Goal: Task Accomplishment & Management: Complete application form

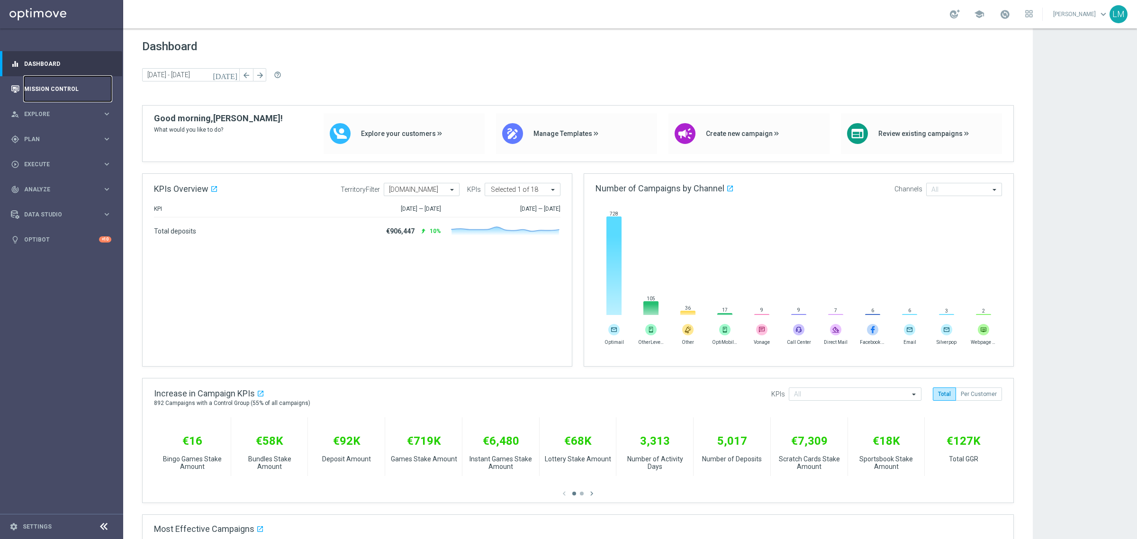
click at [56, 79] on link "Mission Control" at bounding box center [67, 88] width 87 height 25
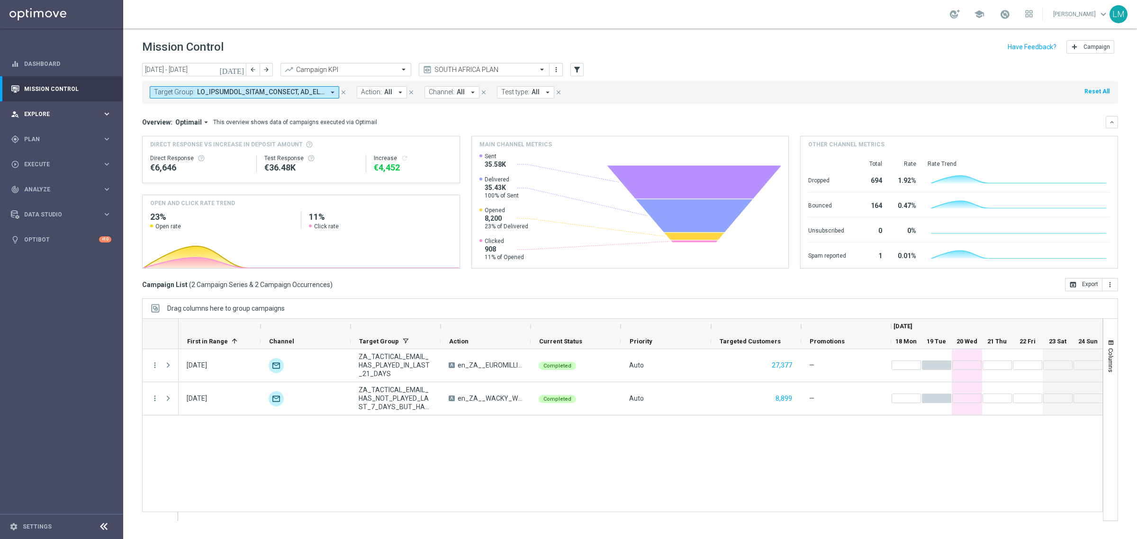
click at [97, 108] on div "person_search Explore keyboard_arrow_right" at bounding box center [61, 113] width 122 height 25
click at [59, 134] on link "Customer Explorer" at bounding box center [62, 134] width 74 height 8
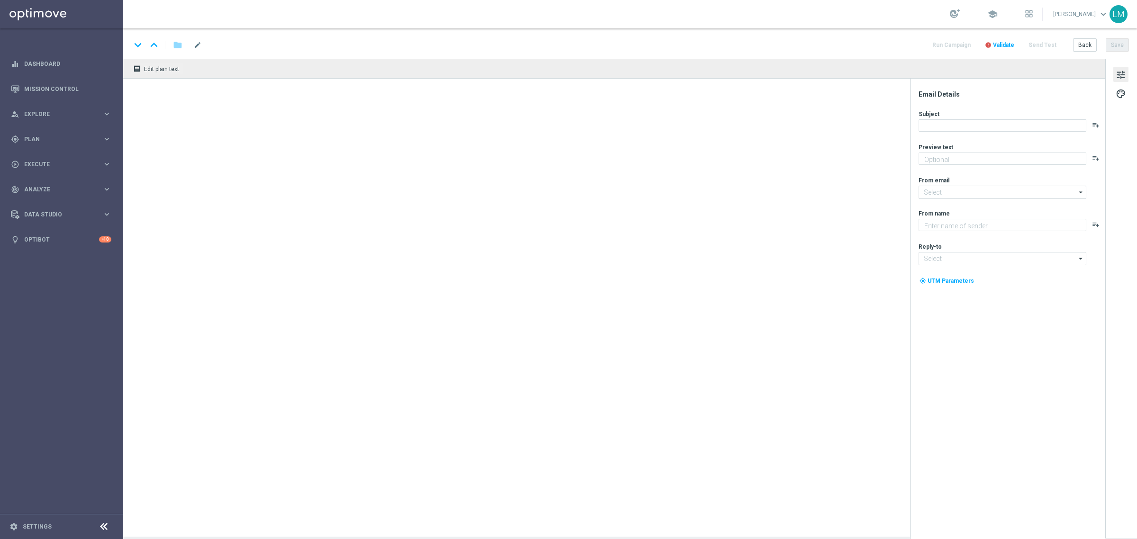
type textarea "Midweek madness as it's best..."
type textarea "Lottoland"
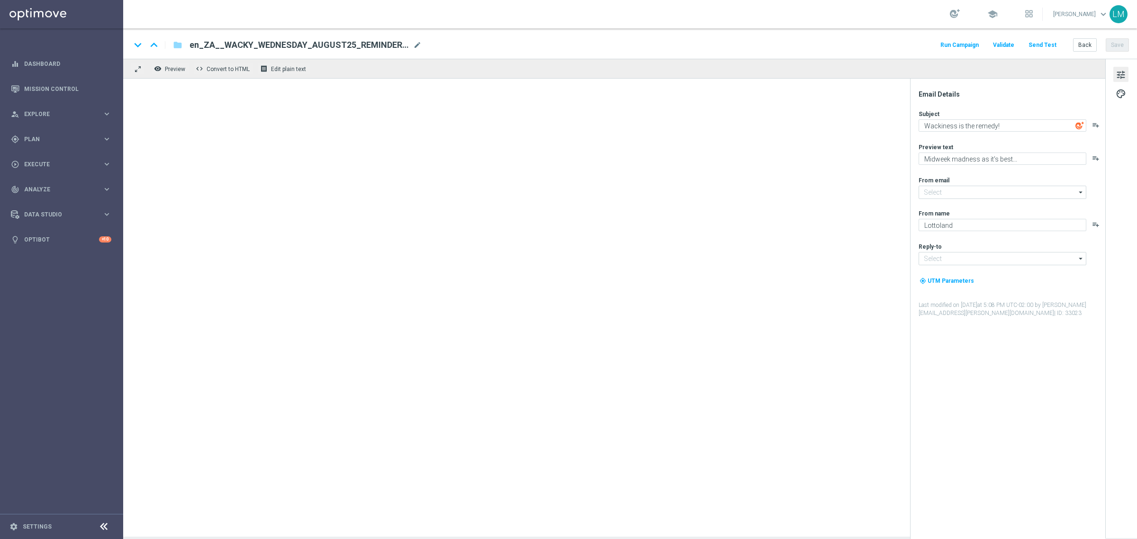
type input "mail@crm.lottoland.com"
type input "support@lottoland.co.za"
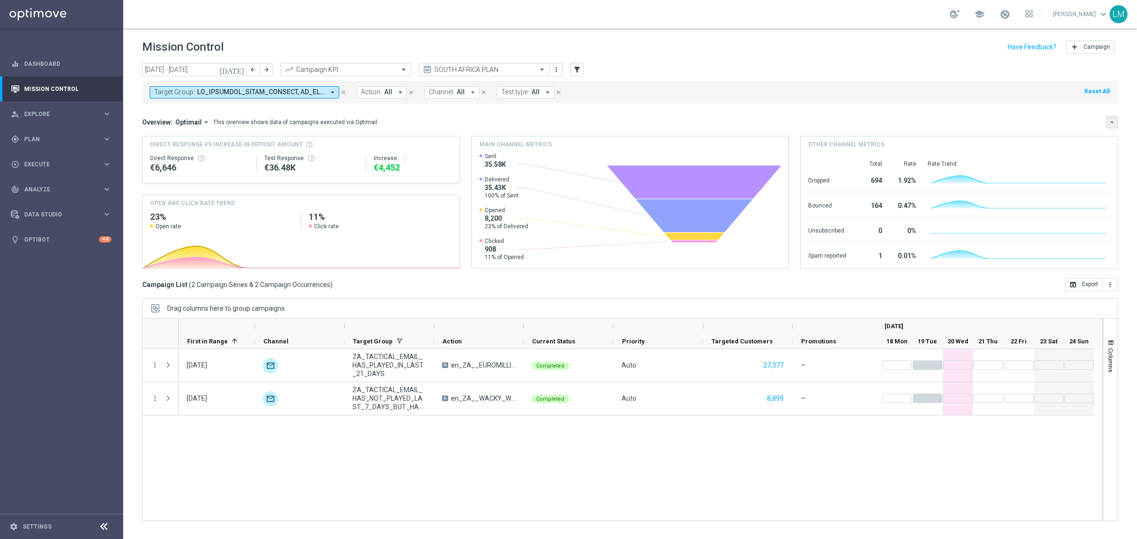
click at [1108, 124] on button "keyboard_arrow_down" at bounding box center [1112, 122] width 12 height 12
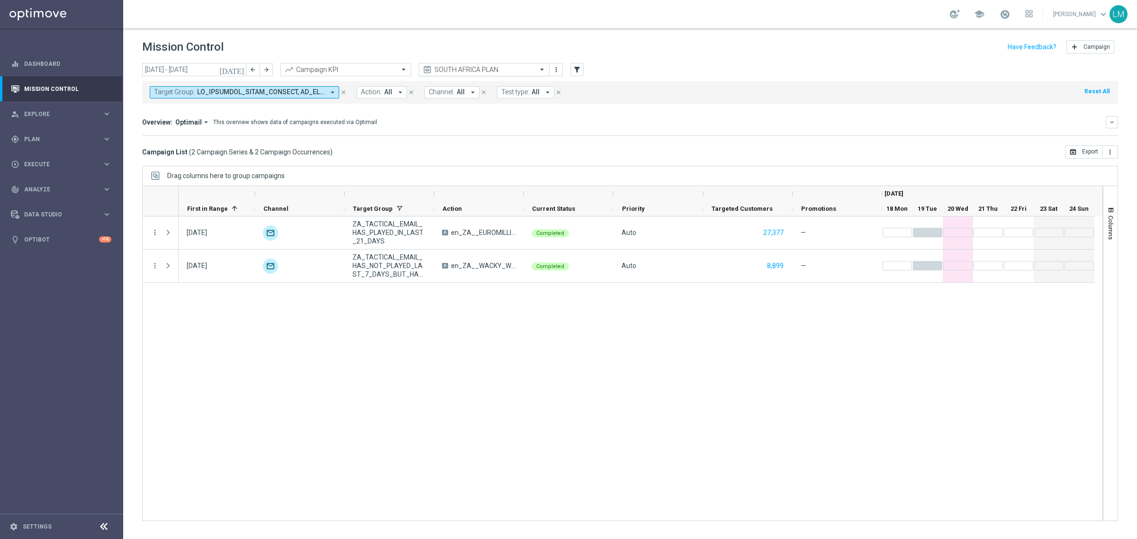
click at [438, 69] on input "text" at bounding box center [474, 70] width 101 height 8
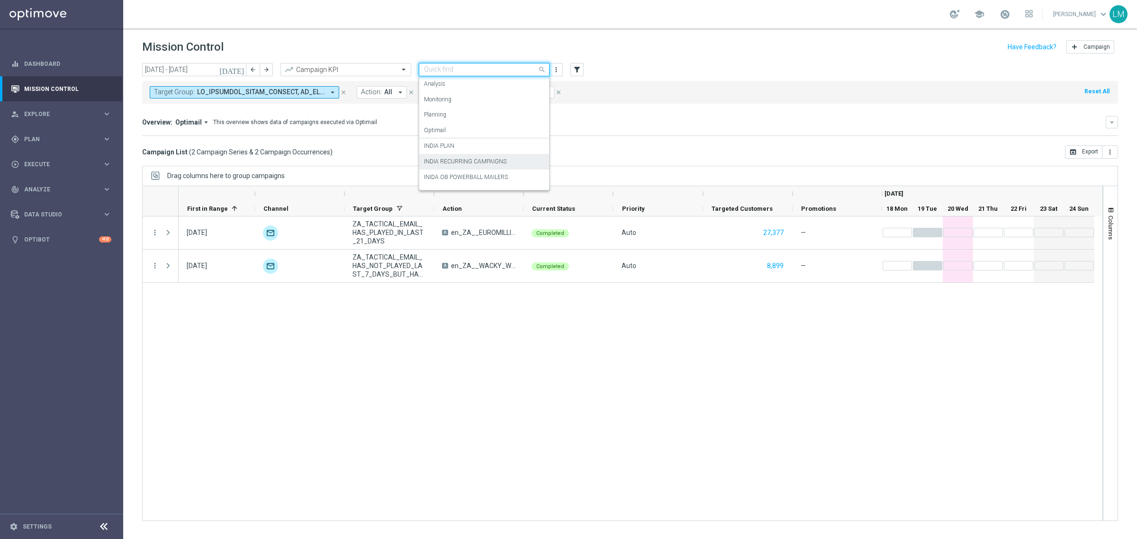
scroll to position [58, 0]
click at [455, 92] on div "INDIA PLAN" at bounding box center [484, 89] width 120 height 16
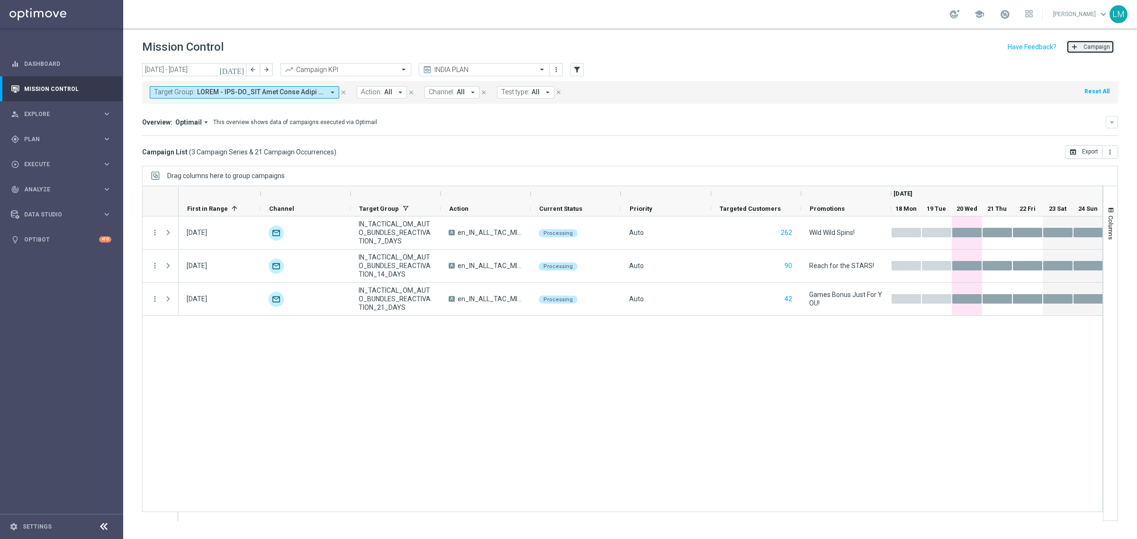
click at [1076, 53] on button "add Campaign" at bounding box center [1090, 46] width 48 height 13
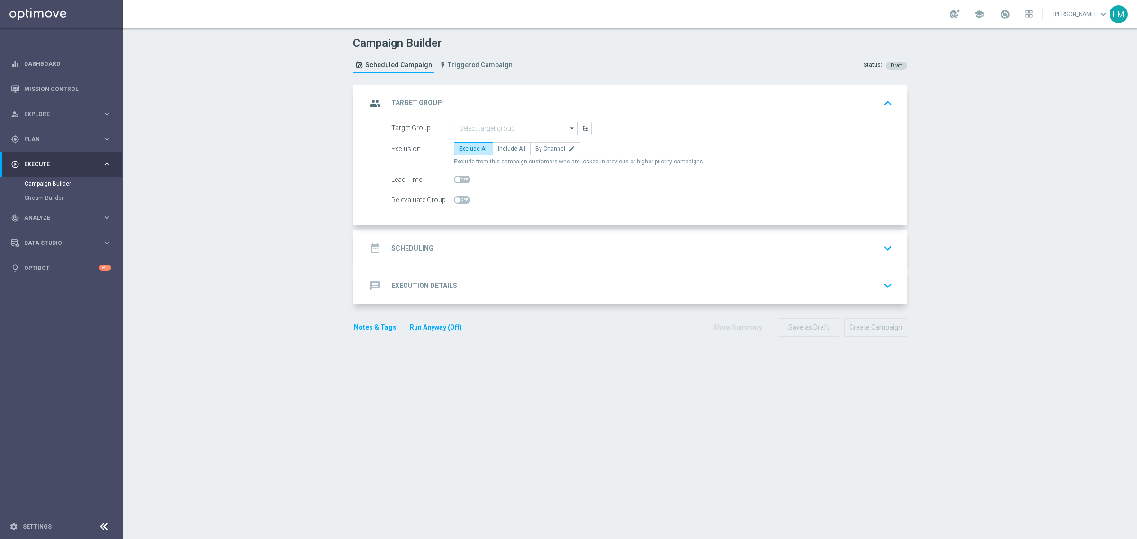
click at [500, 141] on form "Target Group arrow_drop_down Drag here to set row groups Drag here to set colum…" at bounding box center [641, 164] width 501 height 85
click at [498, 146] on span "Include All" at bounding box center [511, 148] width 27 height 7
click at [498, 147] on input "Include All" at bounding box center [501, 150] width 6 height 6
radio input "true"
click at [582, 126] on icon "button" at bounding box center [585, 128] width 7 height 7
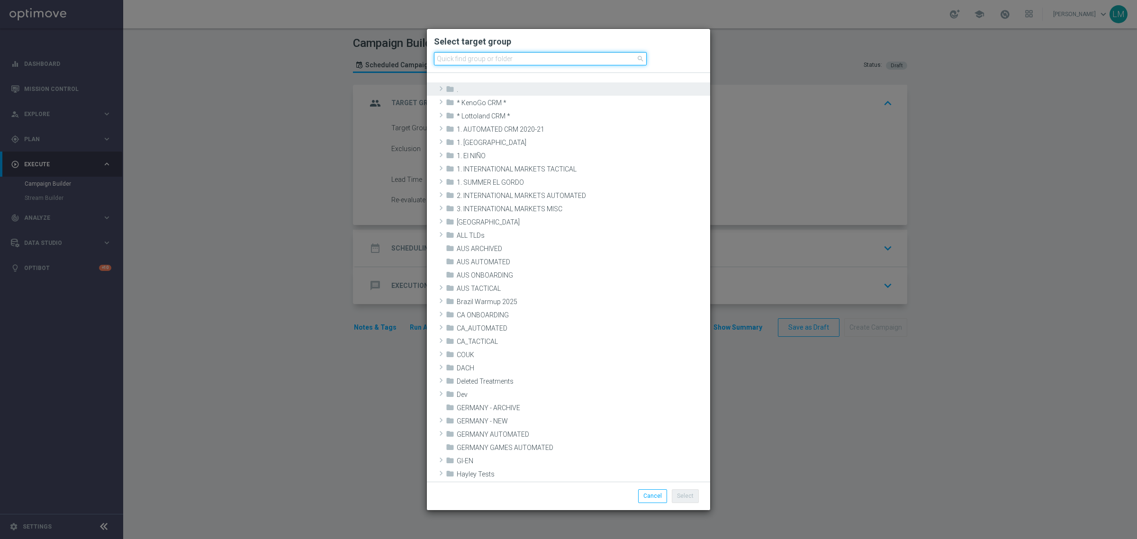
paste input "IN_TACTICAL_ALL_EMAIL | ALL"
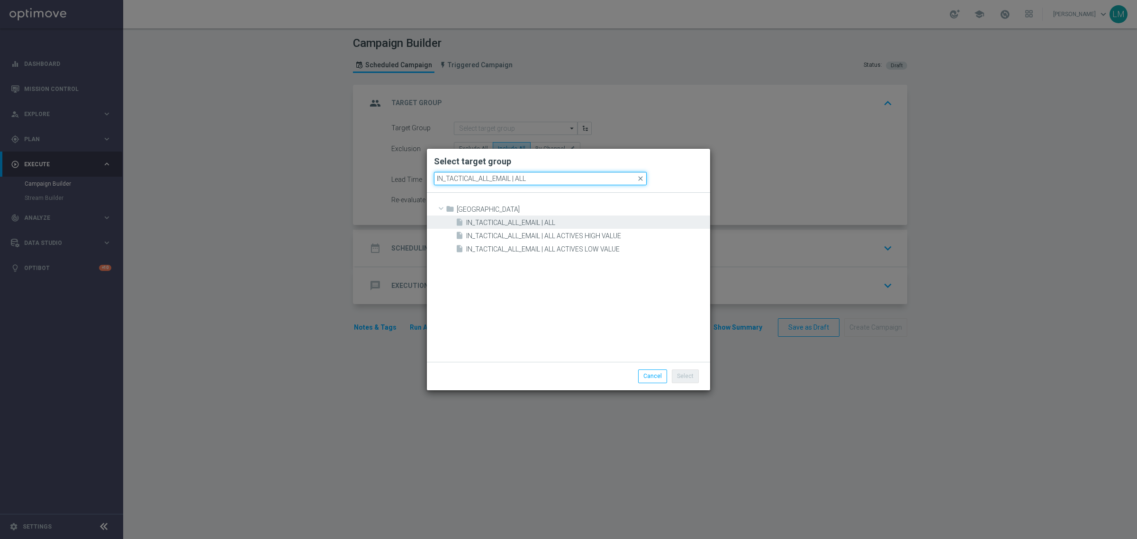
type input "IN_TACTICAL_ALL_EMAIL | ALL"
click at [539, 223] on span "IN_TACTICAL_ALL_EMAIL | ALL" at bounding box center [587, 223] width 242 height 8
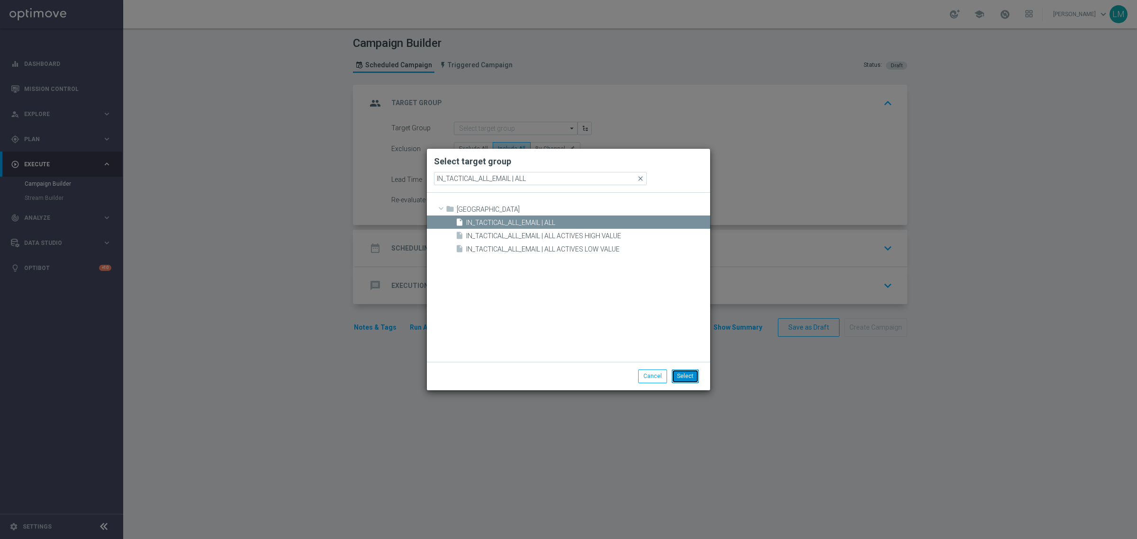
click at [689, 375] on button "Select" at bounding box center [685, 376] width 27 height 13
type input "IN_TACTICAL_ALL_EMAIL | ALL"
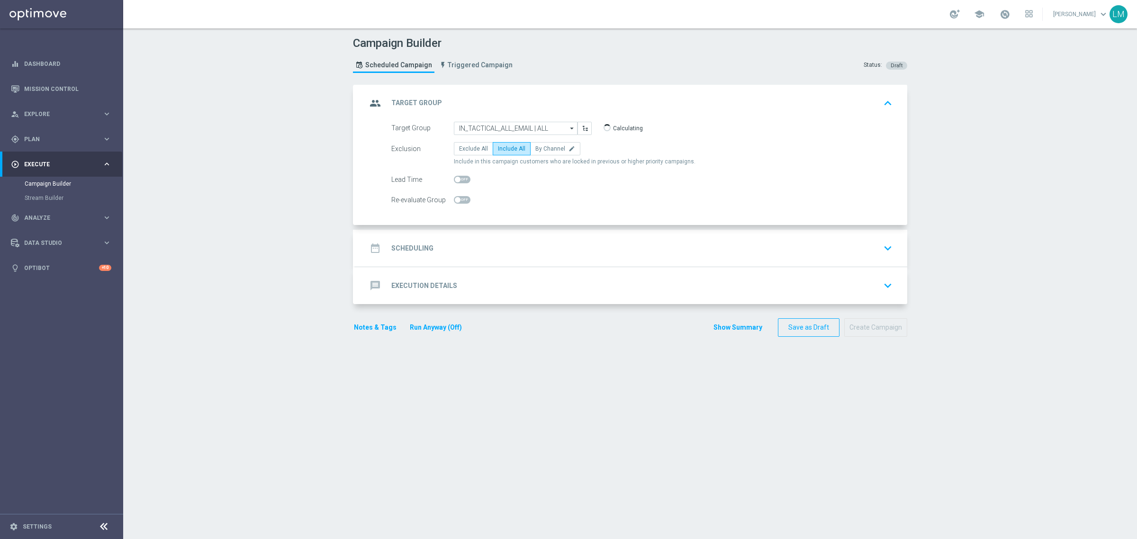
click at [593, 249] on div "date_range Scheduling keyboard_arrow_down" at bounding box center [631, 248] width 529 height 18
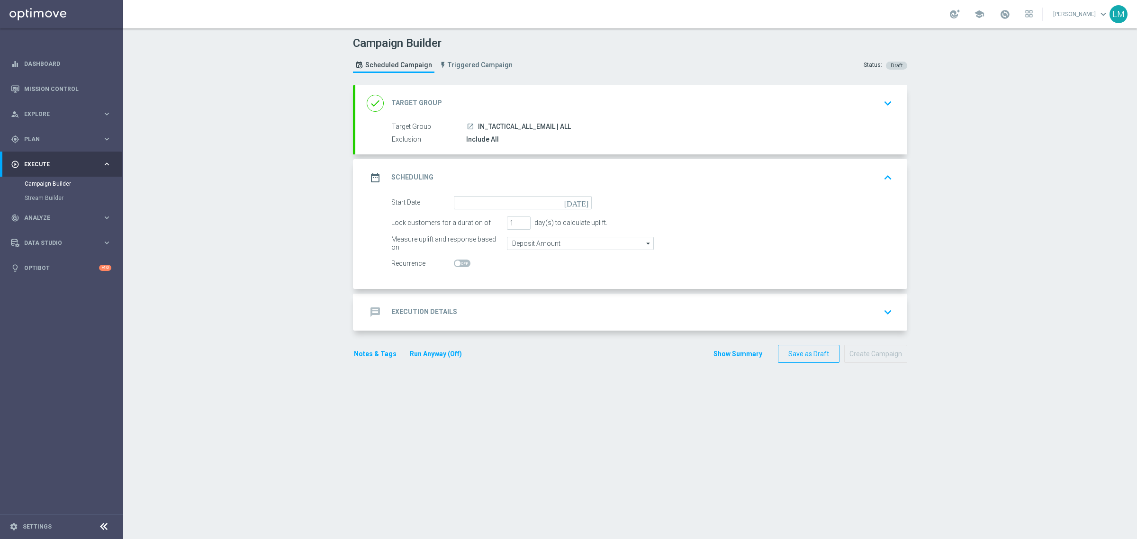
click at [579, 199] on icon "today" at bounding box center [578, 201] width 28 height 10
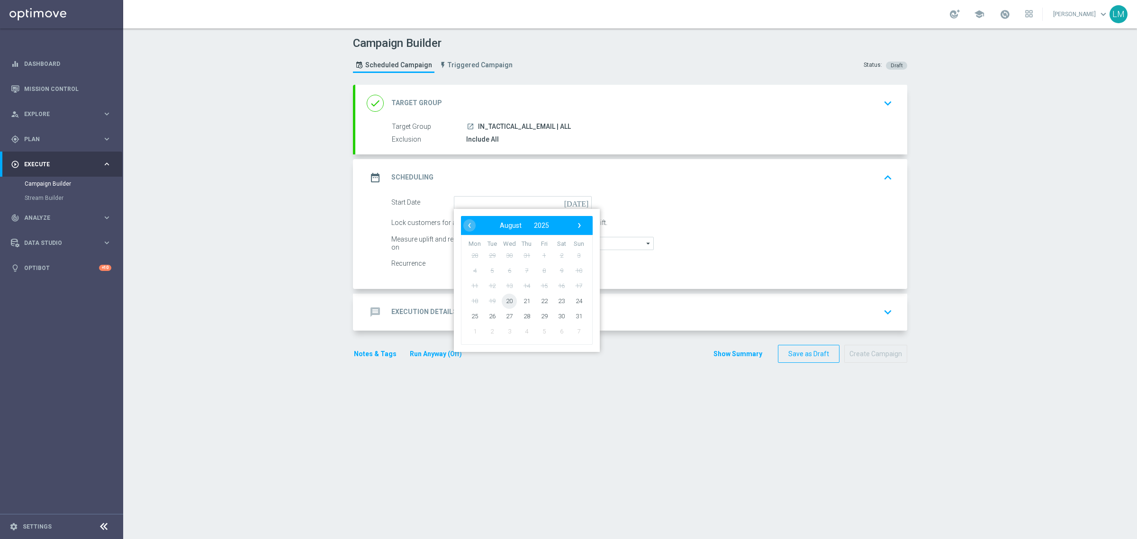
click at [505, 301] on span "20" at bounding box center [509, 300] width 15 height 15
type input "20 Aug 2025"
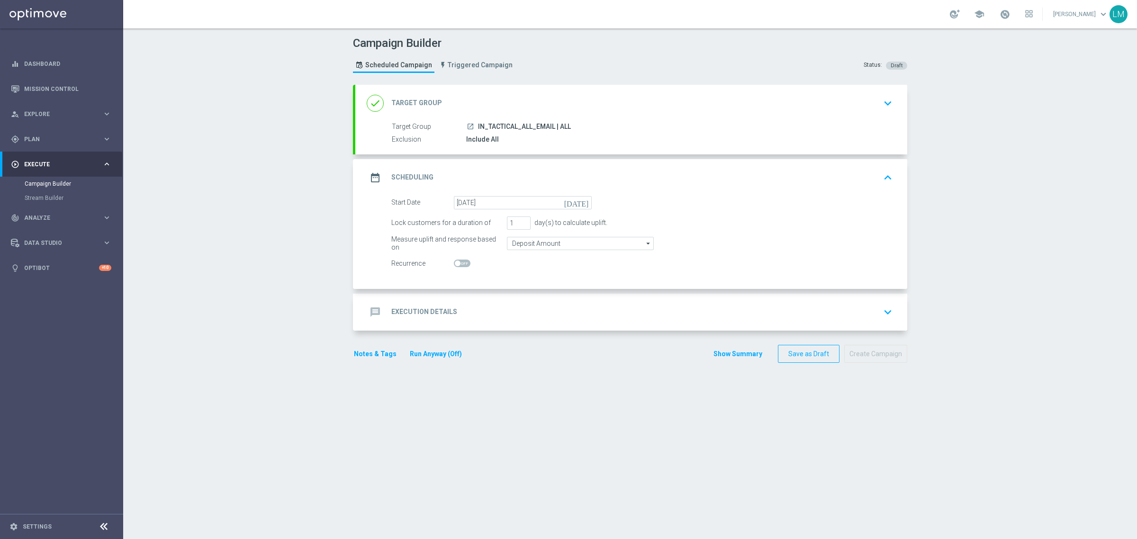
click at [500, 307] on div "message Execution Details keyboard_arrow_down" at bounding box center [631, 312] width 529 height 18
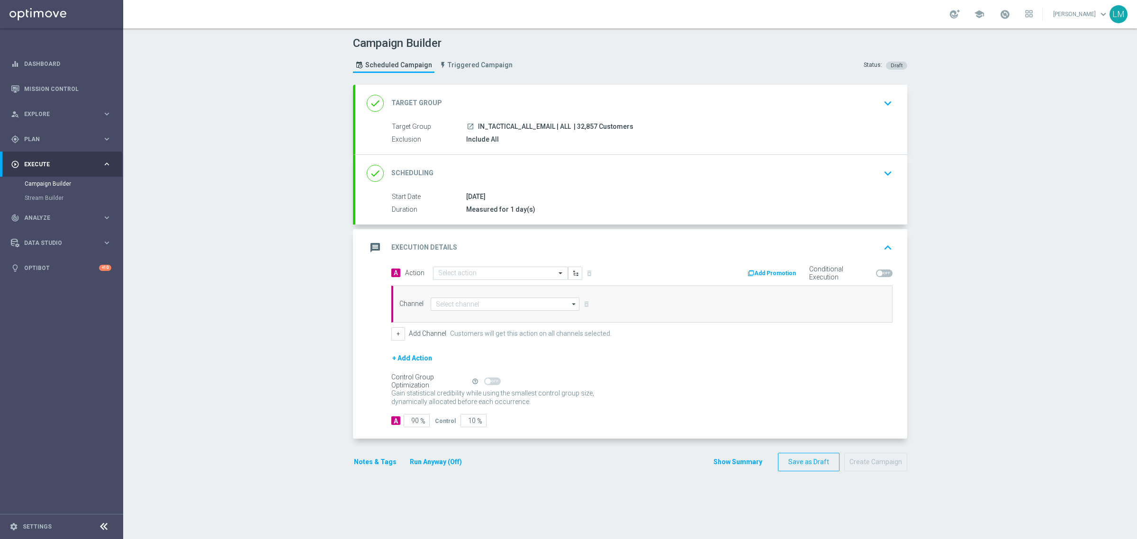
click at [536, 264] on div "message Execution Details keyboard_arrow_up" at bounding box center [631, 247] width 552 height 37
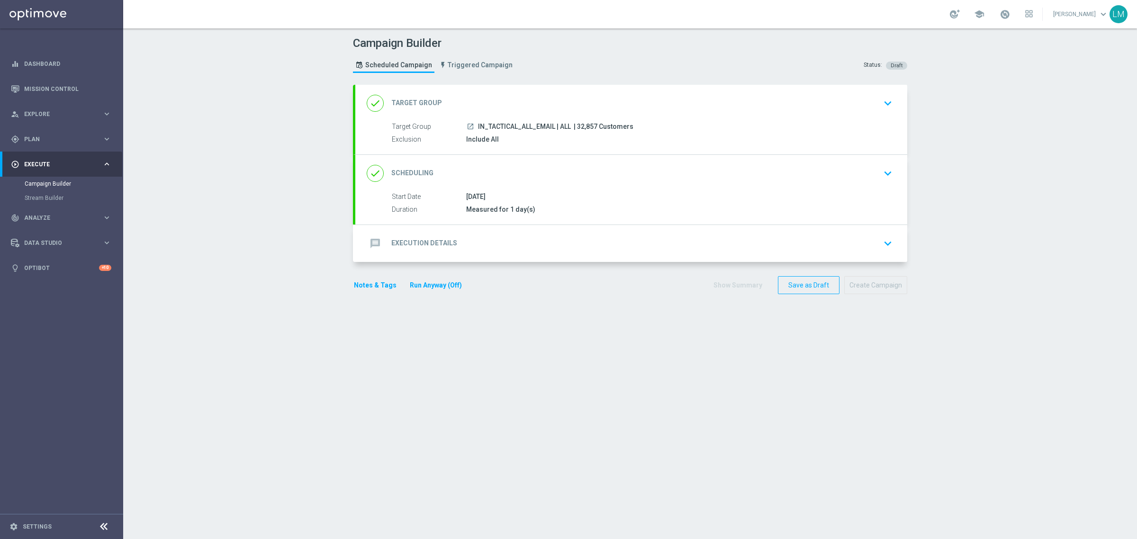
click at [520, 237] on div "message Execution Details keyboard_arrow_down" at bounding box center [631, 243] width 529 height 18
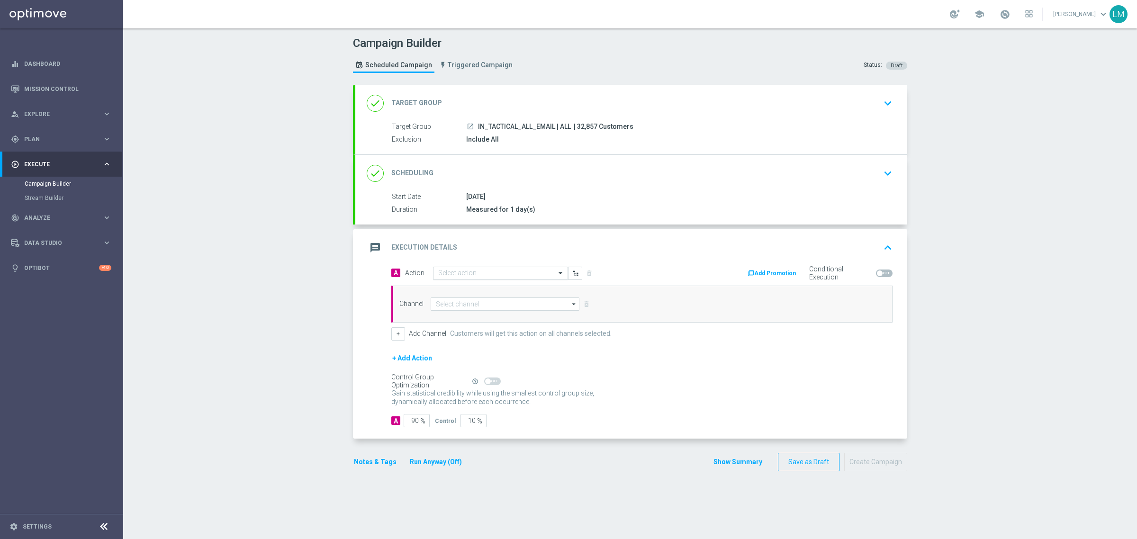
click at [474, 275] on input "text" at bounding box center [491, 274] width 106 height 8
paste input "en_IN_ALL_TAC_MIX__MONSOON_2025_REMINDER_MAILER_5"
type input "en_IN_ALL_TAC_MIX__MONSOON_2025_REMINDER_MAILER_5"
click at [471, 303] on span "Create new action" at bounding box center [472, 302] width 50 height 7
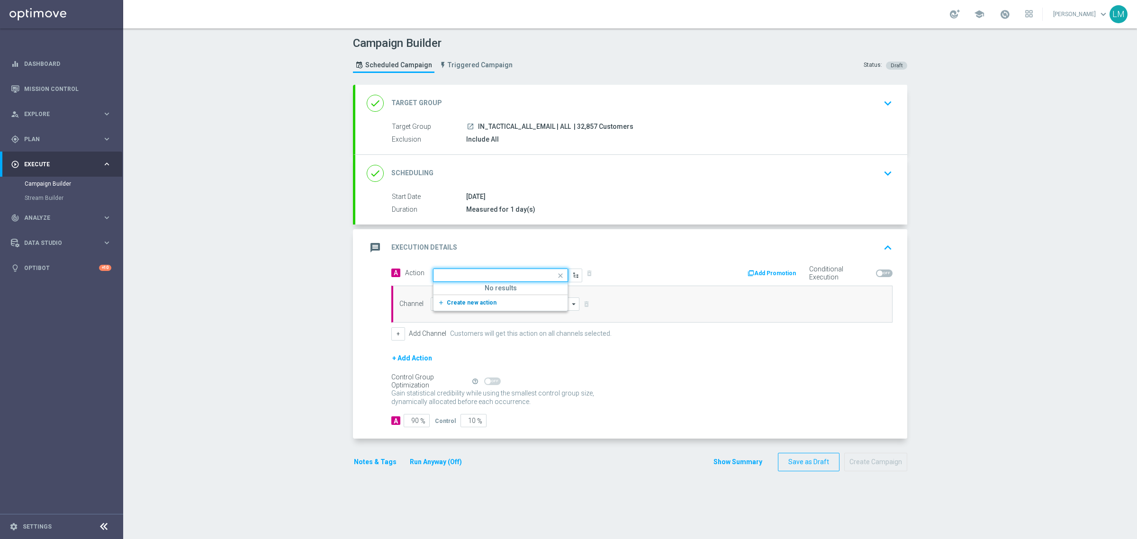
scroll to position [0, 0]
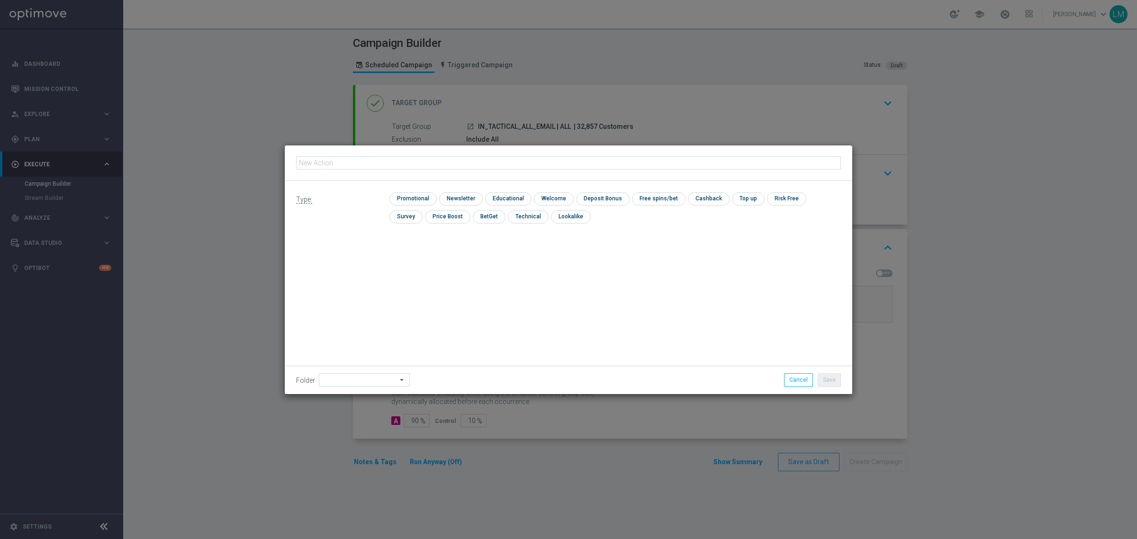
type input "en_IN_ALL_TAC_MIX__MONSOON_2025_REMINDER_MAILER_5"
click at [418, 204] on input "checkbox" at bounding box center [411, 198] width 45 height 13
checkbox input "true"
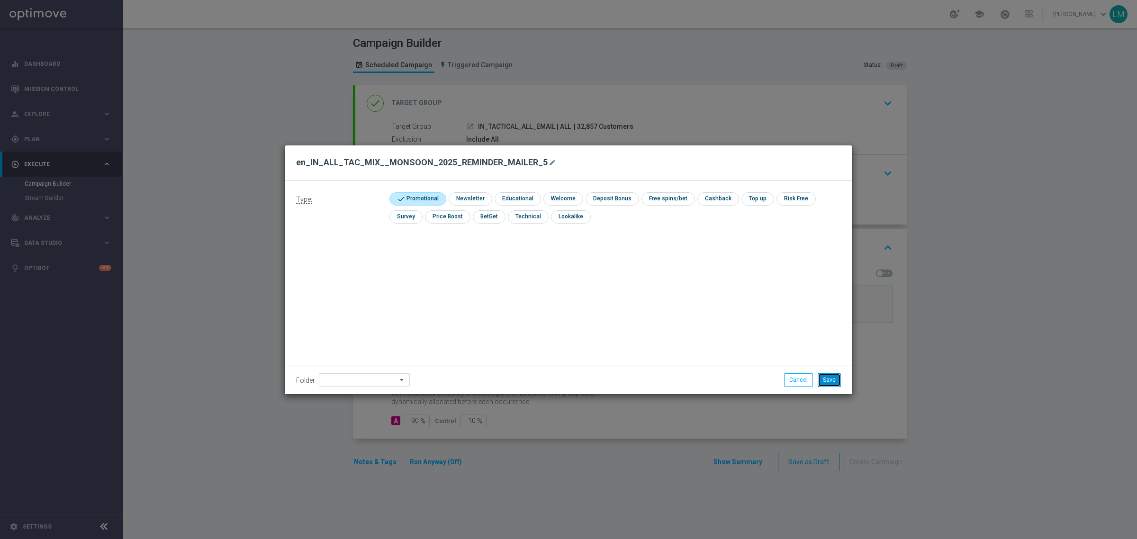
click at [830, 384] on button "Save" at bounding box center [829, 379] width 23 height 13
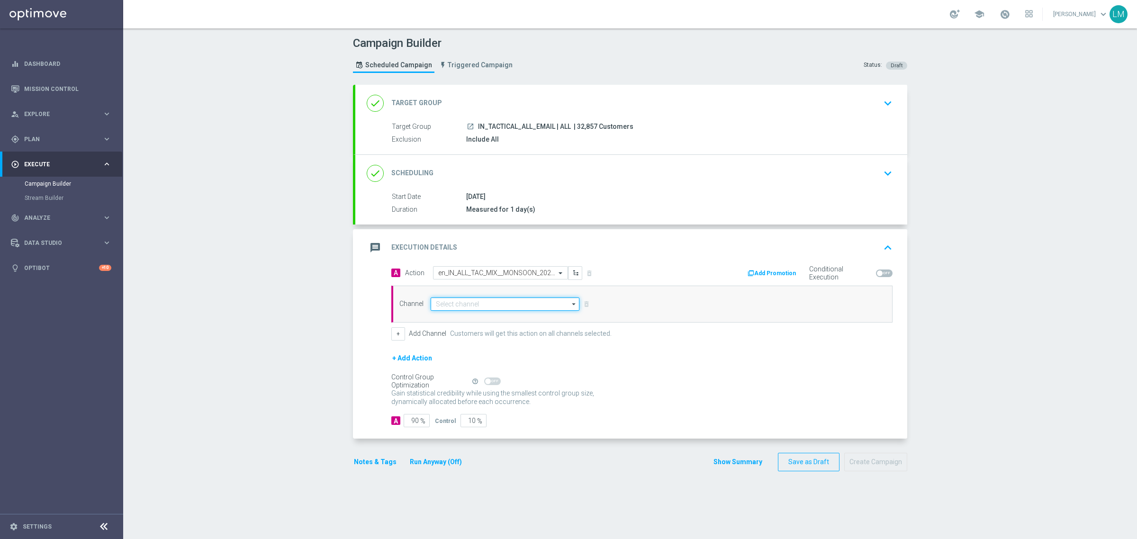
click at [534, 304] on input at bounding box center [505, 304] width 149 height 13
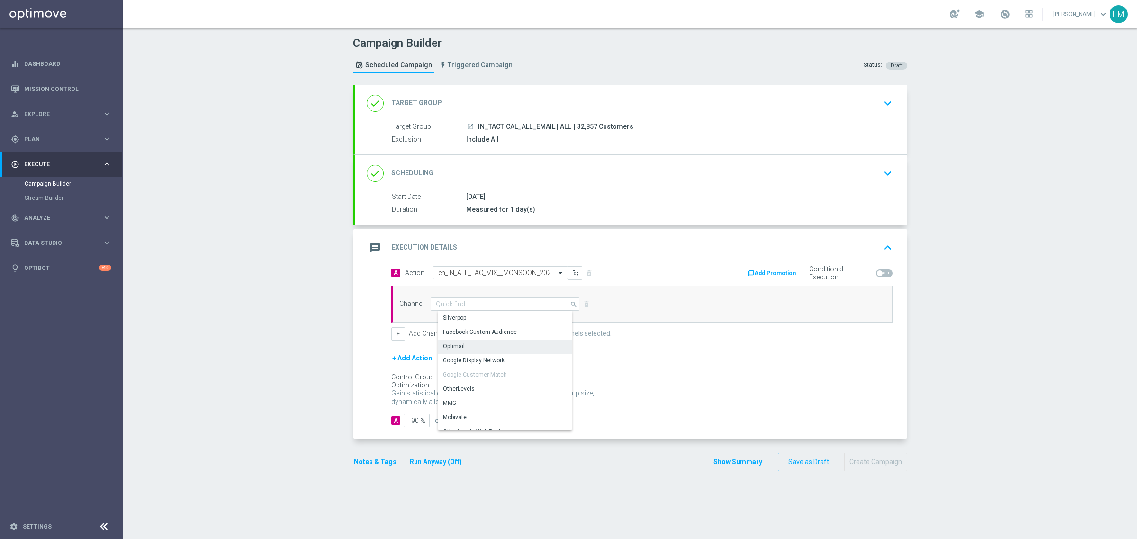
click at [471, 342] on div "Optimail" at bounding box center [508, 346] width 141 height 13
type input "Optimail"
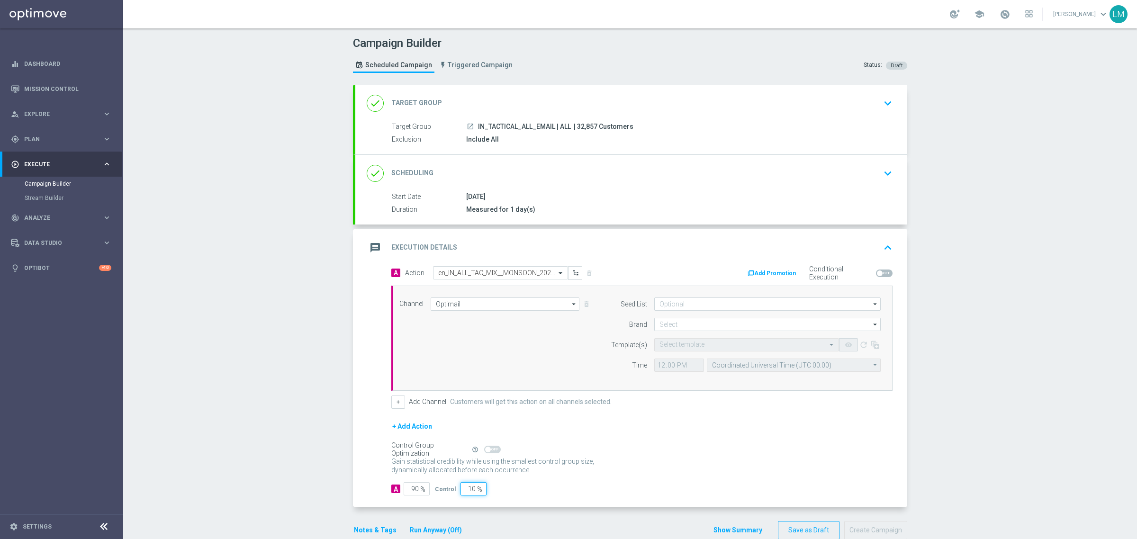
click at [462, 488] on input "10" at bounding box center [473, 488] width 26 height 13
type input "5"
type input "95"
type input "5"
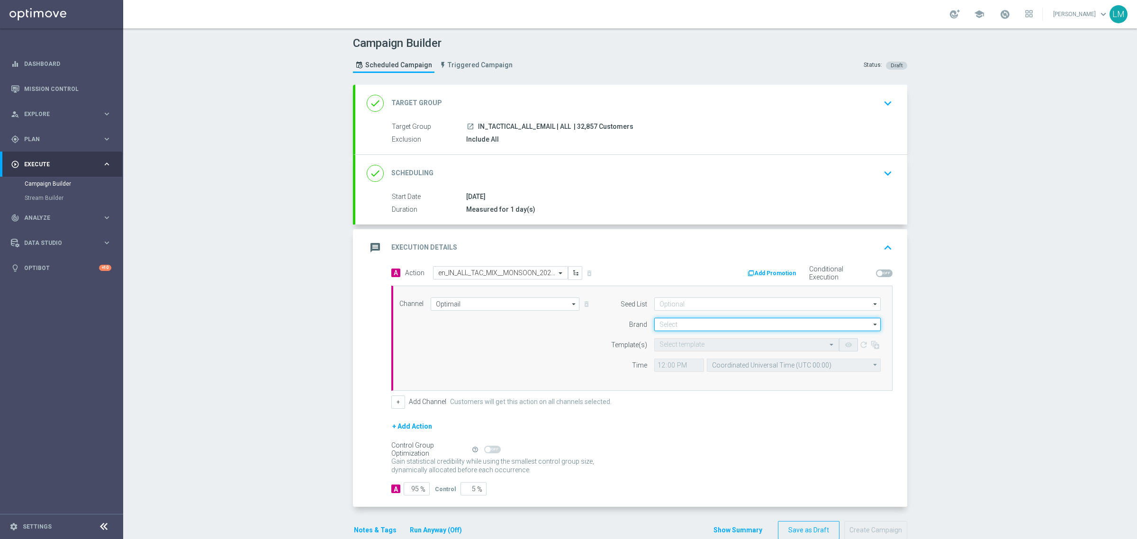
click at [734, 328] on input at bounding box center [767, 324] width 226 height 13
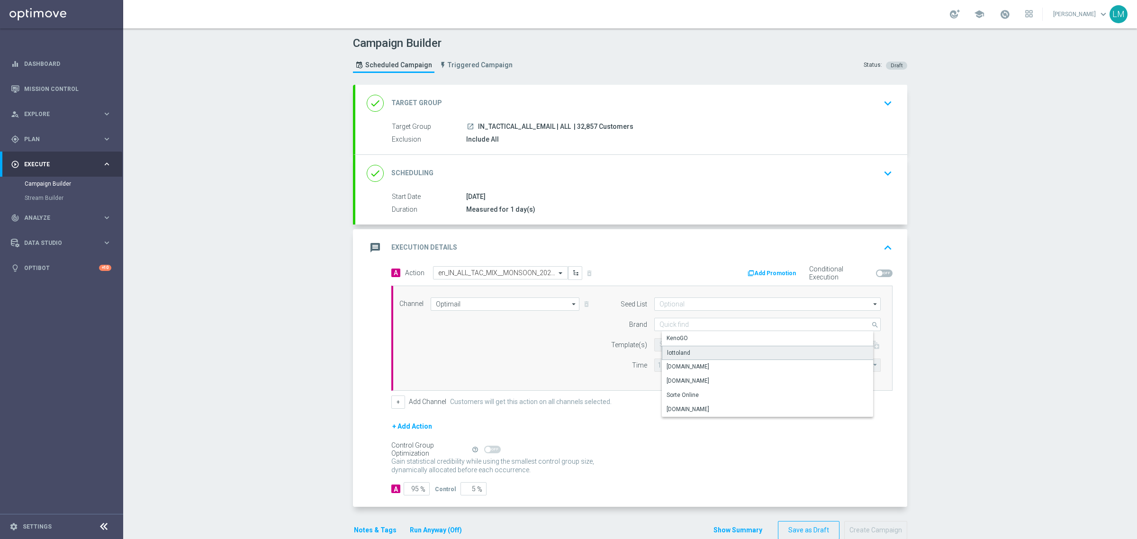
click at [704, 355] on div "lottoland" at bounding box center [775, 353] width 226 height 14
type input "lottoland"
click at [702, 347] on input "text" at bounding box center [736, 345] width 155 height 8
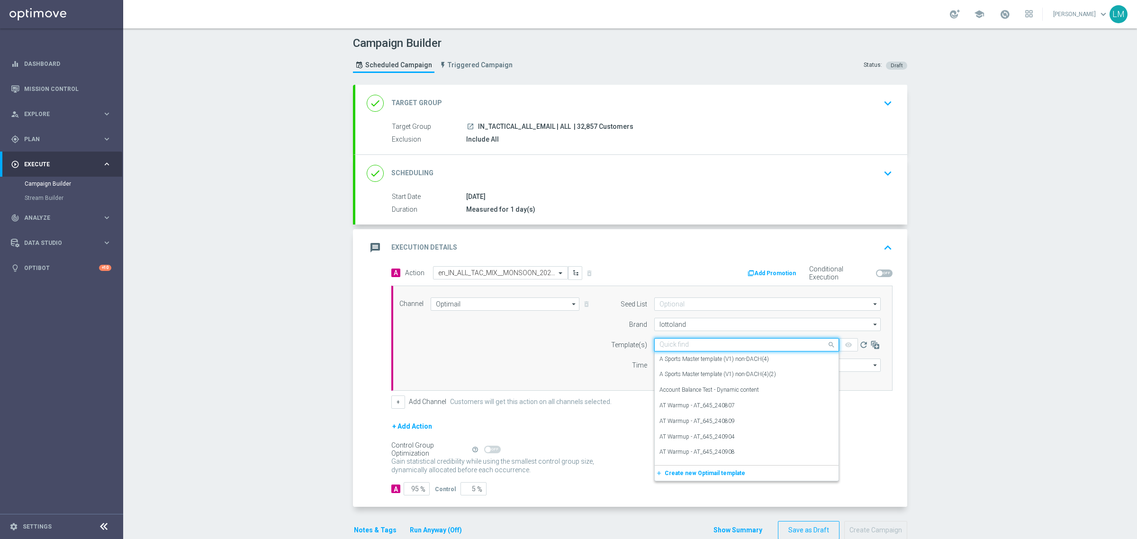
paste input "en_IN_ALL_TAC_MIX__MONSOON_2025_REMINDER_MAILER_5"
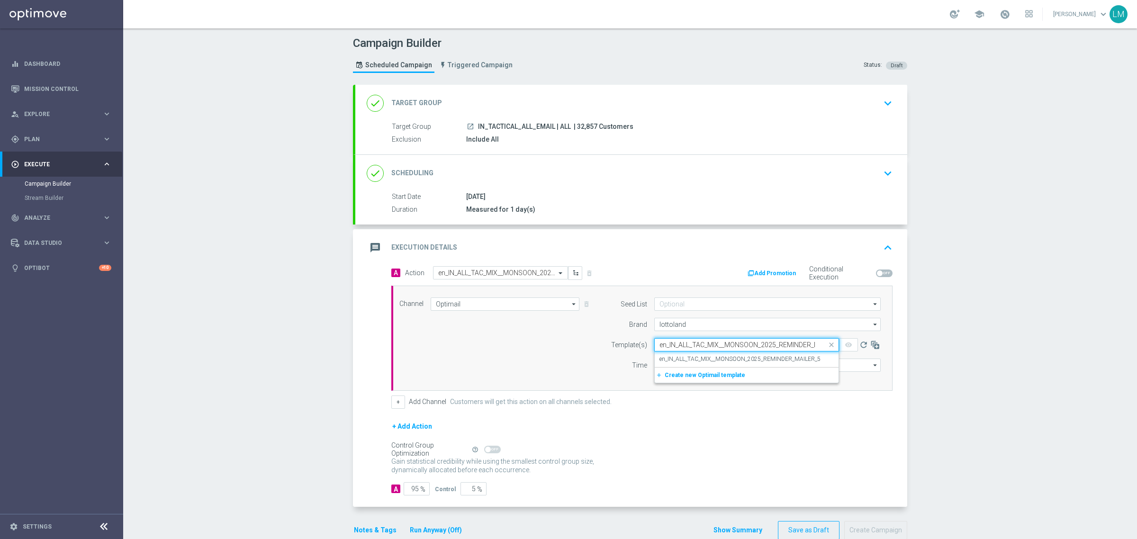
scroll to position [0, 28]
click at [695, 357] on label "en_IN_ALL_TAC_MIX__MONSOON_2025_REMINDER_MAILER_5" at bounding box center [739, 359] width 161 height 8
type input "en_IN_ALL_TAC_MIX__MONSOON_2025_REMINDER_MAILER_5"
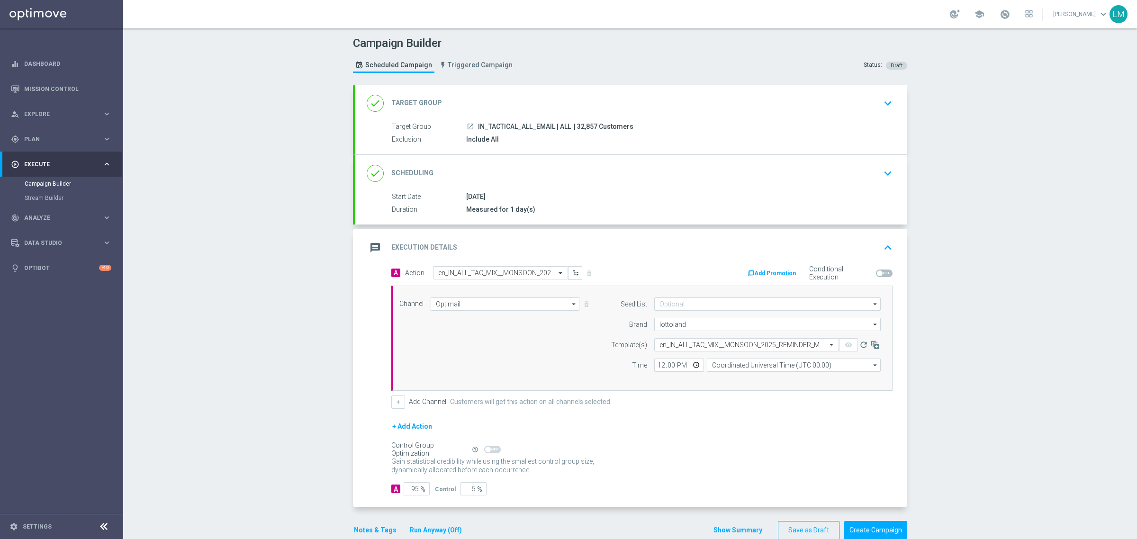
scroll to position [0, 0]
click at [735, 364] on input "Coordinated Universal Time (UTC 00:00)" at bounding box center [794, 365] width 174 height 13
click at [727, 375] on div "Central European Time ([GEOGRAPHIC_DATA]) (UTC +02:00)" at bounding box center [796, 379] width 155 height 9
type input "Central European Time ([GEOGRAPHIC_DATA]) (UTC +02:00)"
click at [697, 368] on input "12:00" at bounding box center [679, 365] width 50 height 13
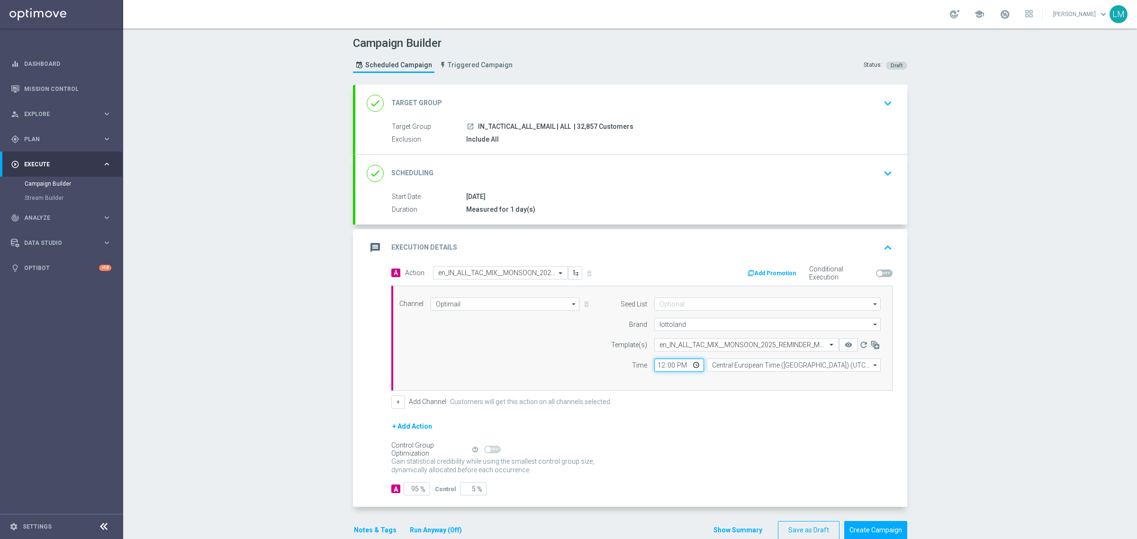
click at [692, 365] on input "12:00" at bounding box center [679, 365] width 50 height 13
type input "12:30"
click at [747, 422] on div "+ Add Action" at bounding box center [641, 433] width 501 height 24
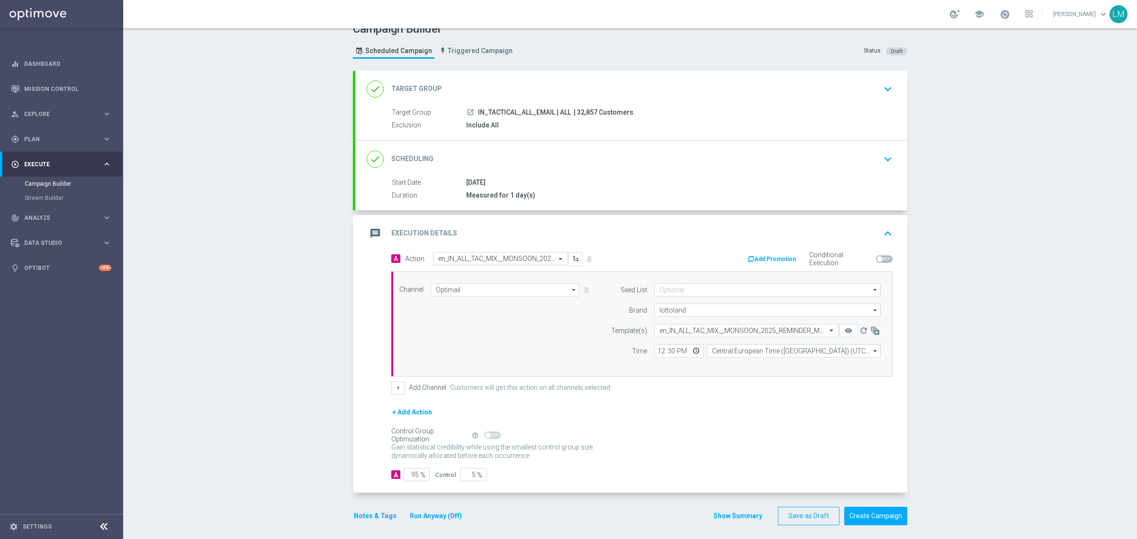
scroll to position [20, 0]
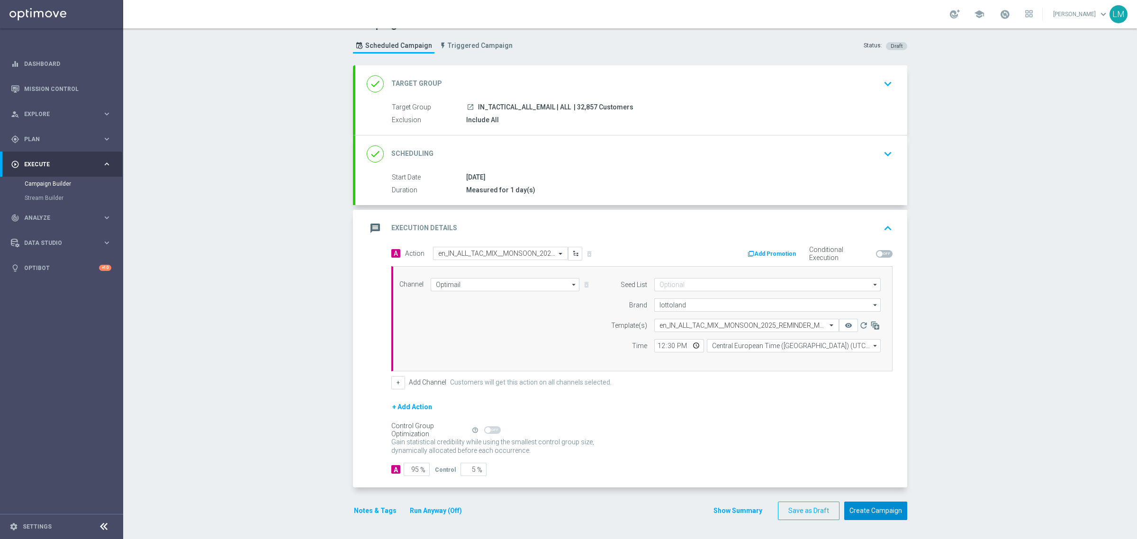
click at [875, 510] on button "Create Campaign" at bounding box center [875, 511] width 63 height 18
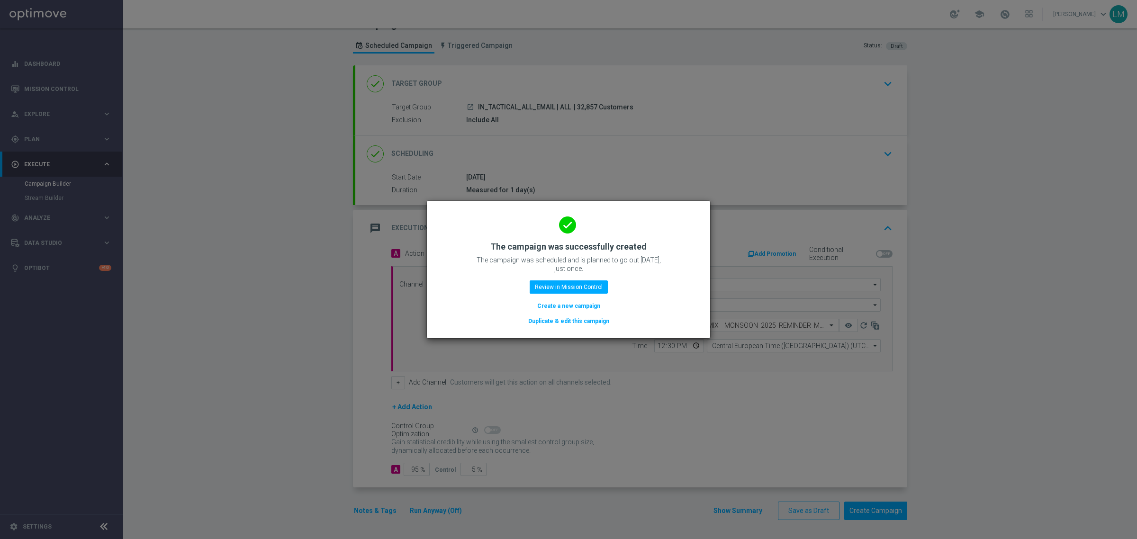
click at [555, 302] on button "Create a new campaign" at bounding box center [568, 306] width 65 height 10
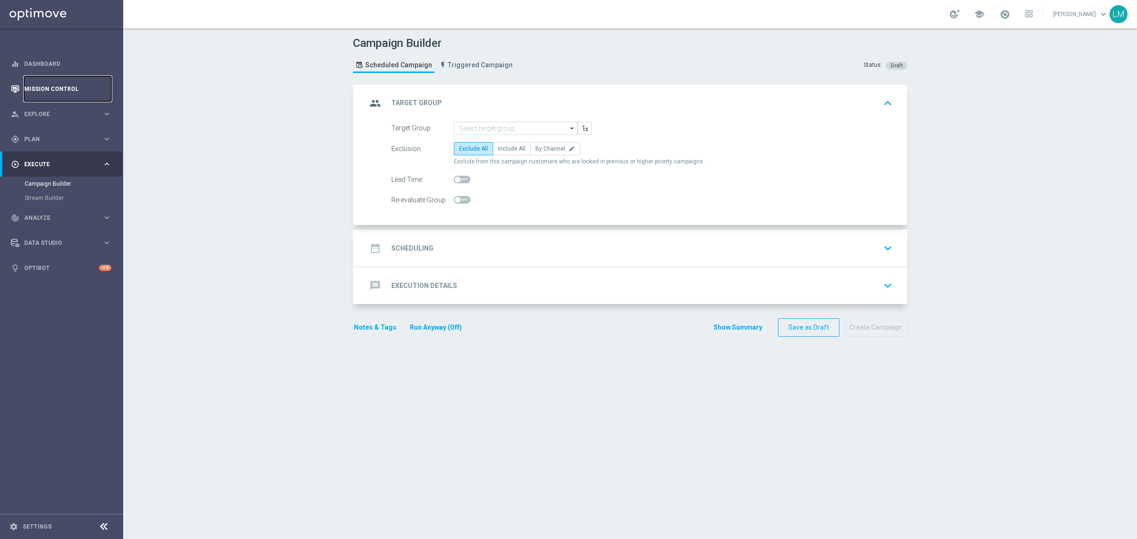
click at [36, 89] on link "Mission Control" at bounding box center [67, 88] width 87 height 25
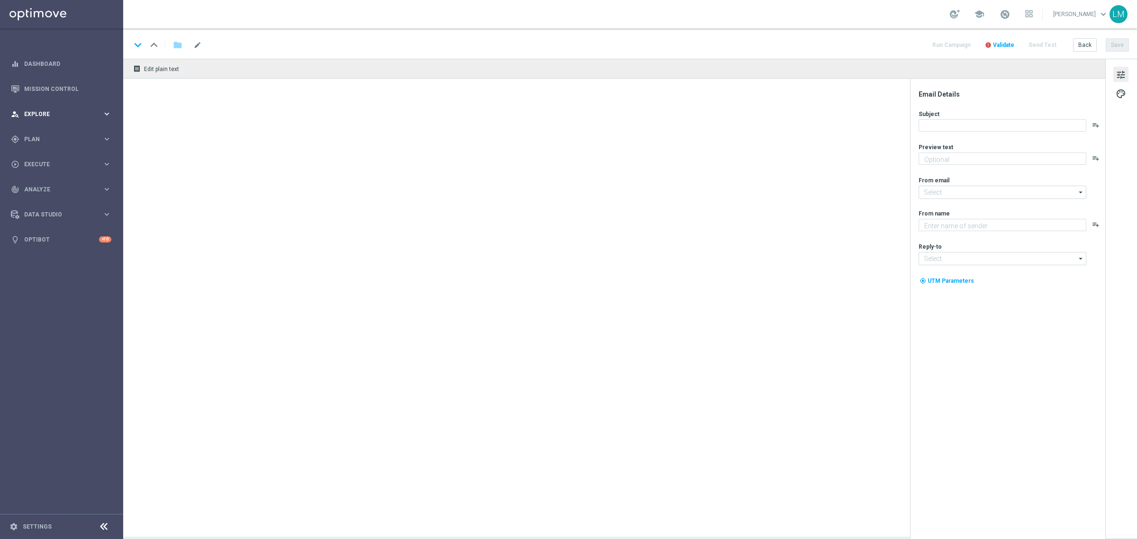
type textarea "Find out before this expires!"
type textarea "Lottoland"
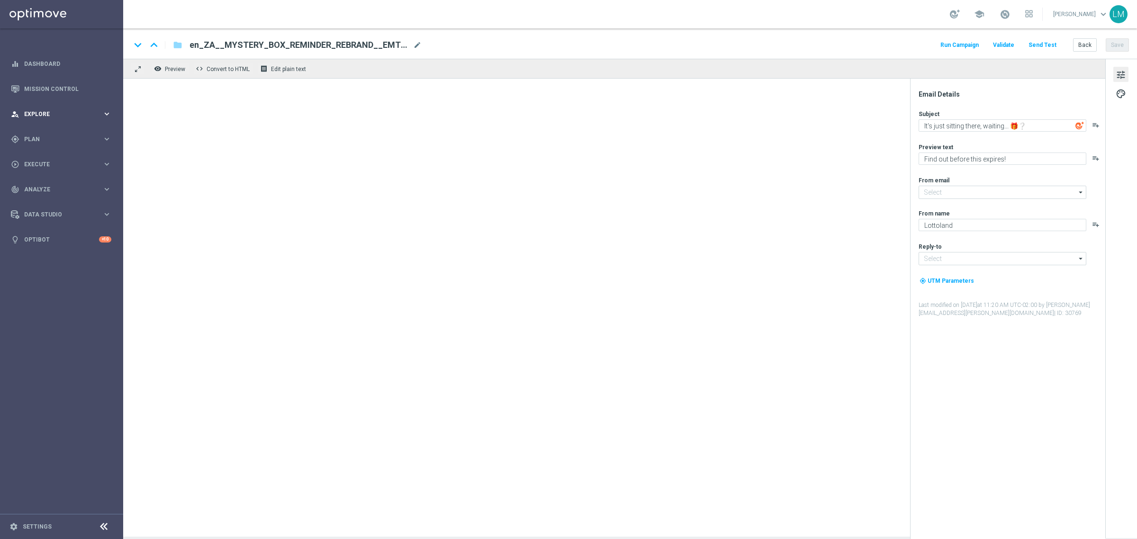
type input "mail@crm.lottoland.com"
type input "support@lottoland.co.za"
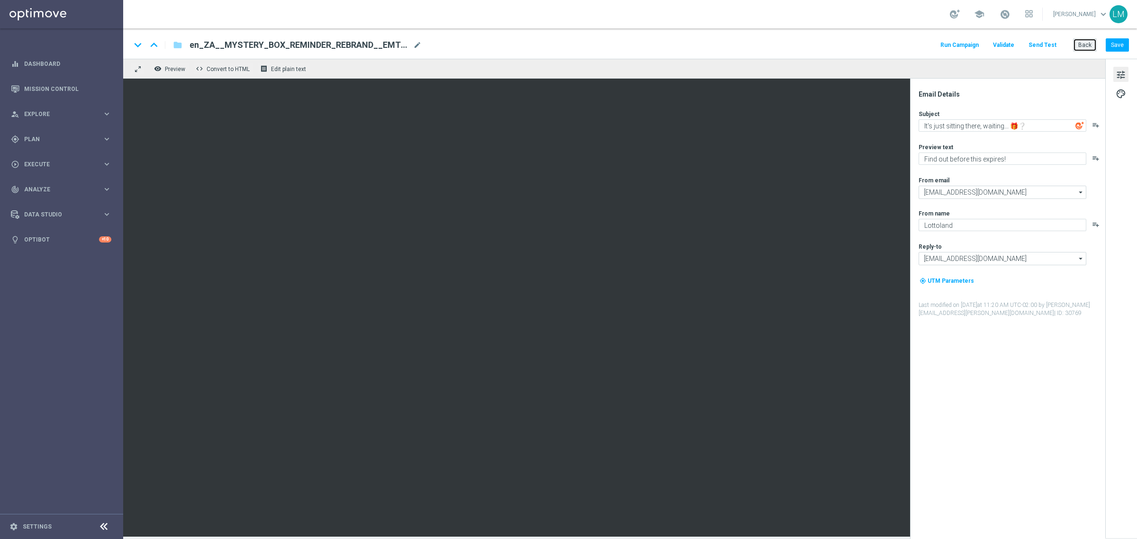
click at [1085, 46] on button "Back" at bounding box center [1085, 44] width 24 height 13
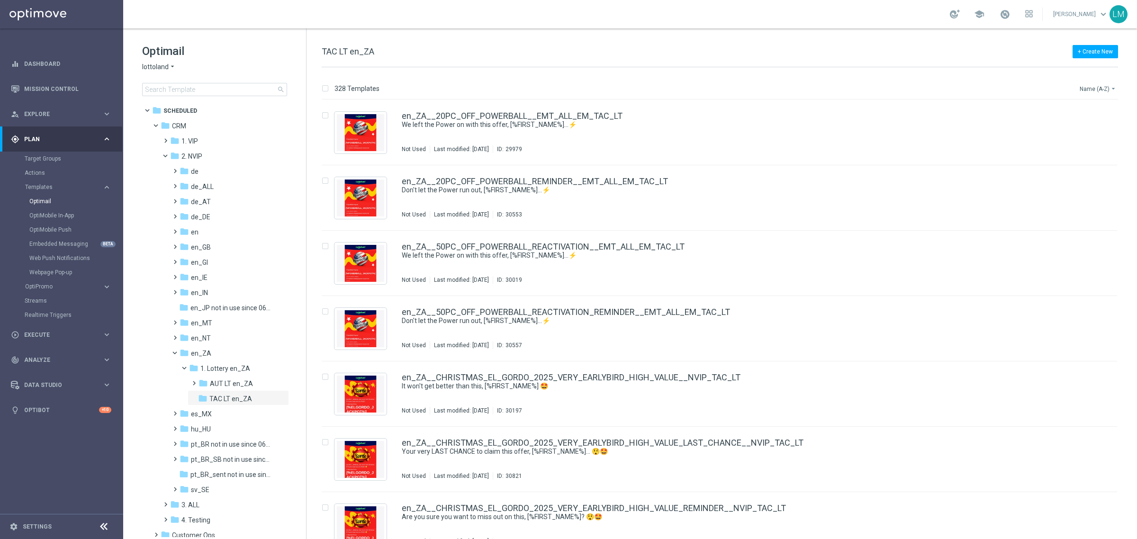
click at [1088, 92] on button "Name (A-Z) arrow_drop_down" at bounding box center [1098, 88] width 39 height 11
click at [1082, 126] on div "Date Modified (Newest)" at bounding box center [1080, 131] width 76 height 13
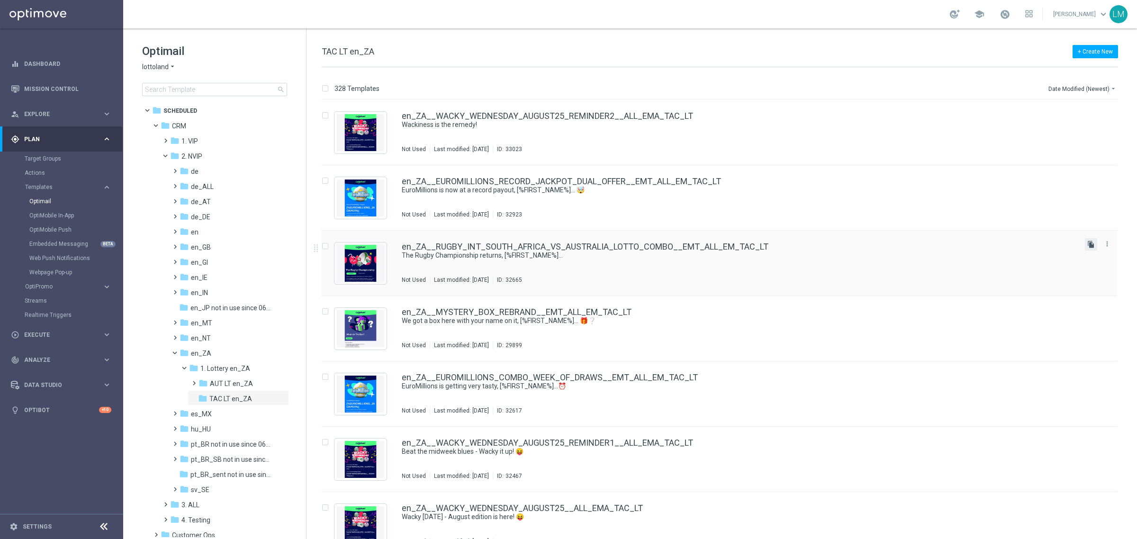
click at [1089, 245] on icon "file_copy" at bounding box center [1091, 245] width 8 height 8
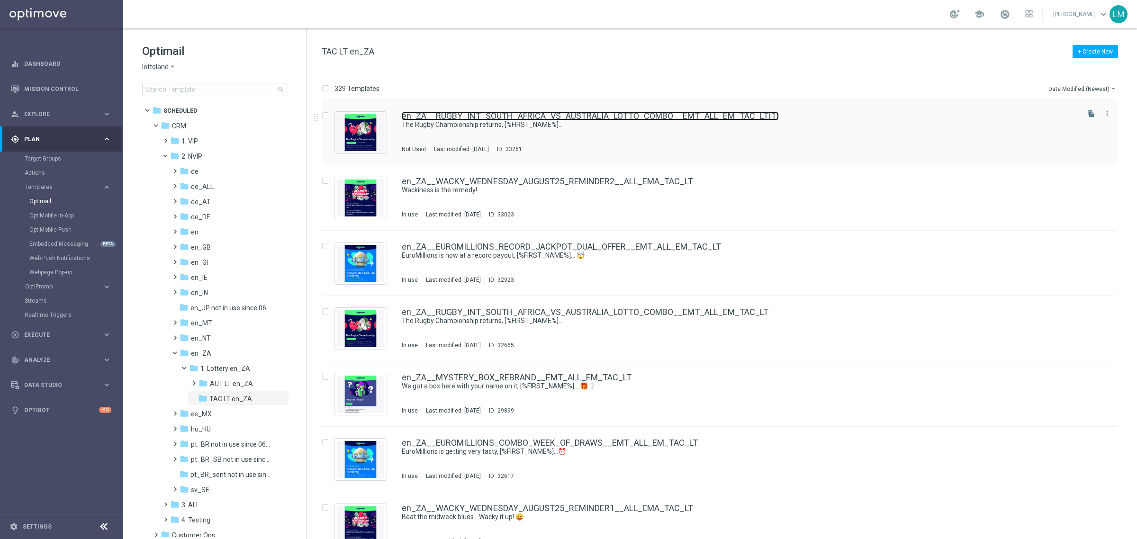
click at [477, 118] on link "en_ZA__RUGBY_INT_SOUTH_AFRICA_VS_AUSTRALIA_LOTTO_COMBO__EMT_ALL_EM_TAC_LT(1)" at bounding box center [590, 116] width 377 height 9
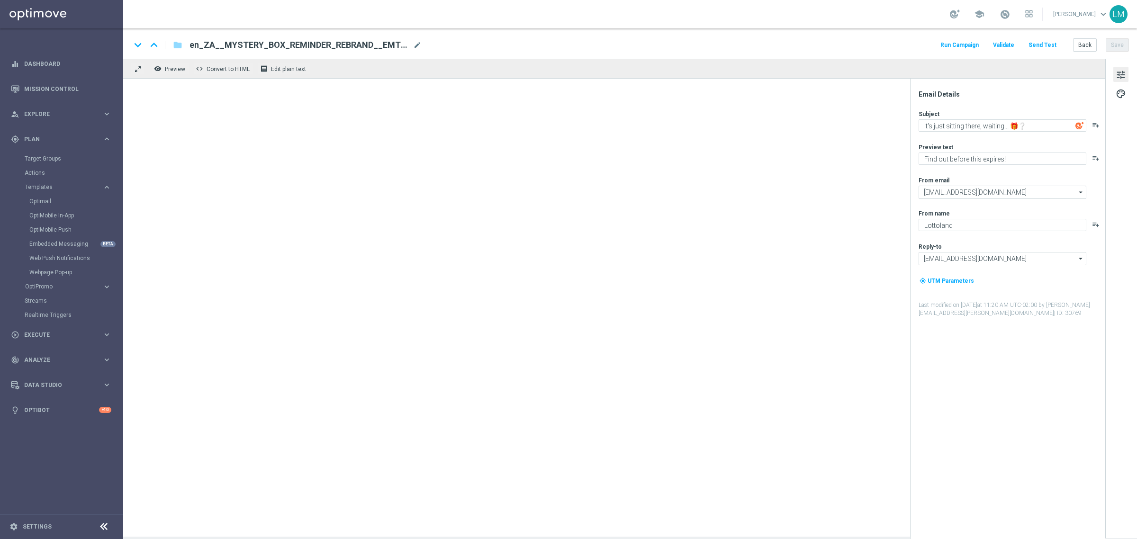
type textarea "The Rugby Championship returns, [%FIRST_NAME%]..."
type textarea "Boks, Bets and Big Lotto offers...oh, don't forget games👀"
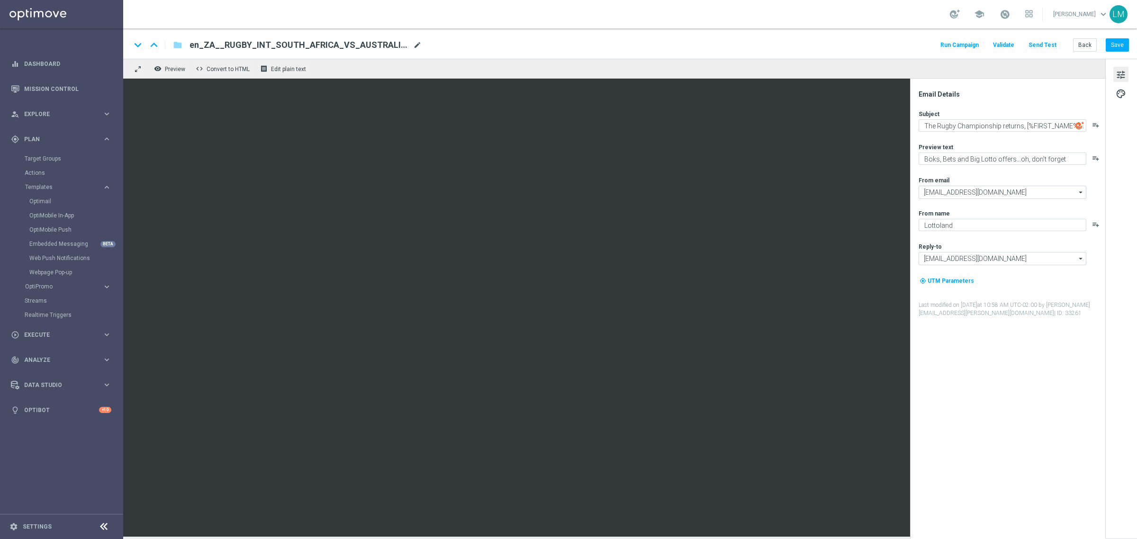
click at [417, 47] on span "mode_edit" at bounding box center [417, 45] width 9 height 9
paste input "MATCH2_LOTTO_COMBO__EMT_ALL_EM_TAC_LT"
type input "en_ZA__RUGBY_INT_SOUTH_AFRICA_VS_AUSTRALIA_MATCH2_LOTTO_COMBO__EMT_ALL_EM_TAC_LT"
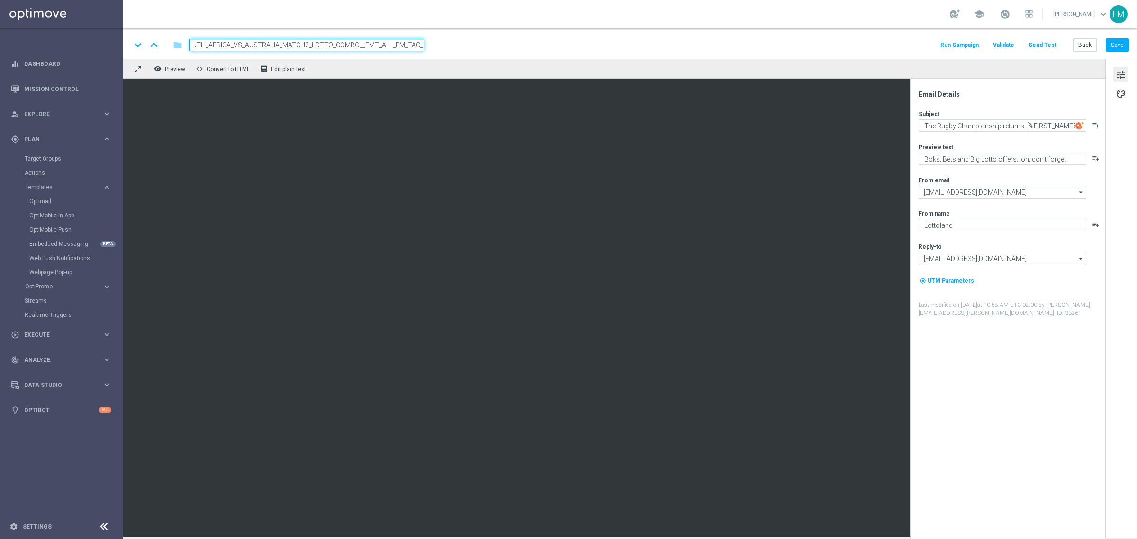
click at [408, 69] on div "remove_red_eye Preview code Convert to HTML receipt Edit plain text" at bounding box center [614, 69] width 982 height 20
click at [400, 41] on input "en_ZA__RUGBY_INT_SOUTH_AFRICA_VS_AUSTRALIA_MATCH2_LOTTO_COMBO__EMT_ALL_EM_TAC_LT" at bounding box center [306, 45] width 235 height 12
click at [389, 61] on div "remove_red_eye Preview code Convert to HTML receipt Edit plain text" at bounding box center [614, 69] width 982 height 20
click at [382, 74] on div "remove_red_eye Preview code Convert to HTML receipt Edit plain text" at bounding box center [614, 69] width 982 height 20
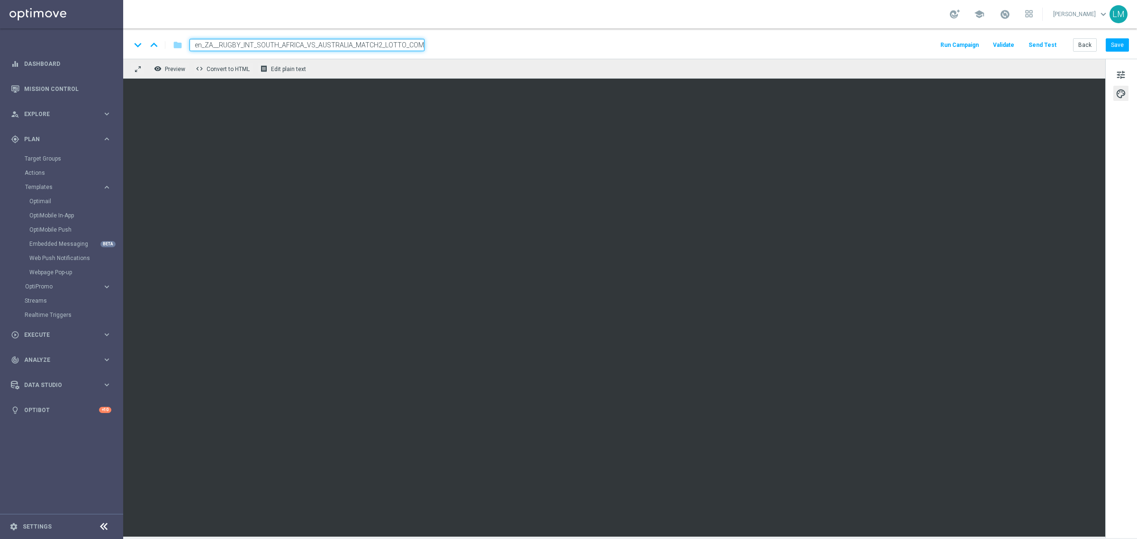
click at [362, 54] on div "keyboard_arrow_down keyboard_arrow_up folder en_ZA__RUGBY_INT_SOUTH_AFRICA_VS_A…" at bounding box center [630, 43] width 1014 height 30
click at [361, 47] on input "en_ZA__RUGBY_INT_SOUTH_AFRICA_VS_AUSTRALIA_MATCH2_LOTTO_COMBO__EMT_ALL_EM_TAC_LT" at bounding box center [306, 45] width 235 height 12
click at [351, 76] on div "remove_red_eye Preview code Convert to HTML receipt Edit plain text" at bounding box center [614, 69] width 982 height 20
click at [1112, 50] on button "Save" at bounding box center [1117, 44] width 23 height 13
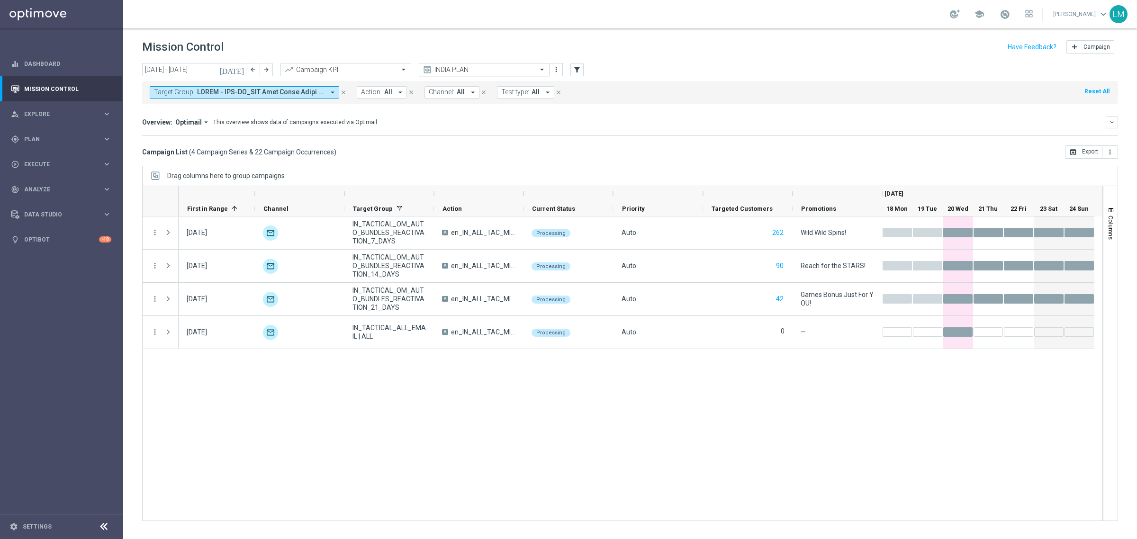
click at [505, 68] on input "text" at bounding box center [474, 70] width 101 height 8
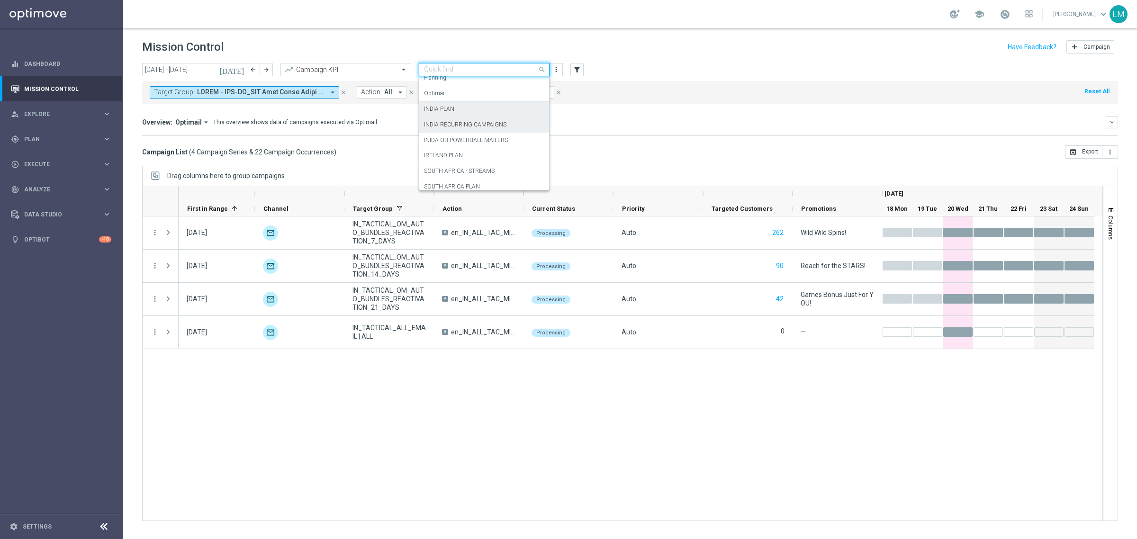
scroll to position [58, 0]
click at [469, 162] on label "SOUTH AFRICA PLAN" at bounding box center [452, 166] width 56 height 8
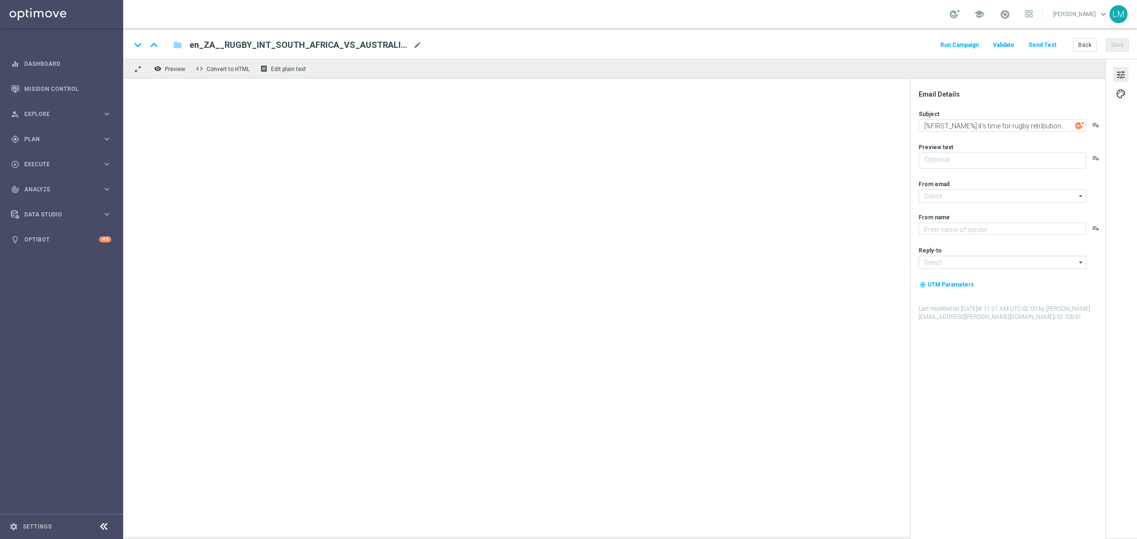
type textarea "Big games here at [GEOGRAPHIC_DATA], and Bok games on the pitch 👀"
type textarea "Lottoland"
type input "[EMAIL_ADDRESS][DOMAIN_NAME]"
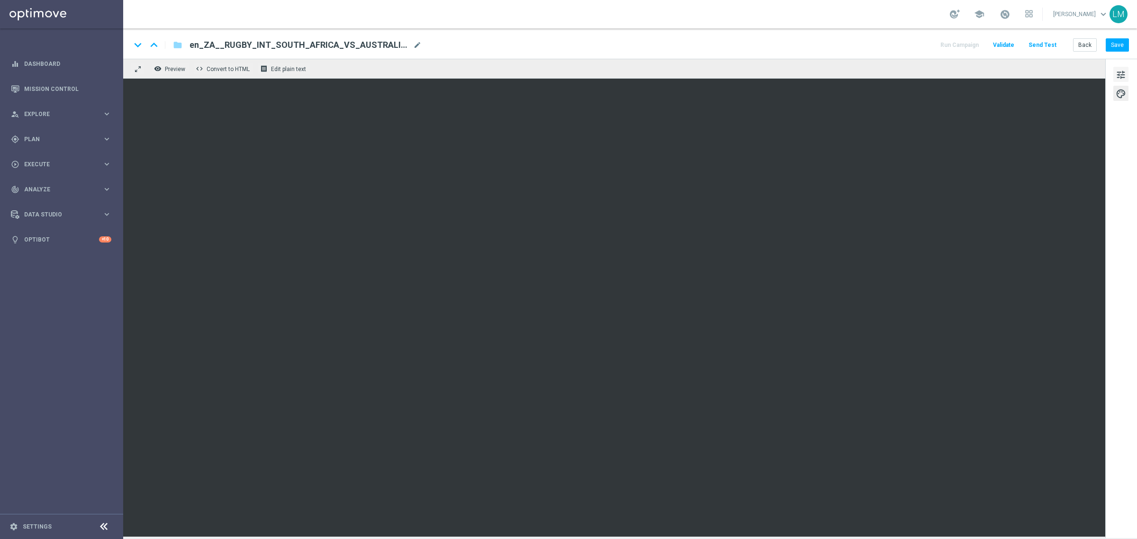
click at [1119, 73] on span "tune" at bounding box center [1121, 75] width 10 height 12
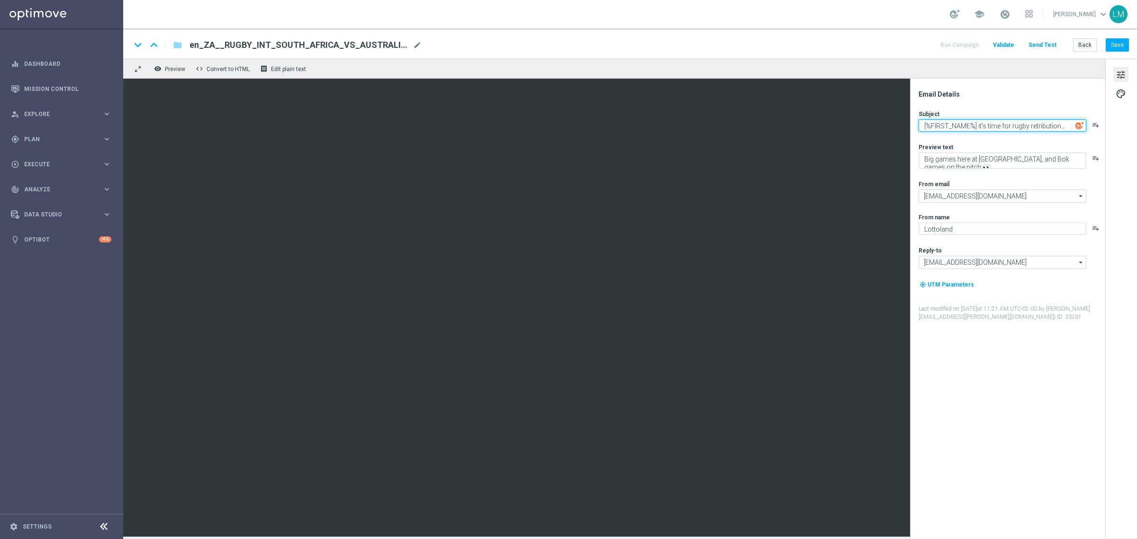
click at [976, 124] on textarea "[%FIRST_NAME%] it's time for rugby retribution..." at bounding box center [1003, 125] width 168 height 12
type textarea "[%FIRST_NAME%], it's time for rugby retribution..."
click at [1000, 143] on div "Preview text" at bounding box center [1012, 147] width 186 height 8
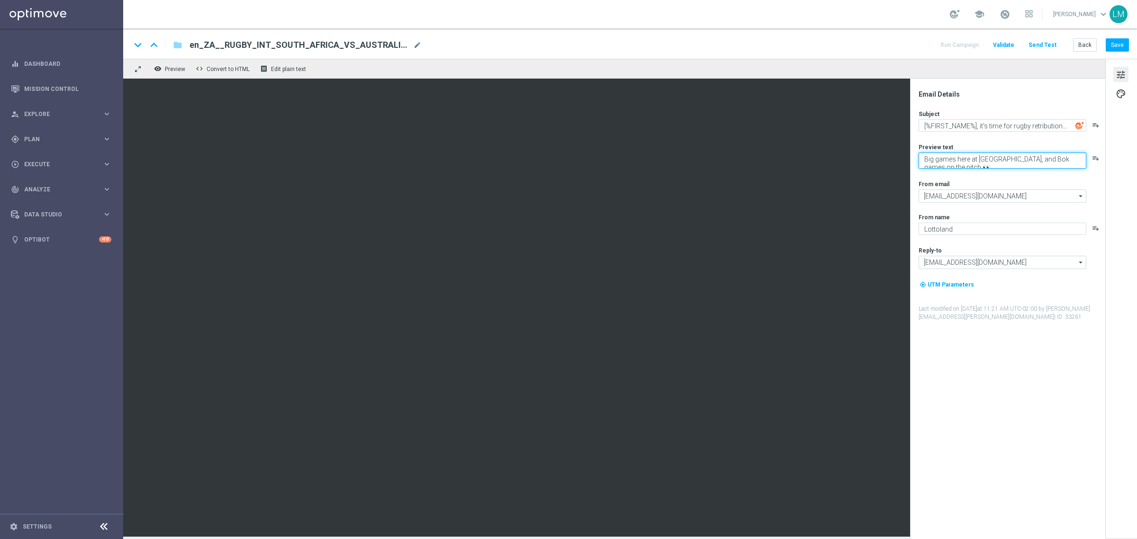
click at [1010, 167] on textarea "Big games here at Lottoland, and Bok games on the pitch 👀" at bounding box center [1003, 161] width 168 height 16
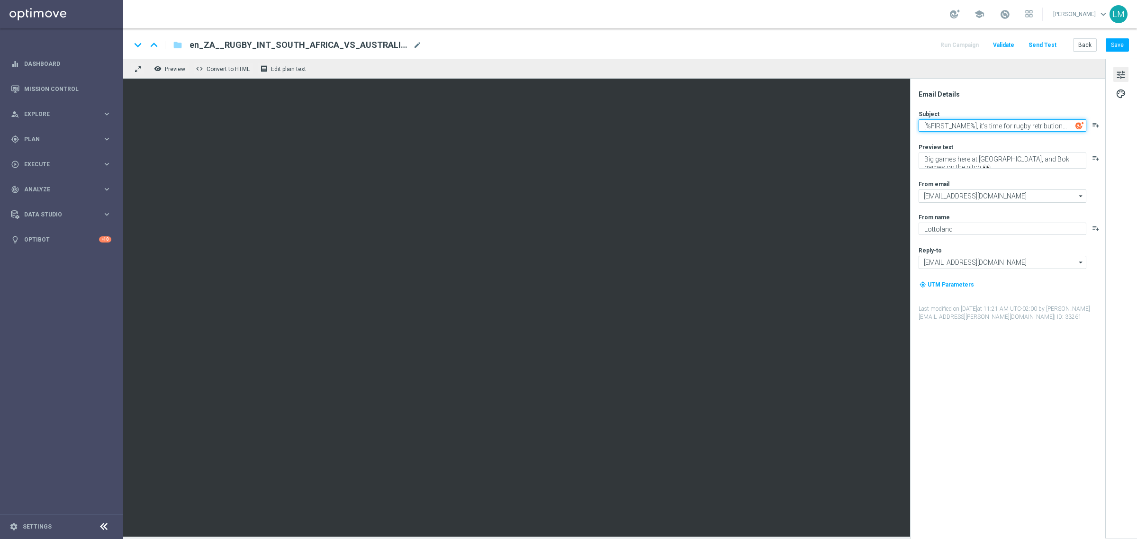
click at [1008, 127] on textarea "[%FIRST_NAME%], it's time for rugby retribution..." at bounding box center [1003, 125] width 168 height 12
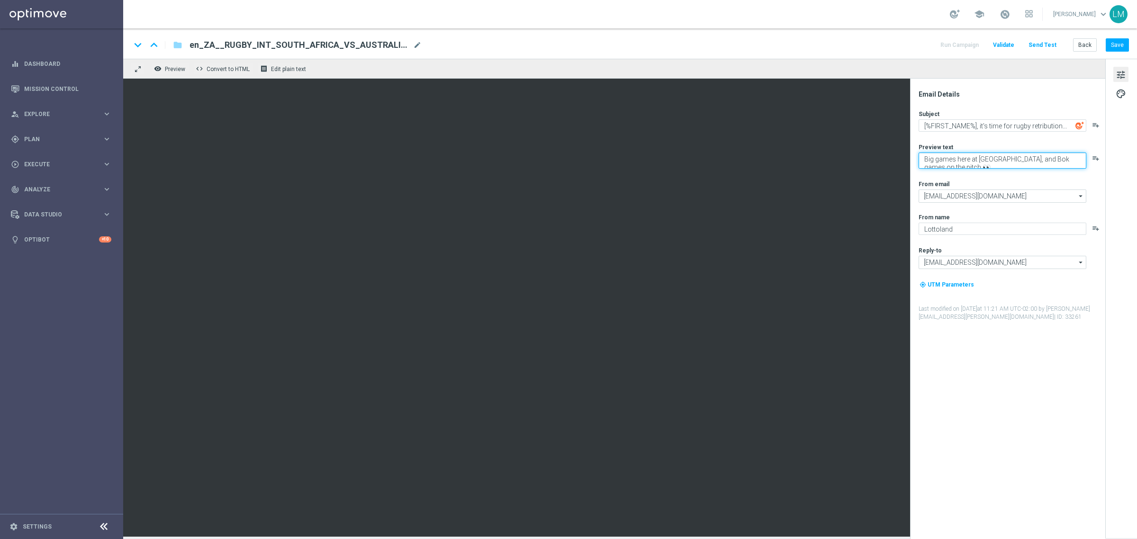
click at [943, 163] on textarea "Big games here at Lottoland, and Bok games on the pitch 👀" at bounding box center [1003, 161] width 168 height 16
click at [1119, 53] on div "keyboard_arrow_down keyboard_arrow_up folder en_ZA__RUGBY_INT_SOUTH_AFRICA_VS_A…" at bounding box center [630, 43] width 1014 height 30
click at [1119, 51] on button "Save" at bounding box center [1117, 44] width 23 height 13
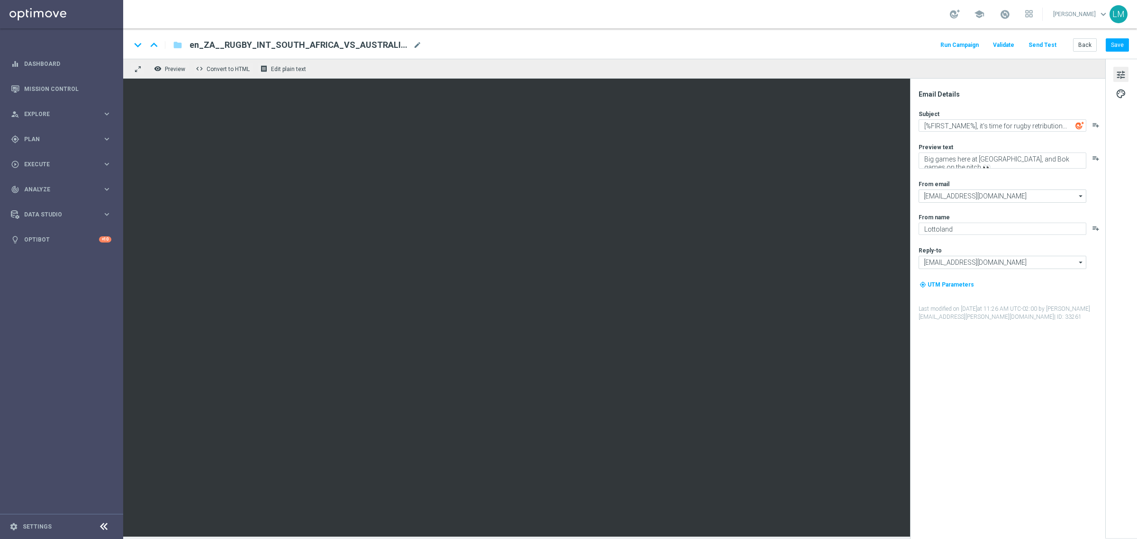
click at [1044, 48] on button "Send Test" at bounding box center [1042, 45] width 31 height 13
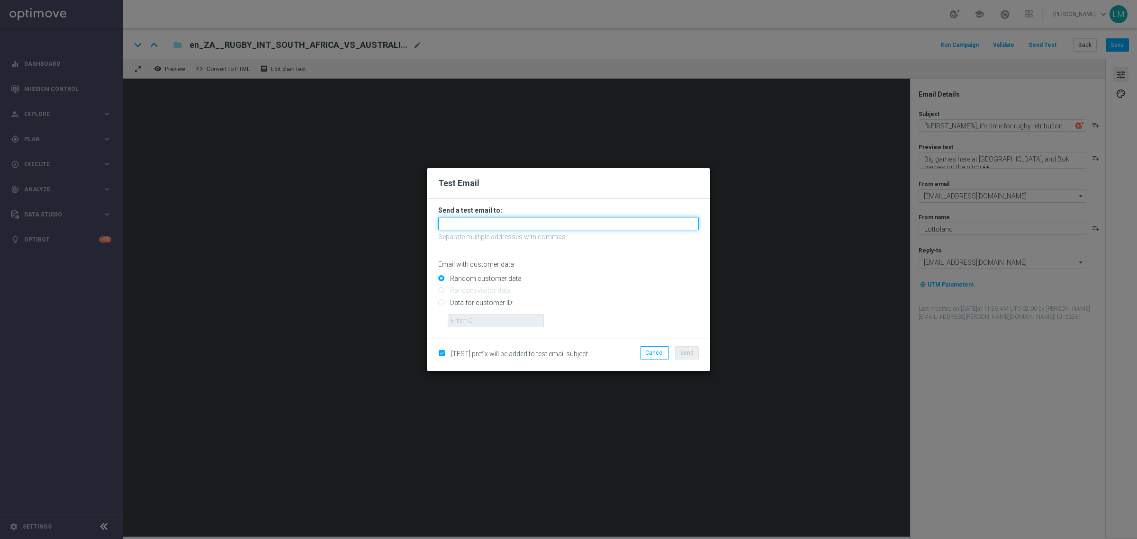
click at [460, 220] on input "text" at bounding box center [568, 223] width 261 height 13
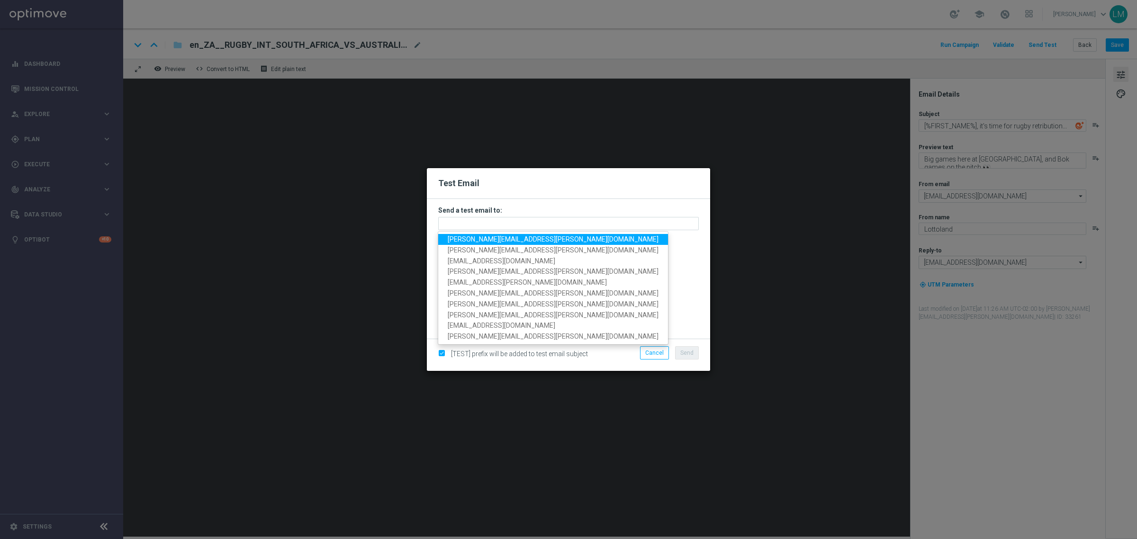
click at [467, 237] on span "leslie.martinez@lottoland.com" at bounding box center [553, 239] width 211 height 8
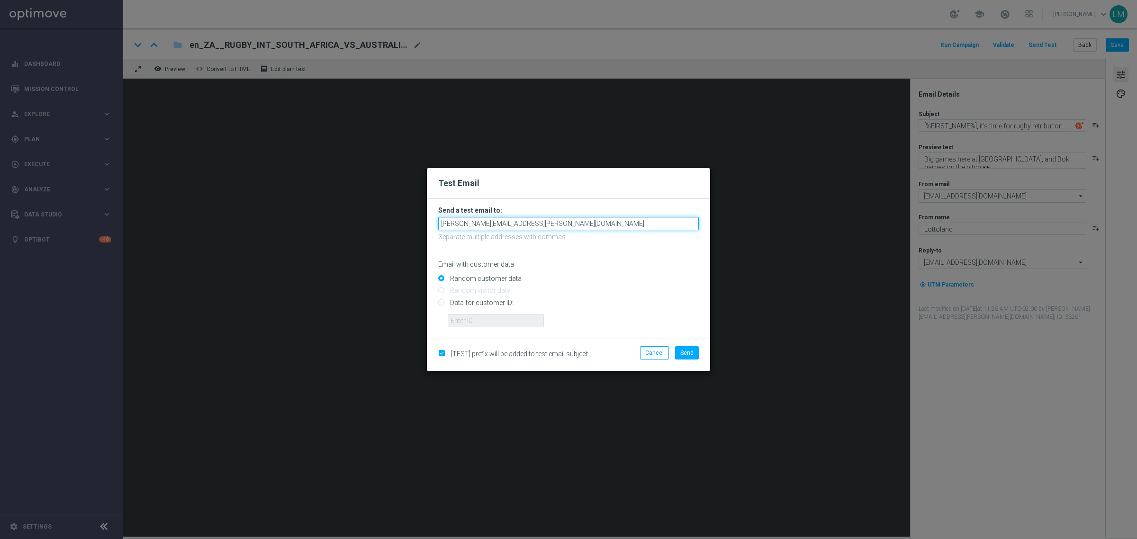
click at [522, 228] on input "leslie.martinez@lottoland.com" at bounding box center [568, 223] width 261 height 13
click at [527, 227] on input "leslie.martinez@lottoland.com" at bounding box center [568, 223] width 261 height 13
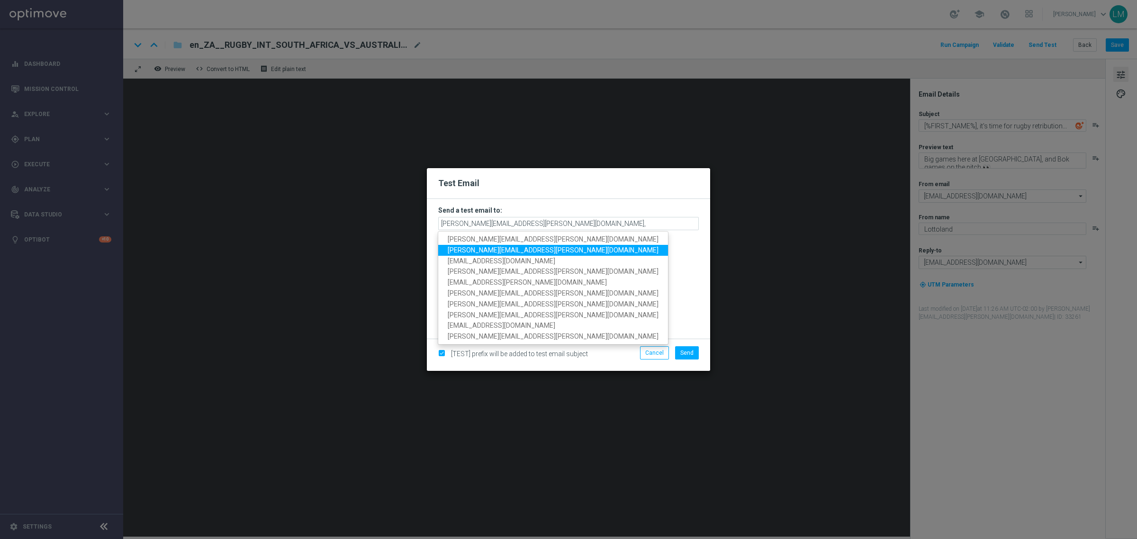
click at [467, 246] on span "ricky.hubbard@lottoland.com" at bounding box center [553, 250] width 211 height 8
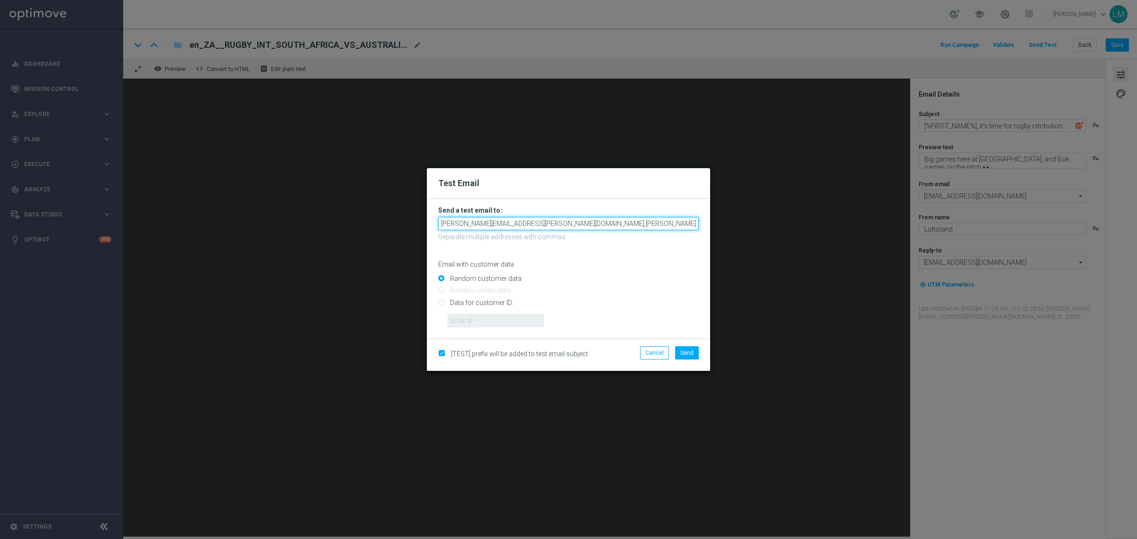
click at [617, 222] on input "leslie.martinez@lottoland.com,ricky.hubbard@lottoland.com" at bounding box center [568, 223] width 261 height 13
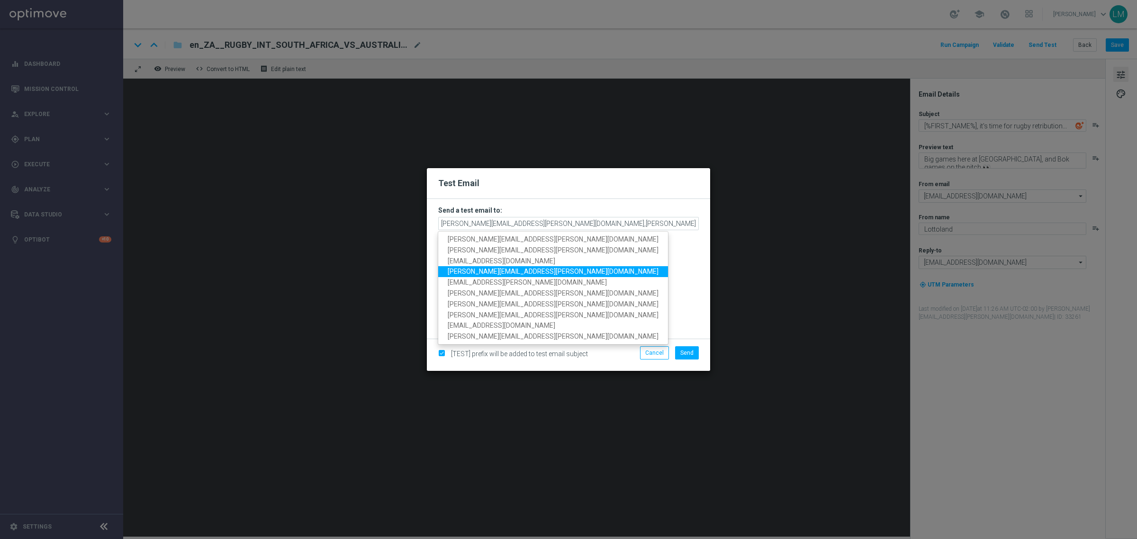
click at [502, 271] on span "millie.purcell@lottoland.com" at bounding box center [553, 272] width 211 height 8
type input "leslie.martinez@lottoland.com,ricky.hubbard@lottoland.com,millie.purcell@lottol…"
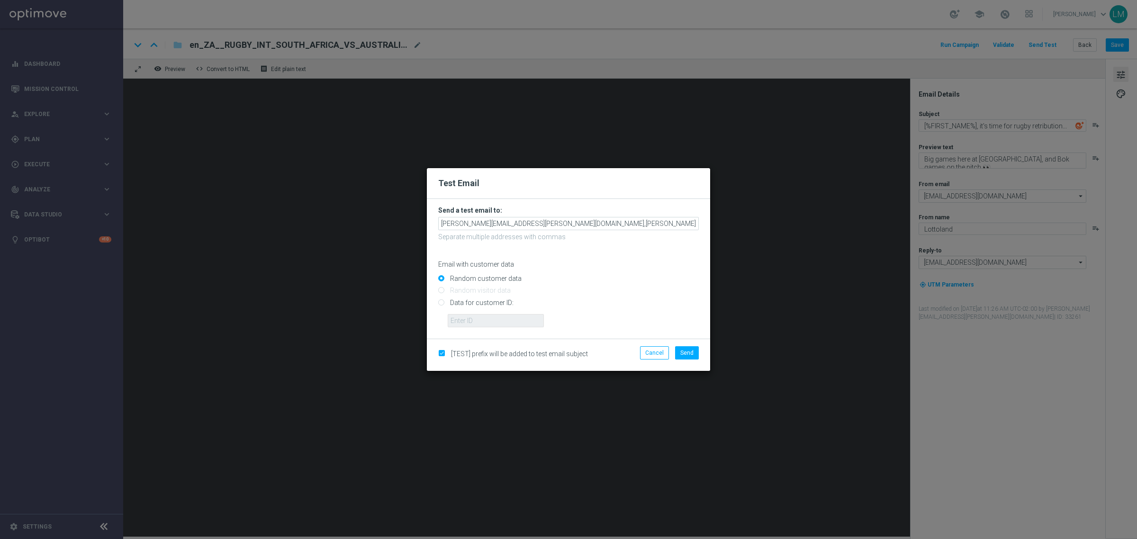
click at [479, 302] on input "Data for customer ID:" at bounding box center [568, 306] width 261 height 13
radio input "true"
click at [479, 318] on input "text" at bounding box center [496, 320] width 96 height 13
type input "10505907"
click at [692, 352] on span "Send" at bounding box center [686, 353] width 13 height 7
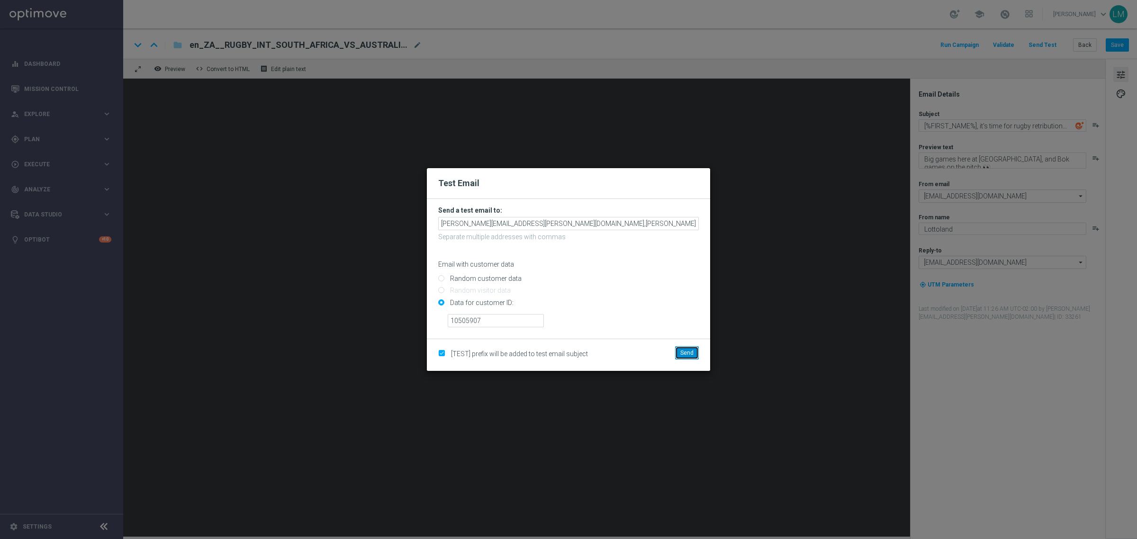
click at [684, 353] on span "Send" at bounding box center [686, 353] width 13 height 7
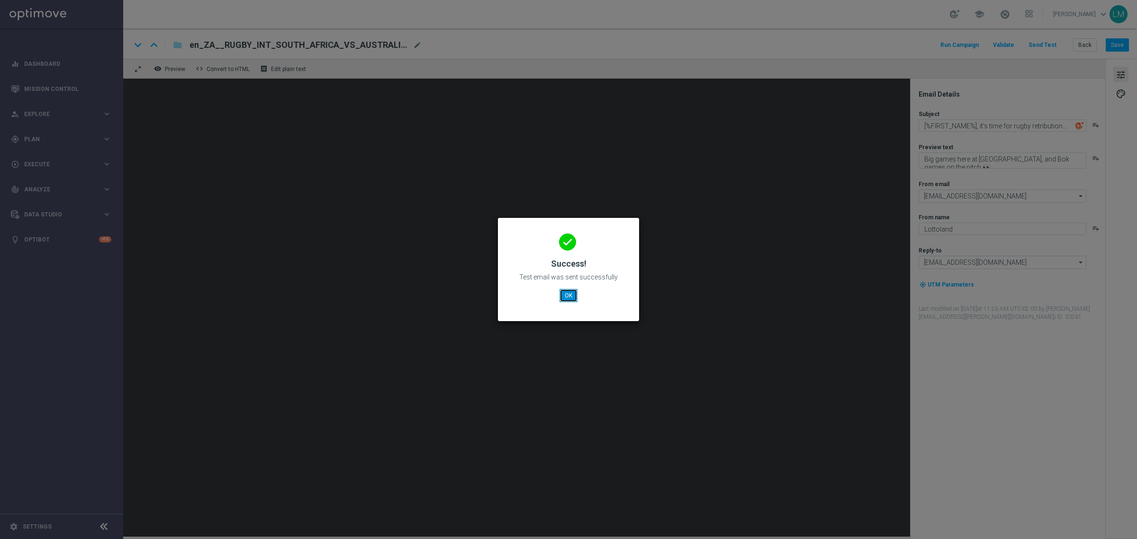
click at [569, 298] on button "OK" at bounding box center [568, 295] width 18 height 13
click at [564, 292] on button "OK" at bounding box center [568, 295] width 18 height 13
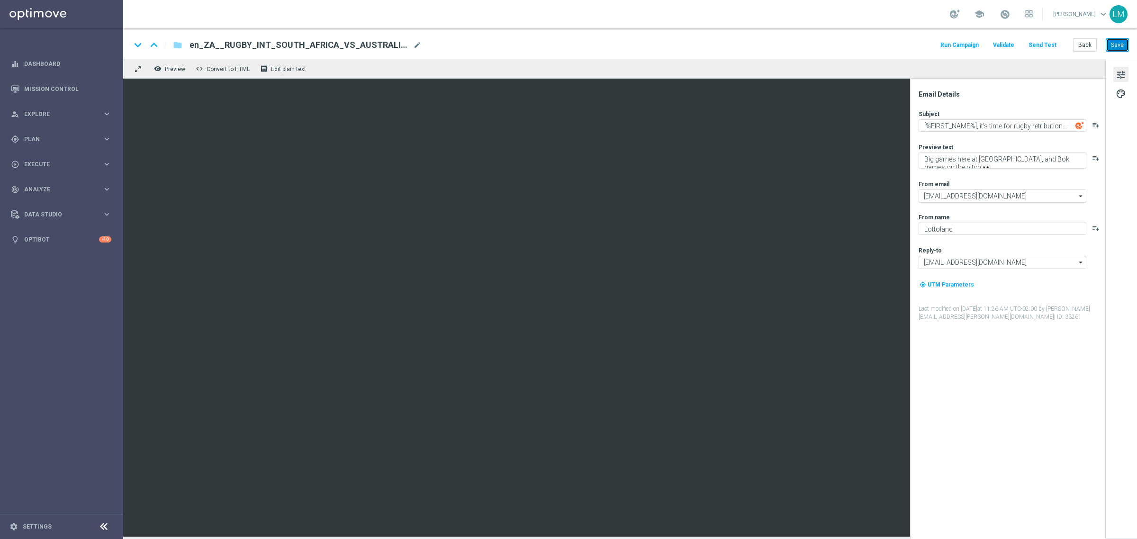
click at [1109, 44] on button "Save" at bounding box center [1117, 44] width 23 height 13
click at [77, 80] on link "Mission Control" at bounding box center [67, 88] width 87 height 25
click at [909, 46] on button "Back" at bounding box center [1085, 44] width 24 height 13
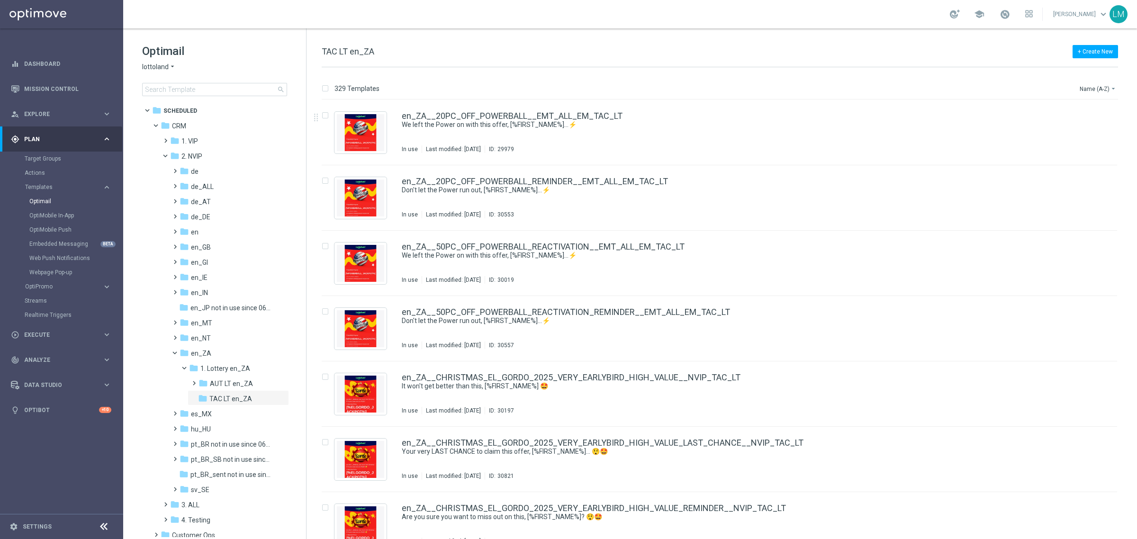
click at [909, 93] on div "329 Templates Name (A-Z) arrow_drop_down" at bounding box center [720, 90] width 796 height 17
click at [909, 90] on button "Name (A-Z) arrow_drop_down" at bounding box center [1098, 88] width 39 height 11
click at [909, 126] on div "Date Modified (Newest)" at bounding box center [1080, 131] width 76 height 13
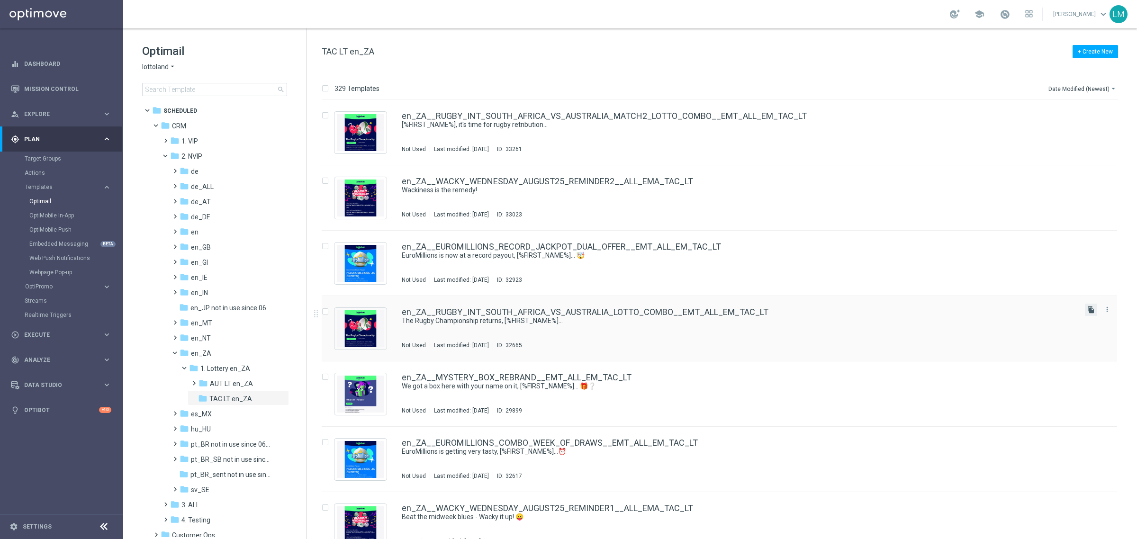
click at [909, 308] on icon "file_copy" at bounding box center [1091, 310] width 8 height 8
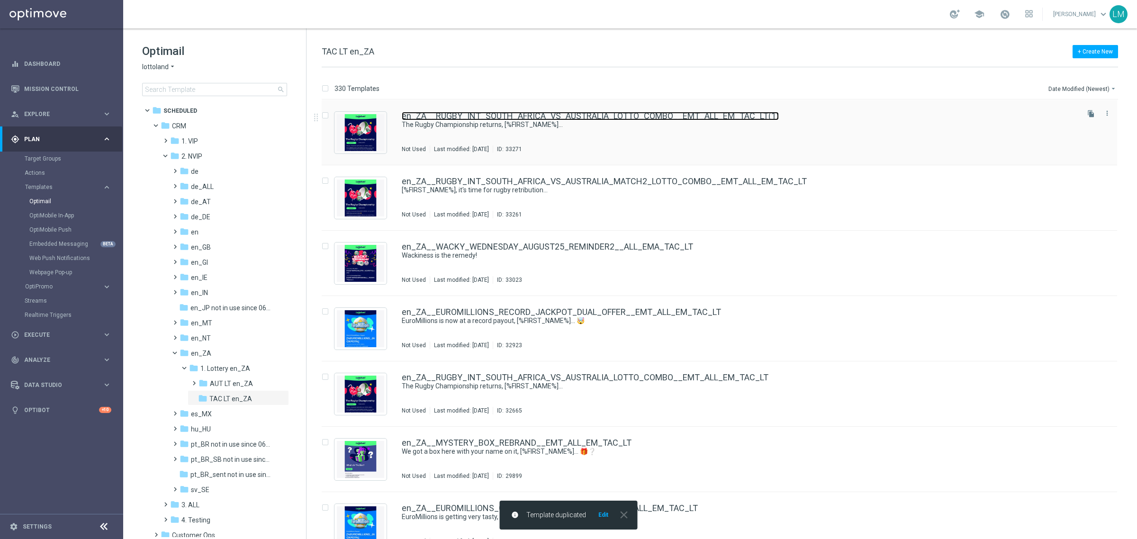
click at [445, 114] on link "en_ZA__RUGBY_INT_SOUTH_AFRICA_VS_AUSTRALIA_LOTTO_COMBO__EMT_ALL_EM_TAC_LT(1)" at bounding box center [590, 116] width 377 height 9
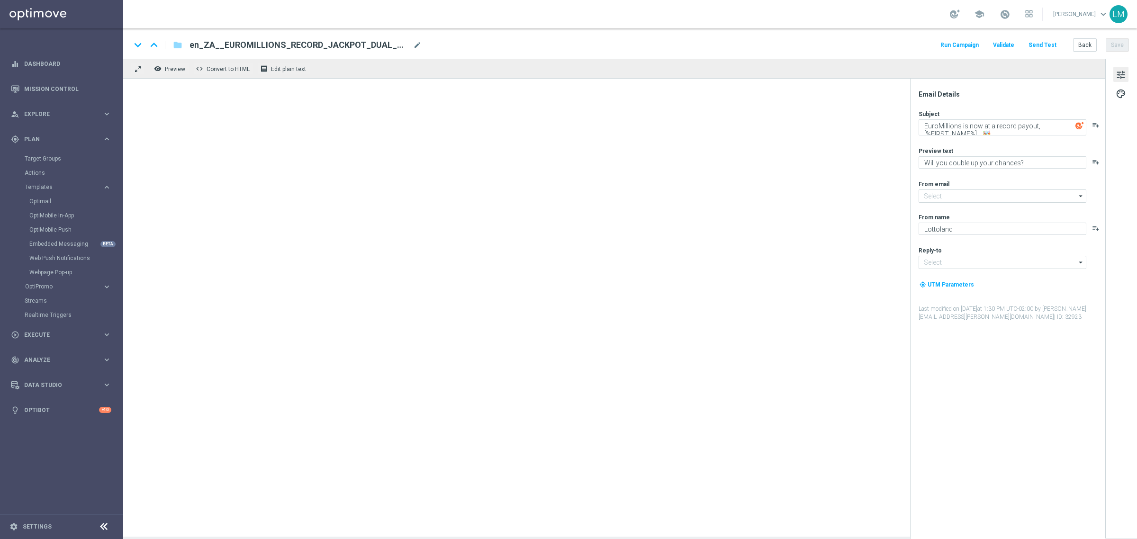
type textarea "The Rugby Championship returns, [%FIRST_NAME%]..."
type textarea "Boks, Bets and Big Lotto offers...oh, don't forget games👀"
type input "[EMAIL_ADDRESS][DOMAIN_NAME]"
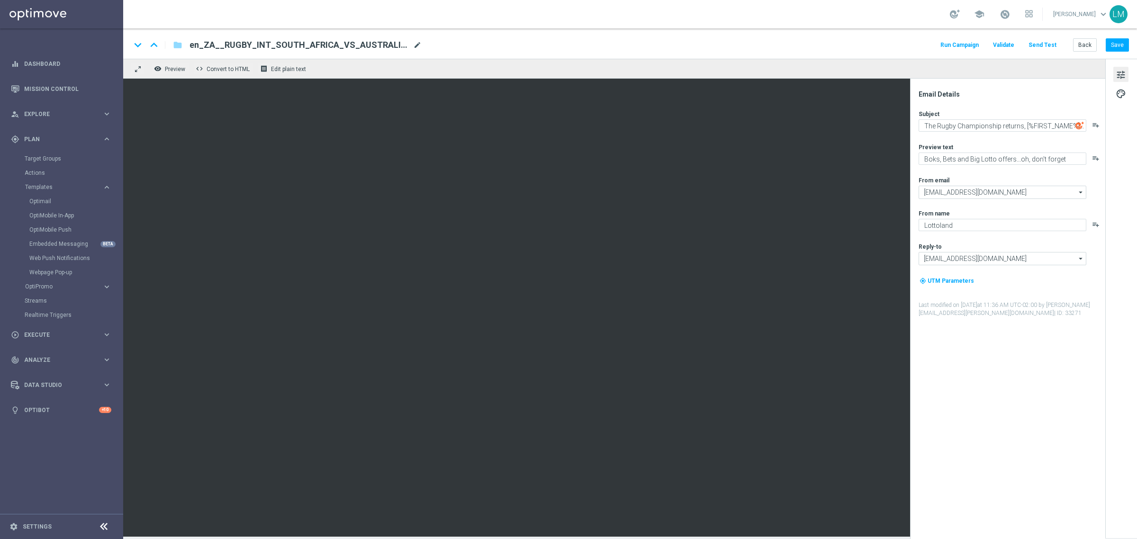
click at [413, 45] on span "mode_edit" at bounding box center [417, 45] width 9 height 9
paste input "SA_POWERBALL_SUPERLOTTO_COMBO__EMT_ALL_EM_TAC_LT"
type input "en_ZA__SA_POWERBALL_SUPERLOTTO_COMBO__EMT_ALL_EM_TAC_LT"
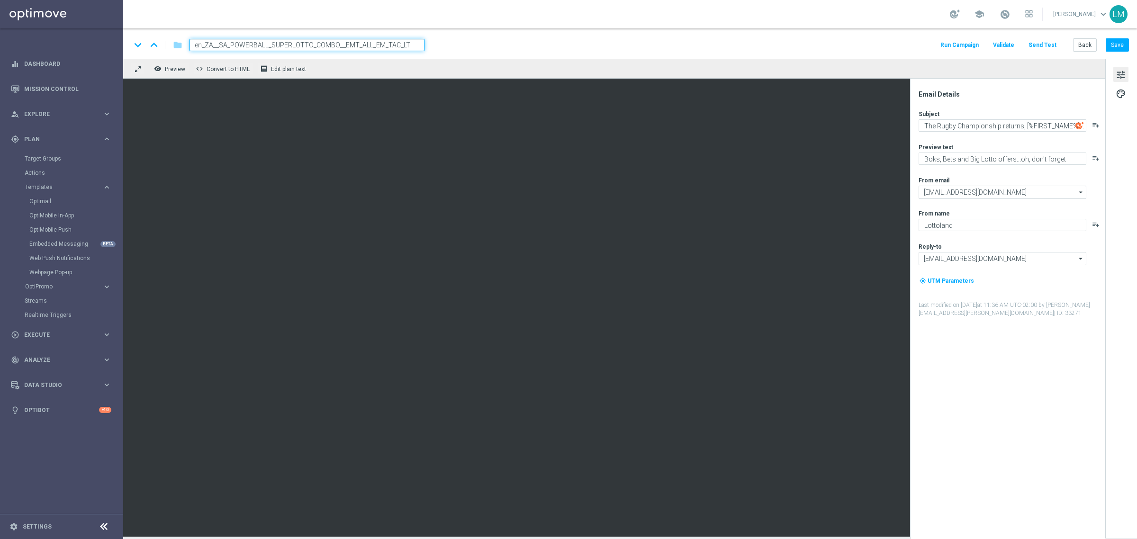
click at [410, 66] on div "remove_red_eye Preview code Convert to HTML receipt Edit plain text" at bounding box center [614, 69] width 982 height 20
click at [402, 49] on input "en_ZA__SA_POWERBALL_SUPERLOTTO_COMBO__EMT_ALL_EM_TAC_LT" at bounding box center [306, 45] width 235 height 12
click at [379, 65] on div "remove_red_eye Preview code Convert to HTML receipt Edit plain text" at bounding box center [614, 69] width 982 height 20
click at [369, 42] on input "en_ZA__SA_POWERBALL_SUPERLOTTO_COMBO__EMT_ALL_EM_TAC_LT" at bounding box center [306, 45] width 235 height 12
click at [353, 64] on div "remove_red_eye Preview code Convert to HTML receipt Edit plain text" at bounding box center [614, 69] width 982 height 20
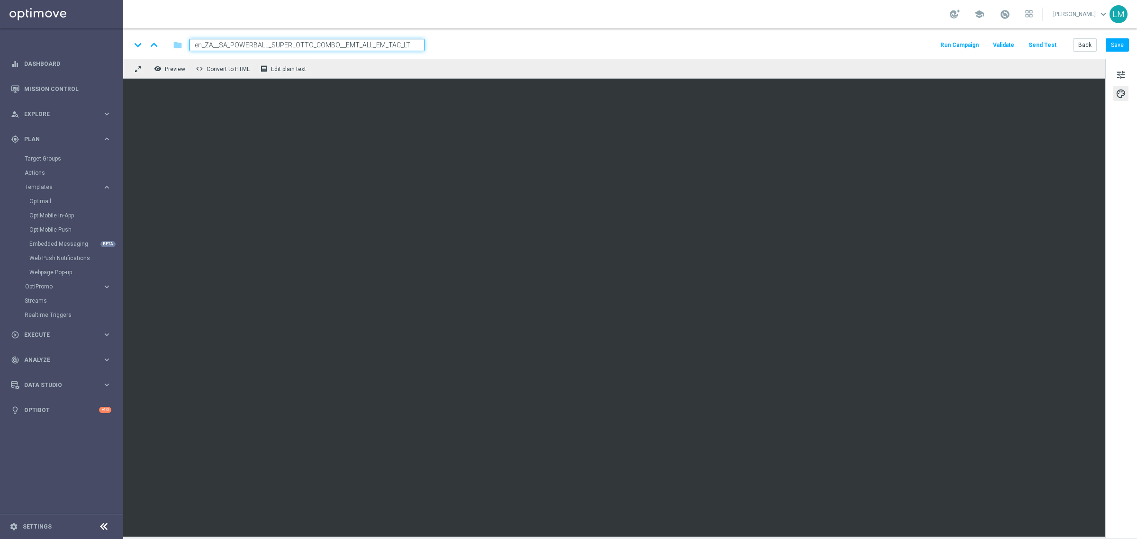
click at [346, 67] on div "remove_red_eye Preview code Convert to HTML receipt Edit plain text" at bounding box center [614, 69] width 982 height 20
click at [352, 45] on input "en_ZA__SA_POWERBALL_SUPERLOTTO_COMBO__EMT_ALL_EM_TAC_LT" at bounding box center [306, 45] width 235 height 12
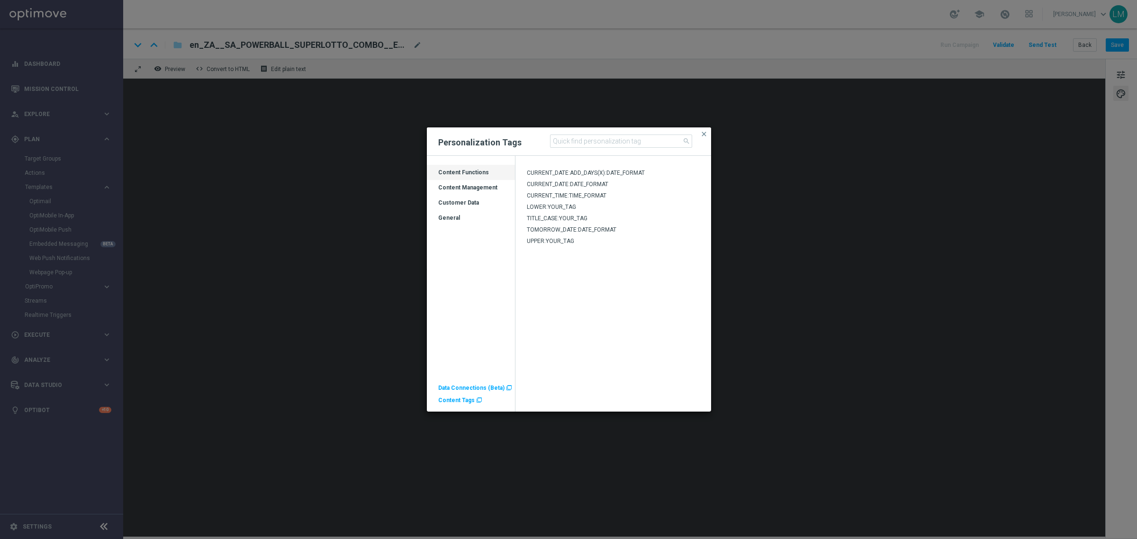
click at [456, 201] on div "Customer Data" at bounding box center [471, 206] width 88 height 15
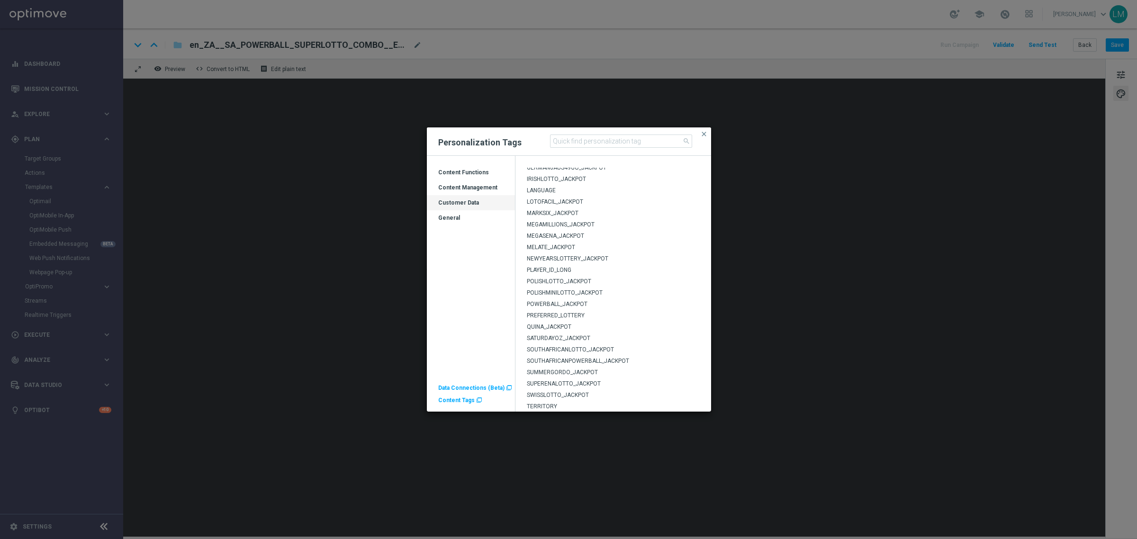
scroll to position [268, 0]
click at [578, 349] on span "SUPERENALOTTO_JACKPOT" at bounding box center [564, 348] width 74 height 7
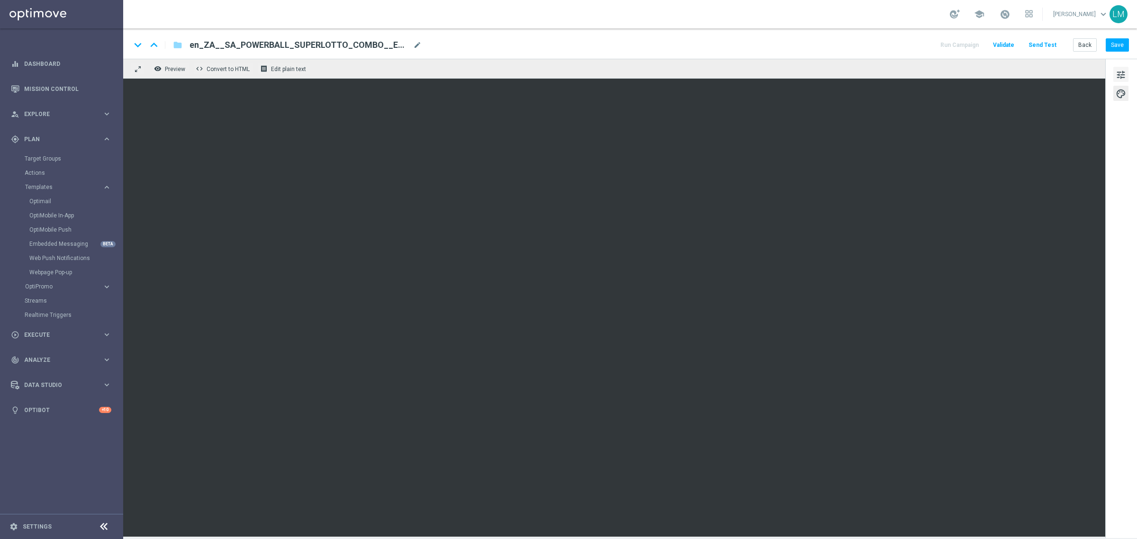
click at [909, 77] on span "tune" at bounding box center [1121, 75] width 10 height 12
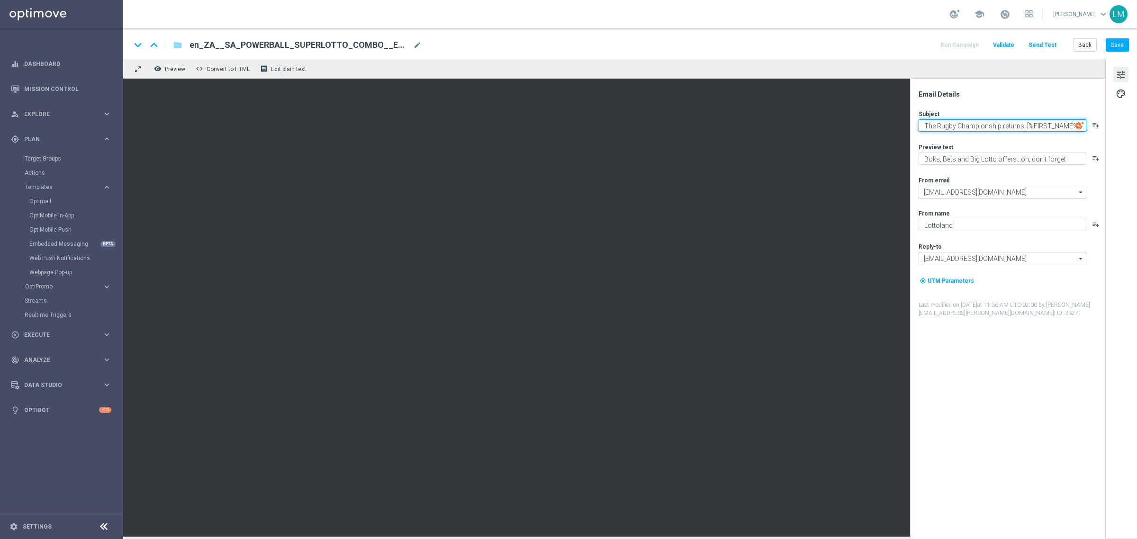
click at [909, 128] on textarea "The Rugby Championship returns, [%FIRST_NAME%]..." at bounding box center [1003, 125] width 168 height 12
click at [909, 126] on textarea "A local favourite with an Italian twist, [%FIRST_NAME%]..." at bounding box center [1003, 125] width 168 height 12
click at [909, 123] on textarea "A local favourite with an Italian twist, [%FIRST_NAME%]..." at bounding box center [1003, 125] width 168 height 12
click at [909, 130] on textarea "Enjoy a local favourite with an Italian twist, [%FIRST_NAME%]..." at bounding box center [1003, 127] width 168 height 16
type textarea "Enjoy a local favourite with an Italian twist, [%FIRST_NAME%]..."
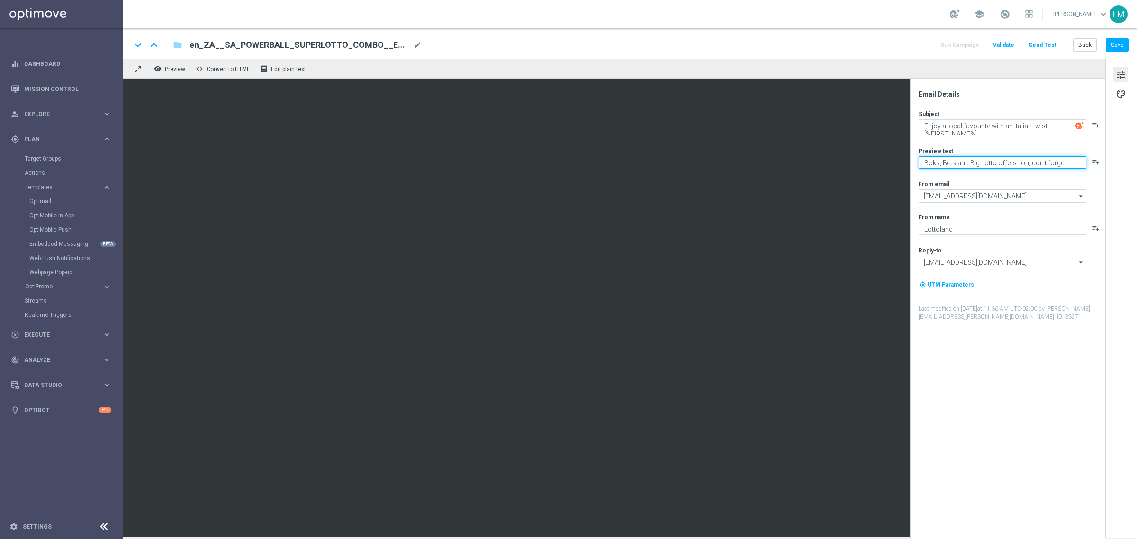
click at [909, 167] on textarea "Boks, Bets and Big Lotto offers...oh, don't forget games👀" at bounding box center [1003, 162] width 168 height 12
click at [909, 162] on textarea "A spicy meatbal indeed!" at bounding box center [1003, 162] width 168 height 12
click at [909, 173] on div "Subject Enjoy a local favourite with an Italian twist, [%FIRST_NAME%]... playli…" at bounding box center [1012, 215] width 186 height 211
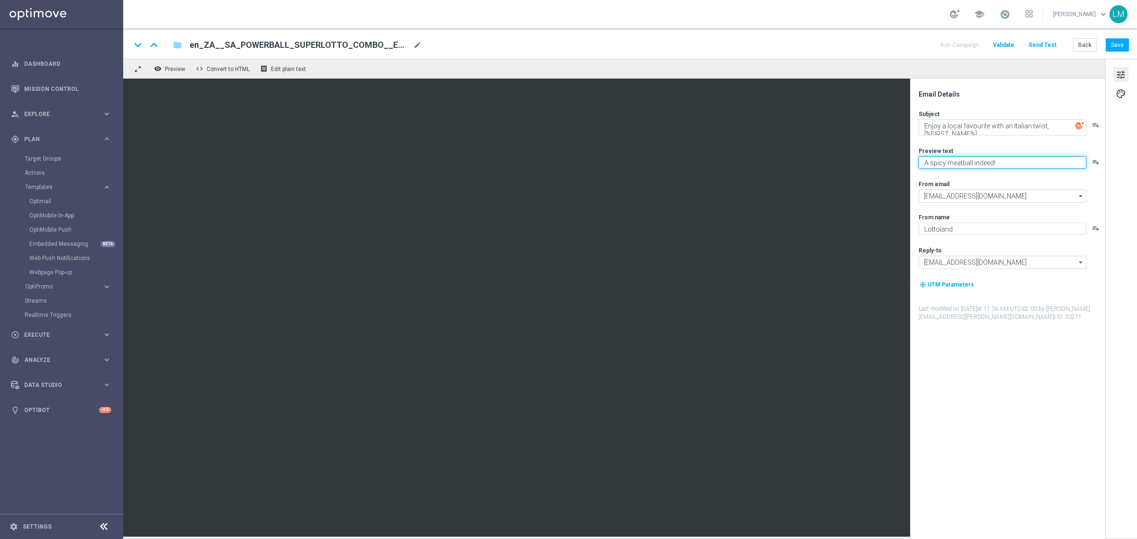
drag, startPoint x: 947, startPoint y: 164, endPoint x: 974, endPoint y: 159, distance: 26.7
click at [909, 159] on textarea "A spicy meatball indeed!" at bounding box center [1003, 162] width 168 height 12
type textarea "A spicy combo indeed!"
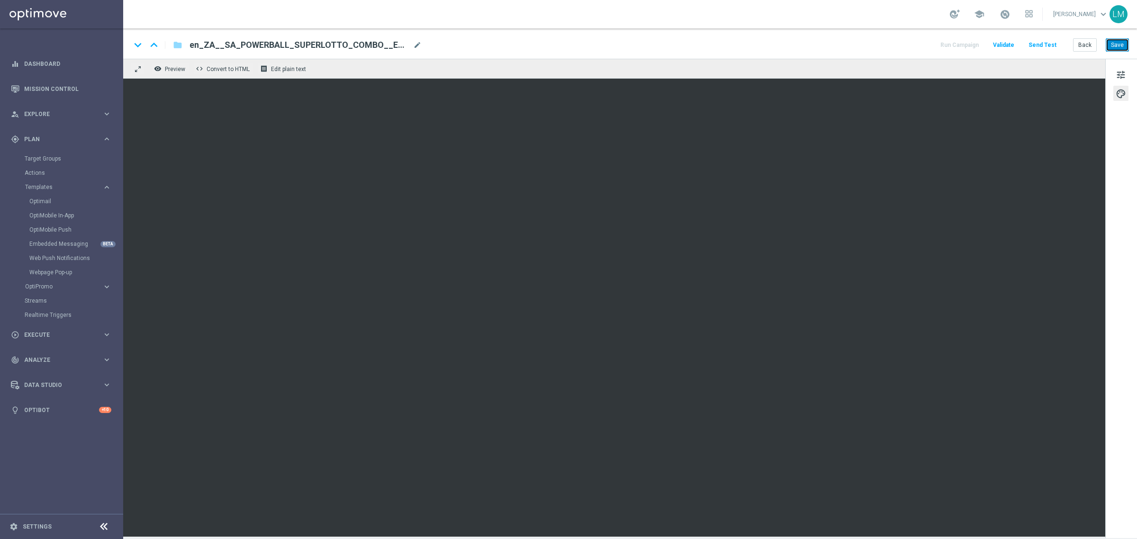
click at [909, 43] on button "Save" at bounding box center [1117, 44] width 23 height 13
click at [909, 73] on span "tune" at bounding box center [1121, 75] width 10 height 12
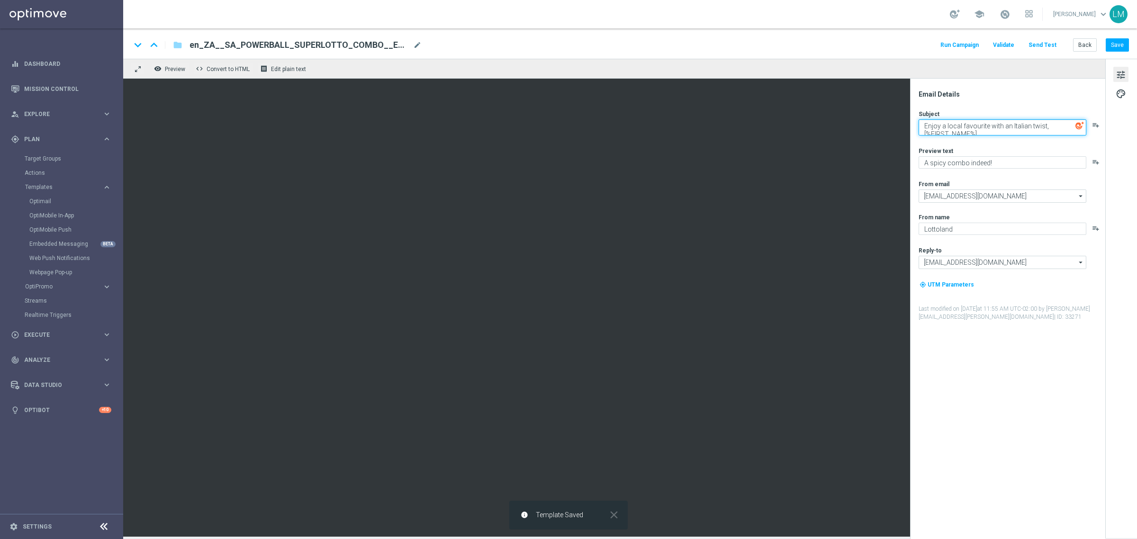
click at [909, 126] on textarea "Enjoy a local favourite with an Italian twist, [%FIRST_NAME%]..." at bounding box center [1003, 127] width 168 height 16
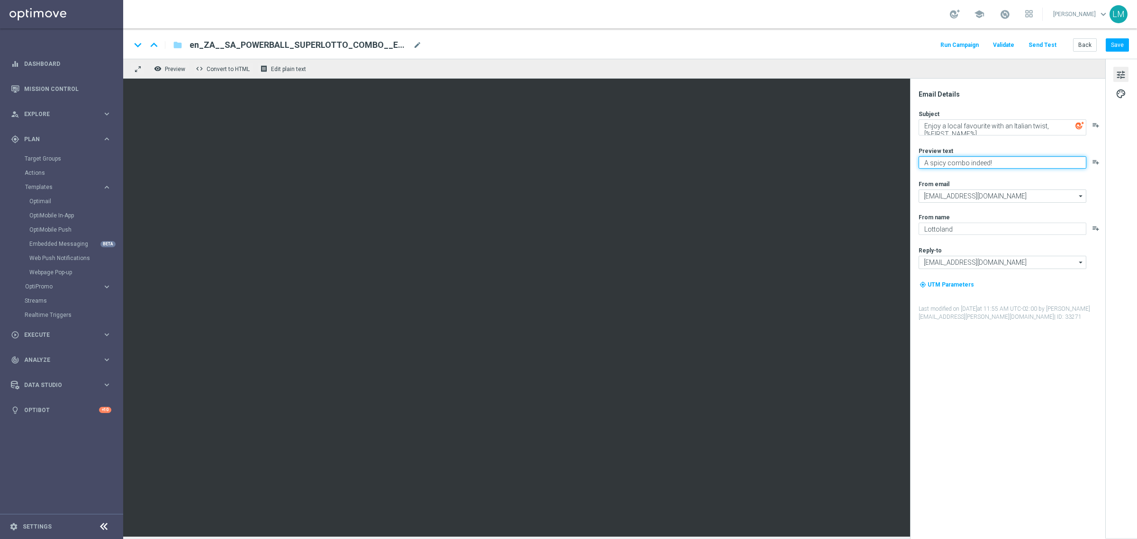
click at [909, 167] on textarea "A spicy combo indeed!" at bounding box center [1003, 162] width 168 height 12
click at [909, 41] on button "Save" at bounding box center [1117, 44] width 23 height 13
click at [909, 45] on button "Send Test" at bounding box center [1042, 45] width 31 height 13
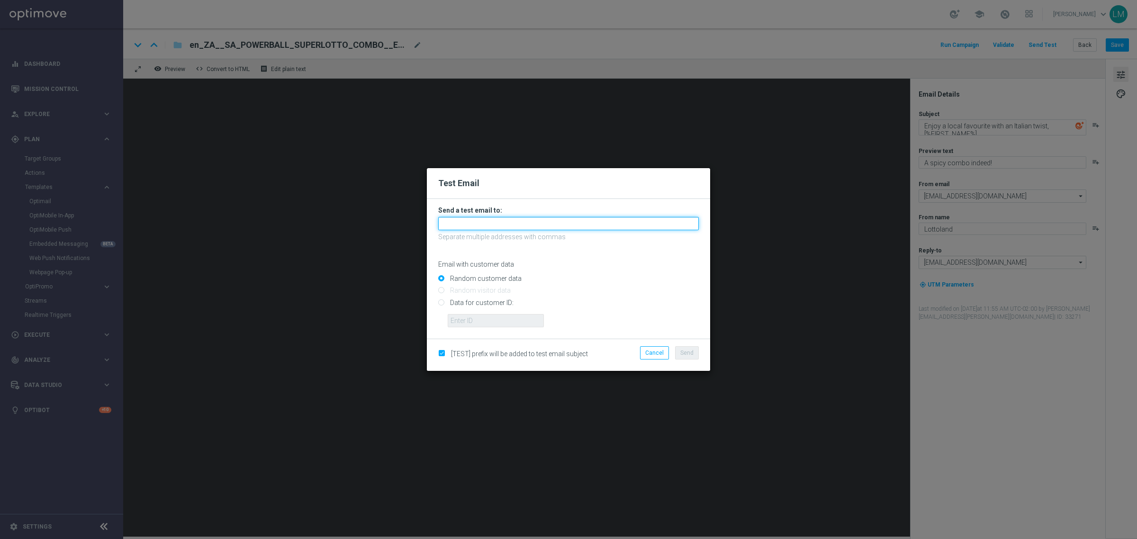
click at [479, 218] on input "text" at bounding box center [568, 223] width 261 height 13
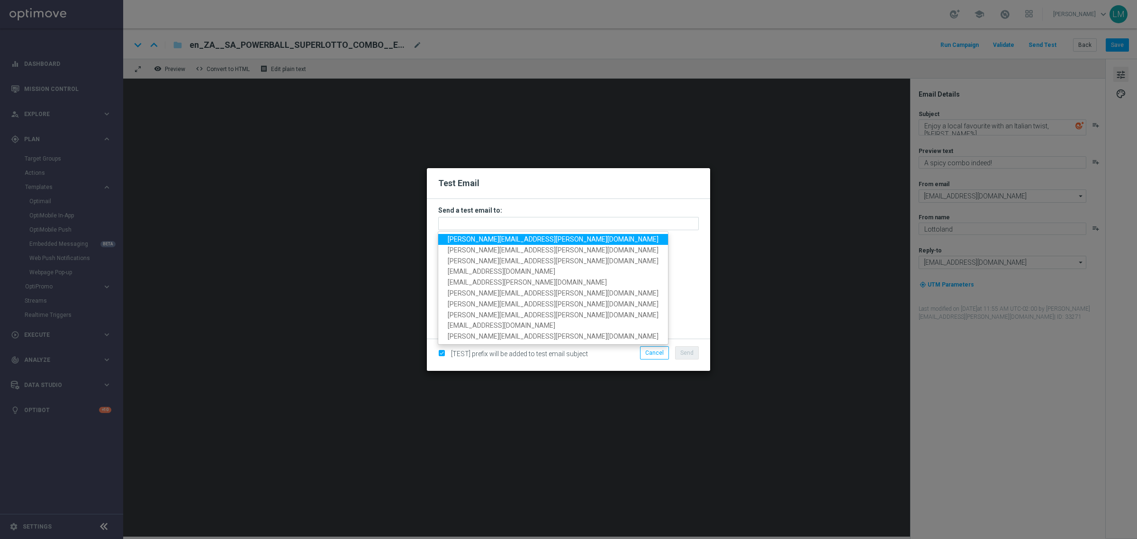
click at [477, 233] on ul "leslie.martinez@lottoland.com ricky.hubbard@lottoland.com millie.purcell@lottol…" at bounding box center [553, 288] width 231 height 114
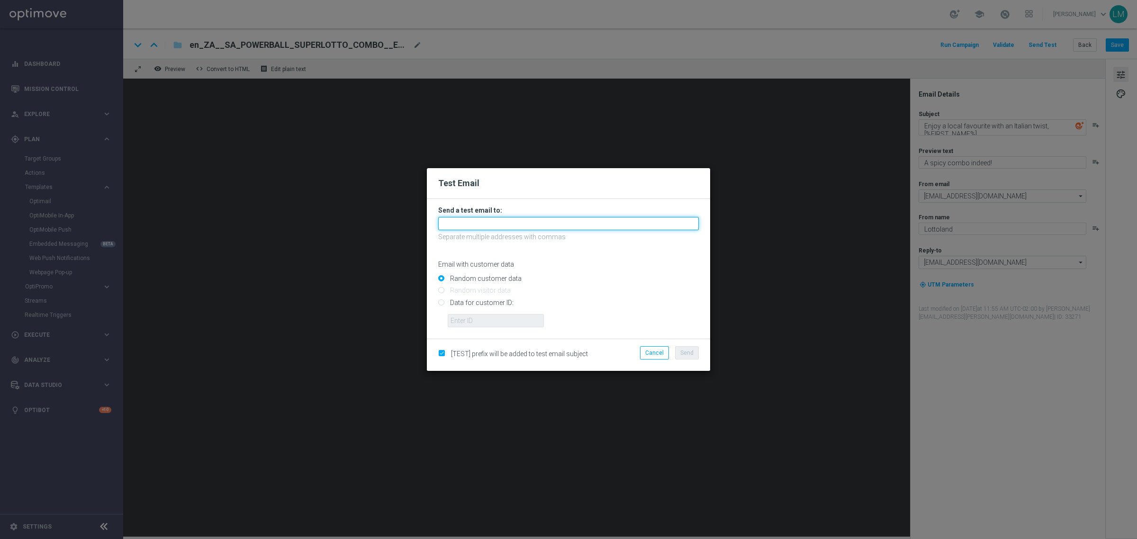
click at [511, 227] on input "text" at bounding box center [568, 223] width 261 height 13
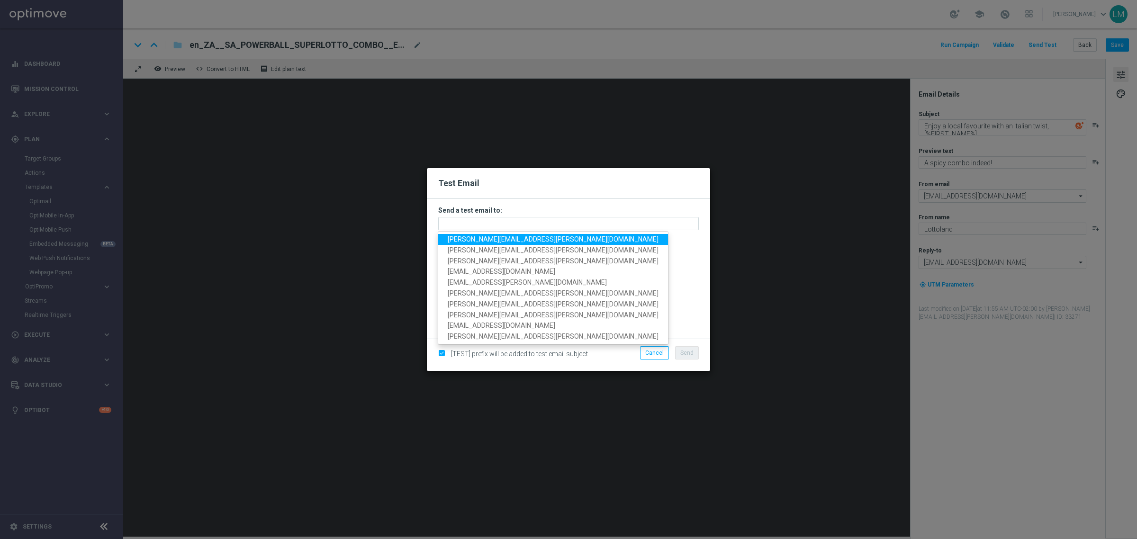
click at [463, 237] on span "leslie.martinez@lottoland.com" at bounding box center [553, 239] width 211 height 8
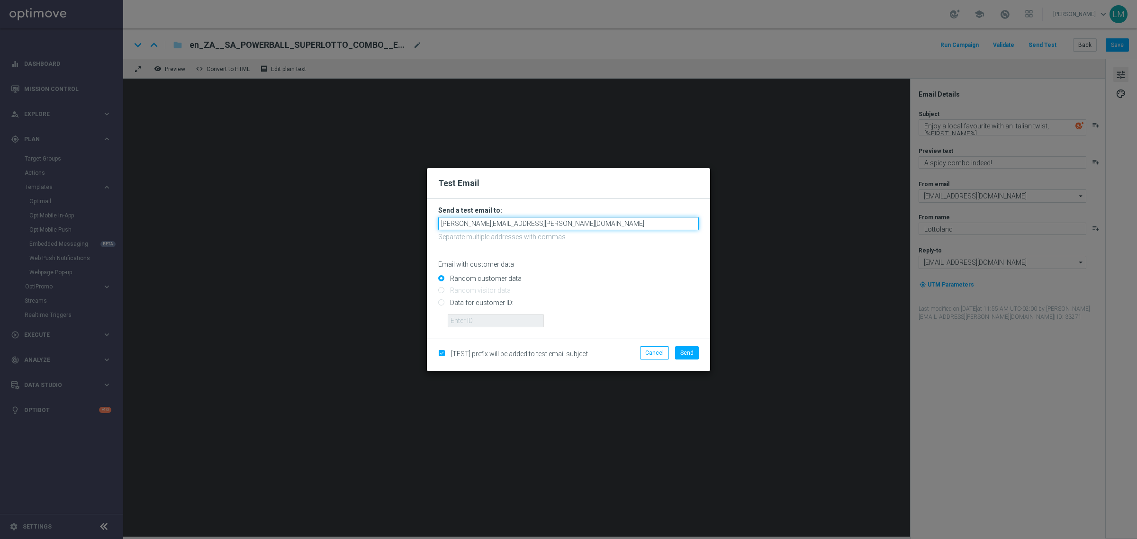
click at [534, 226] on input "leslie.martinez@lottoland.com" at bounding box center [568, 223] width 261 height 13
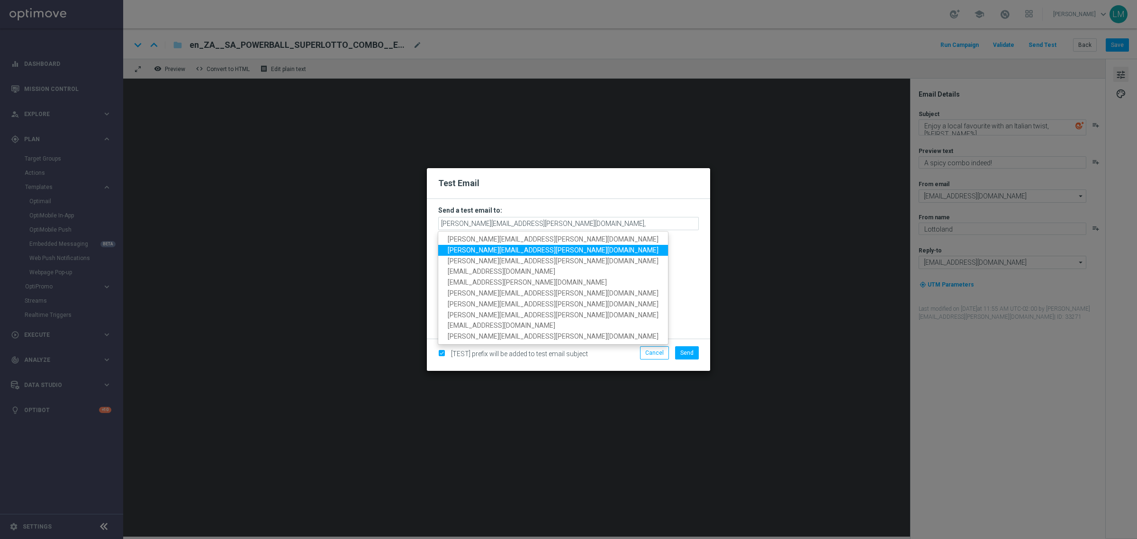
click at [491, 249] on span "ricky.hubbard@lottoland.com" at bounding box center [553, 250] width 211 height 8
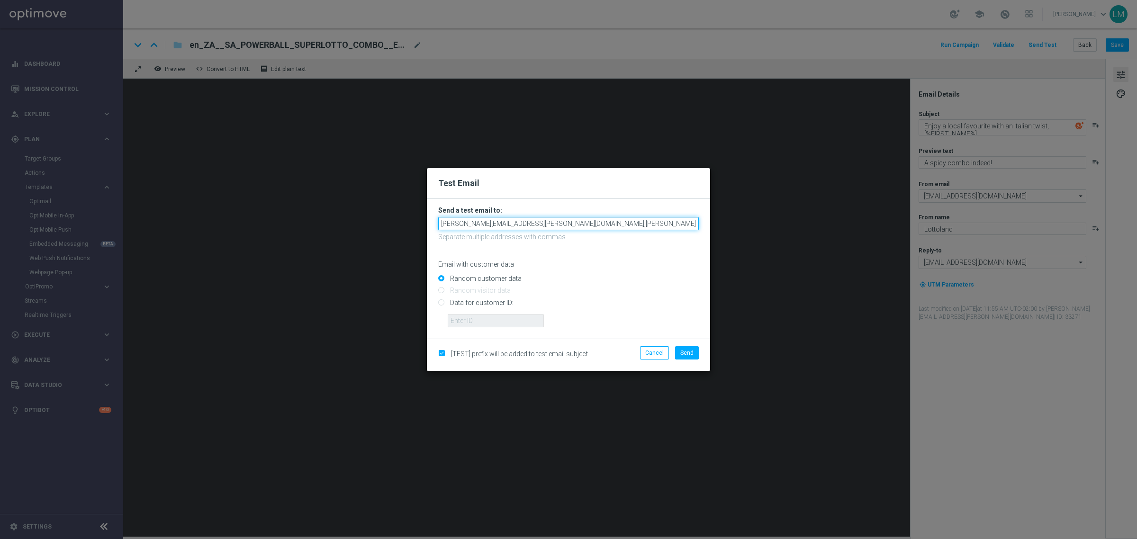
click at [643, 228] on input "leslie.martinez@lottoland.com,ricky.hubbard@lottoland.com" at bounding box center [568, 223] width 261 height 13
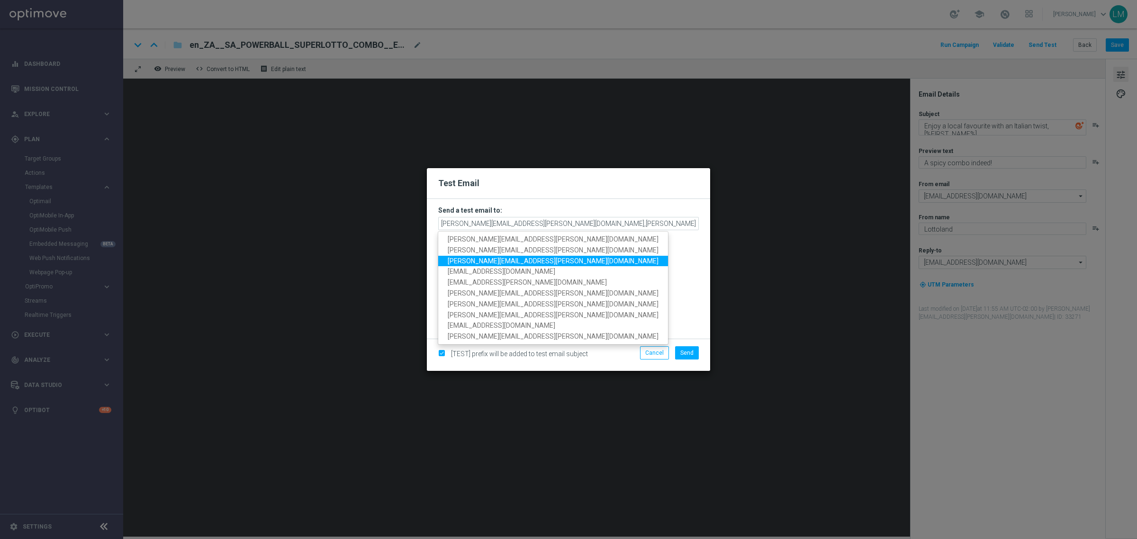
click at [500, 262] on span "millie.purcell@lottoland.com" at bounding box center [553, 261] width 211 height 8
type input "leslie.martinez@lottoland.com,ricky.hubbard@lottoland.com,millie.purcell@lottol…"
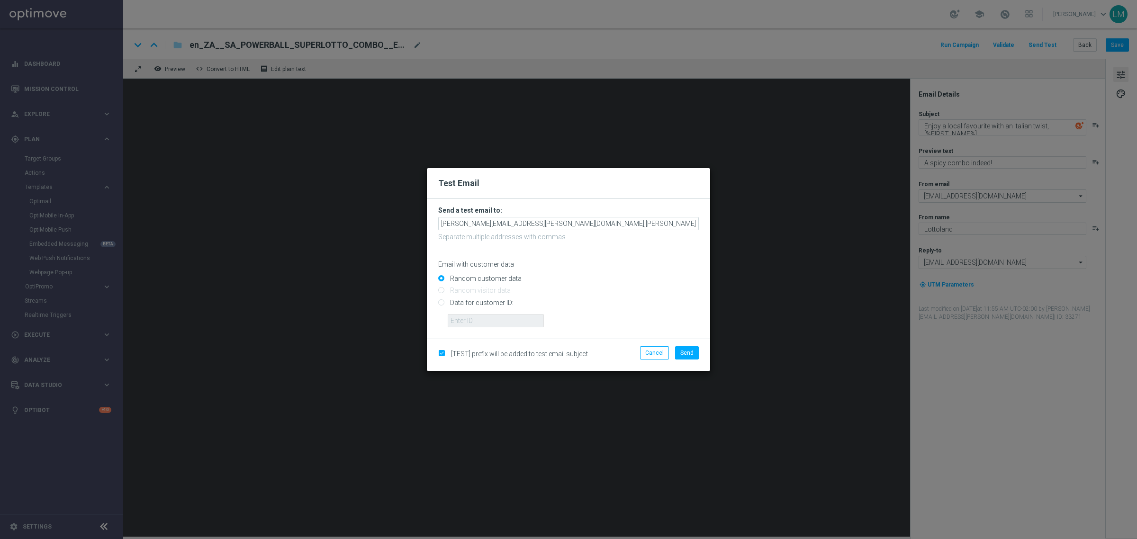
click at [483, 304] on input "Data for customer ID:" at bounding box center [568, 306] width 261 height 13
radio input "true"
click at [478, 318] on input "text" at bounding box center [496, 320] width 96 height 13
type input "10505907"
click at [685, 357] on button "Send" at bounding box center [687, 352] width 24 height 13
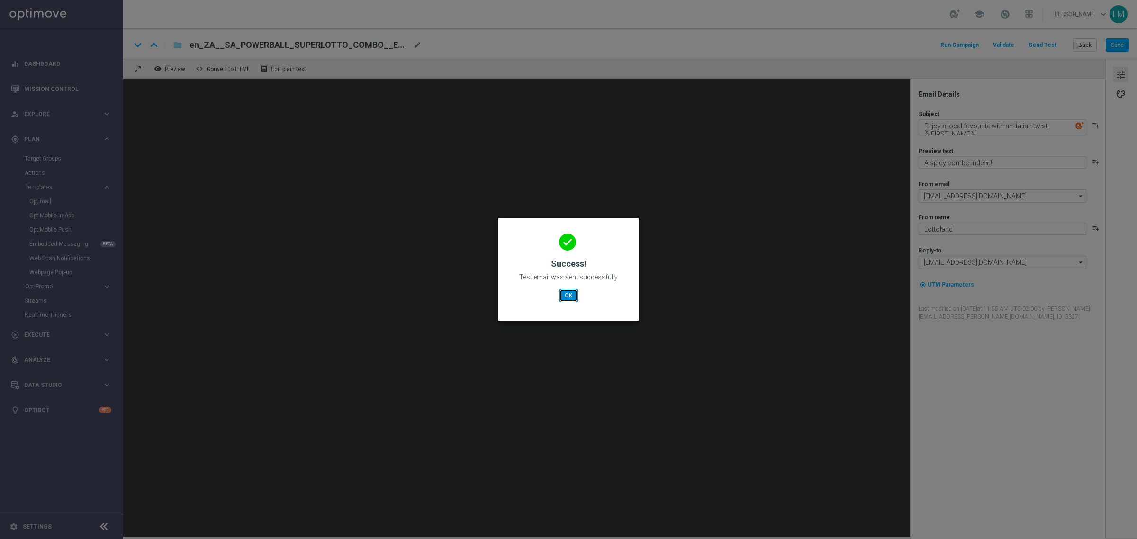
click at [561, 297] on button "OK" at bounding box center [568, 295] width 18 height 13
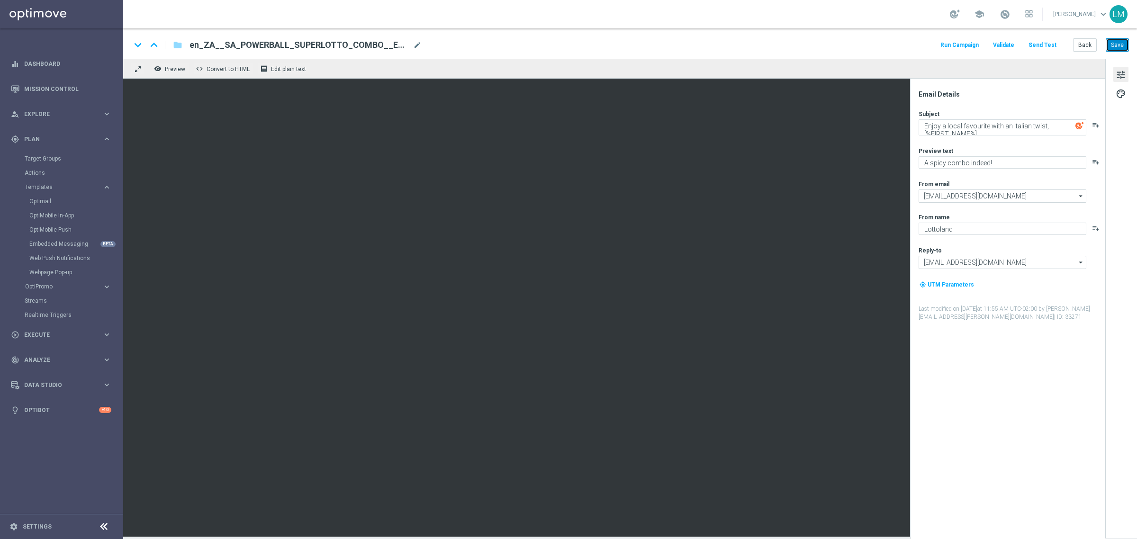
click at [909, 39] on button "Save" at bounding box center [1117, 44] width 23 height 13
click at [909, 42] on button "Send Test" at bounding box center [1042, 45] width 31 height 13
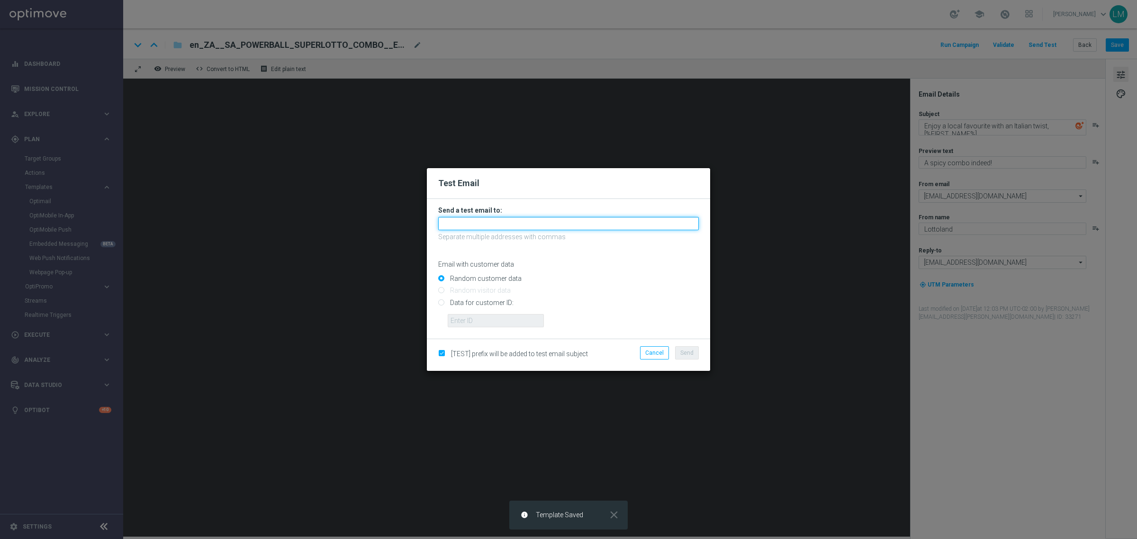
click at [476, 221] on input "text" at bounding box center [568, 223] width 261 height 13
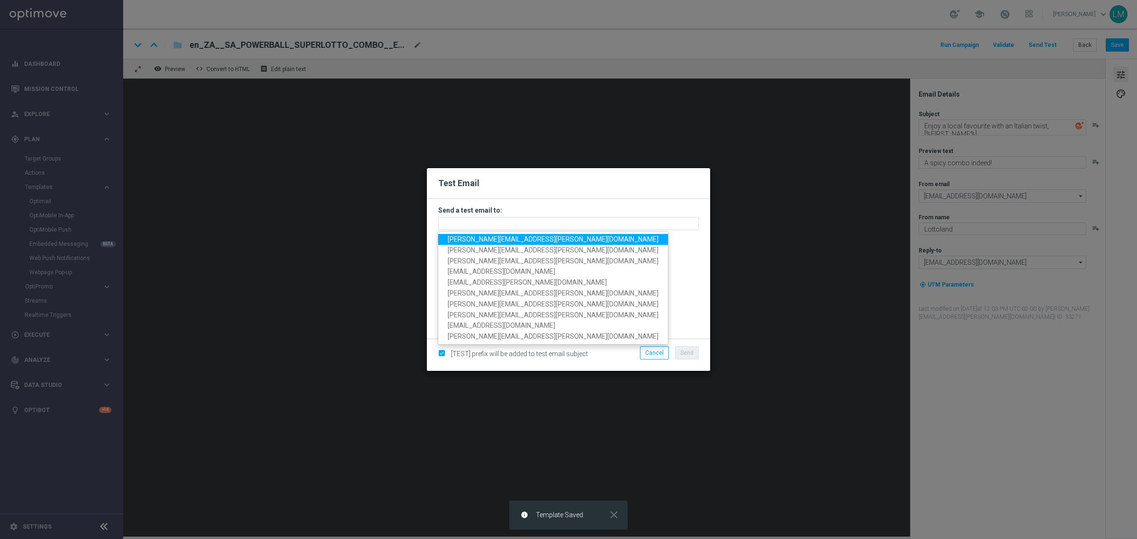
click at [462, 238] on span "leslie.martinez@lottoland.com" at bounding box center [553, 239] width 211 height 8
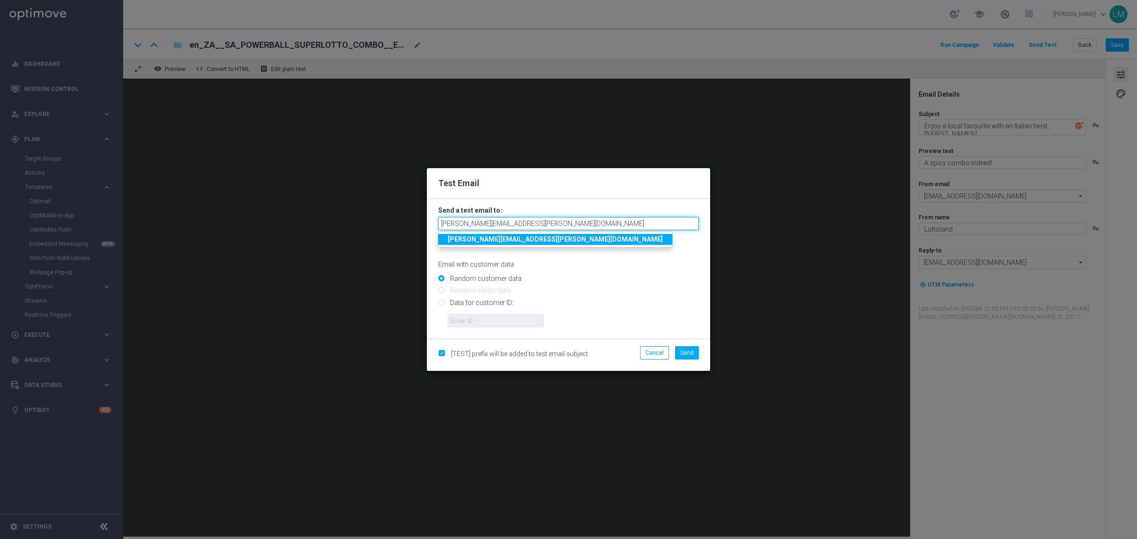
click at [558, 220] on input "leslie.martinez@lottoland.com" at bounding box center [568, 223] width 261 height 13
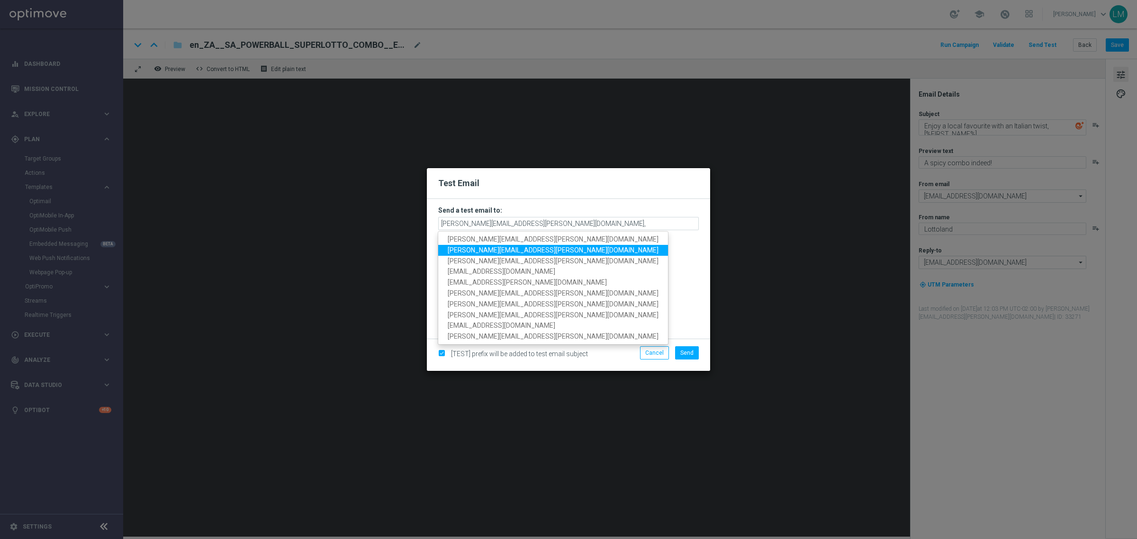
click at [504, 250] on span "ricky.hubbard@lottoland.com" at bounding box center [553, 250] width 211 height 8
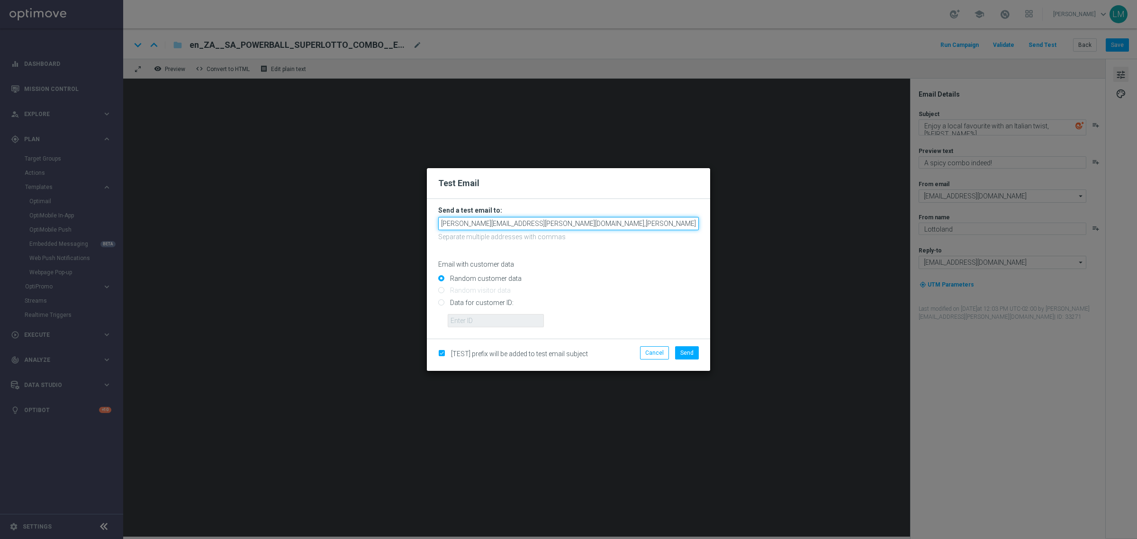
click at [638, 221] on input "leslie.martinez@lottoland.com,ricky.hubbard@lottoland.com" at bounding box center [568, 223] width 261 height 13
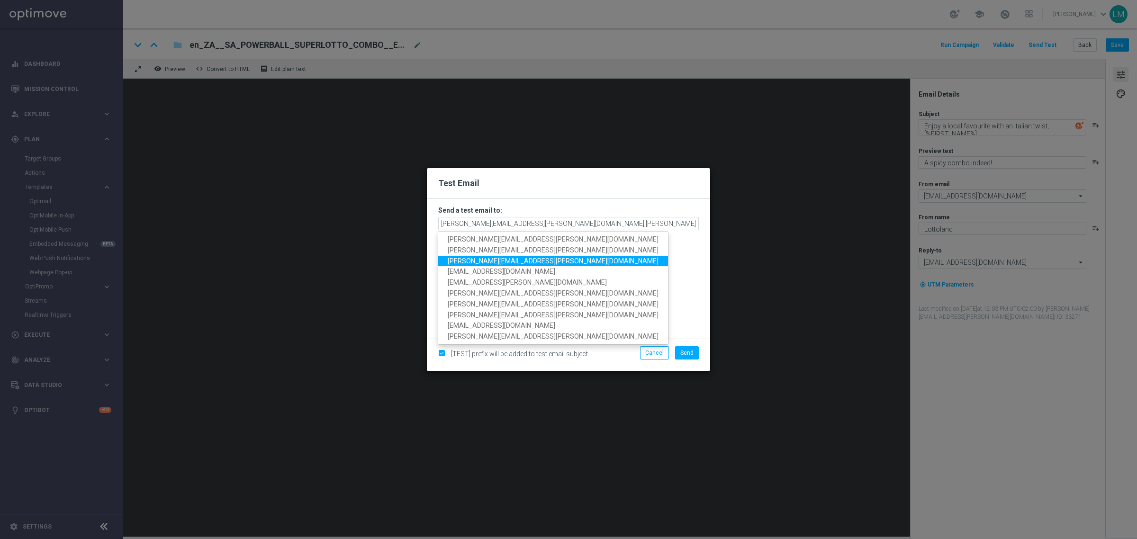
click at [483, 257] on span "millie.purcell@lottoland.com" at bounding box center [553, 261] width 211 height 8
type input "leslie.martinez@lottoland.com,ricky.hubbard@lottoland.com,millie.purcell@lottol…"
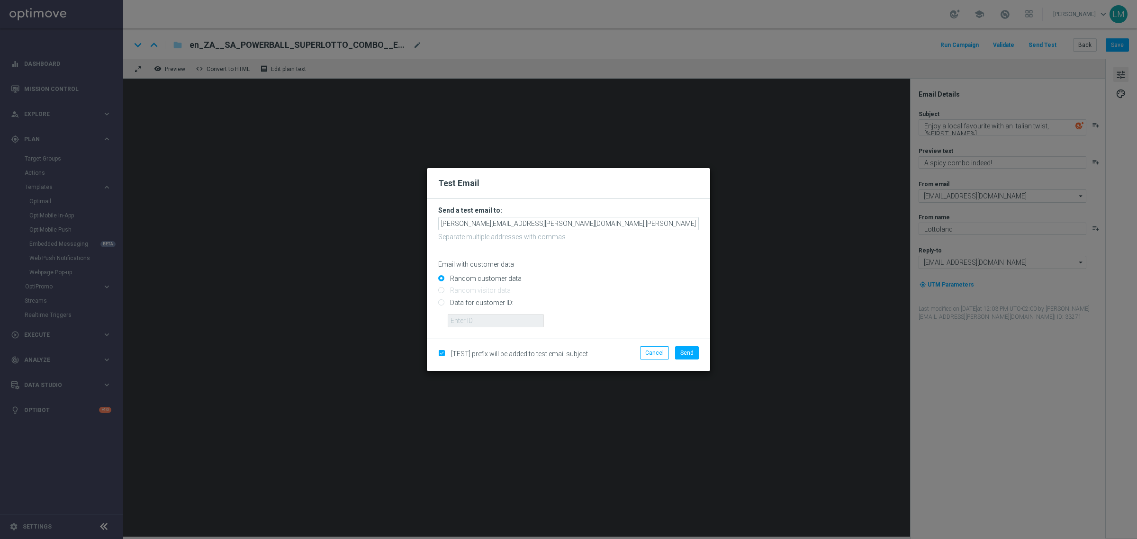
click at [468, 305] on input "Data for customer ID:" at bounding box center [568, 306] width 261 height 13
radio input "true"
click at [474, 319] on input "text" at bounding box center [496, 320] width 96 height 13
type input "10505907"
click at [682, 358] on button "Send" at bounding box center [687, 352] width 24 height 13
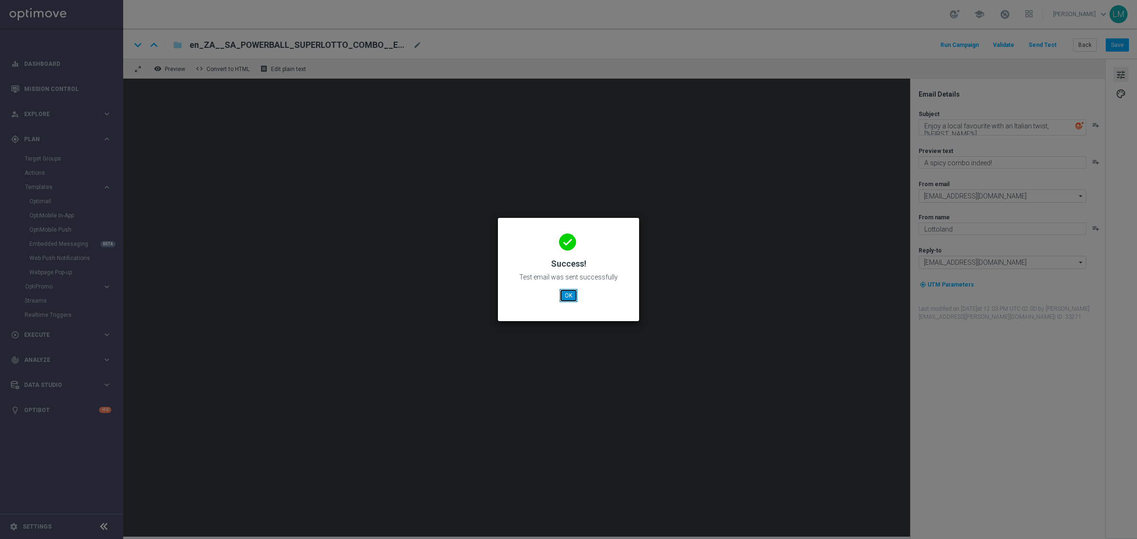
click at [572, 298] on button "OK" at bounding box center [568, 295] width 18 height 13
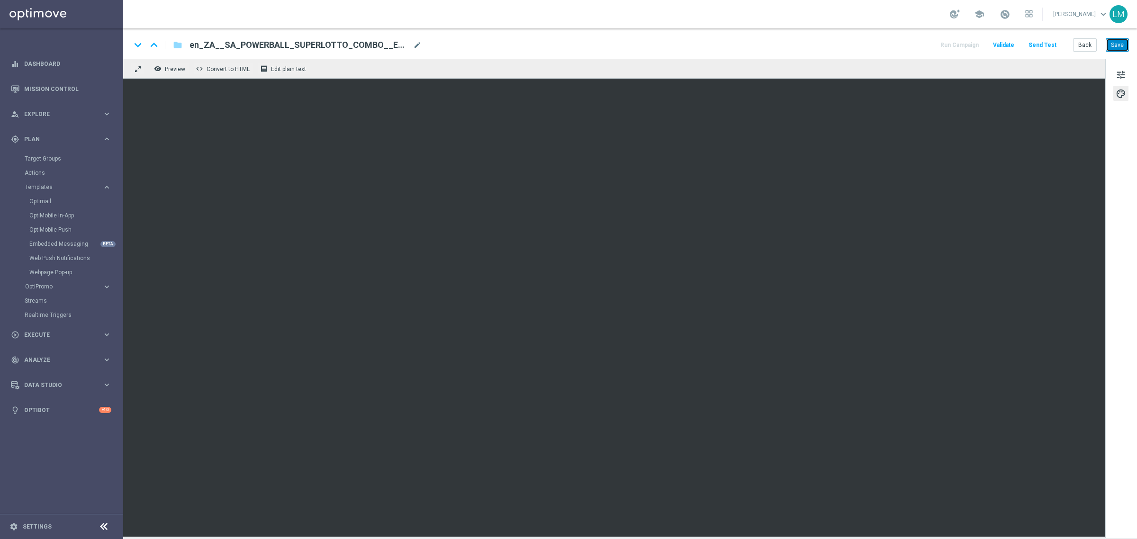
click at [909, 44] on button "Save" at bounding box center [1117, 44] width 23 height 13
click at [909, 50] on button "Save" at bounding box center [1117, 44] width 23 height 13
click at [909, 46] on button "Save" at bounding box center [1117, 44] width 23 height 13
click at [909, 49] on button "Save" at bounding box center [1117, 44] width 23 height 13
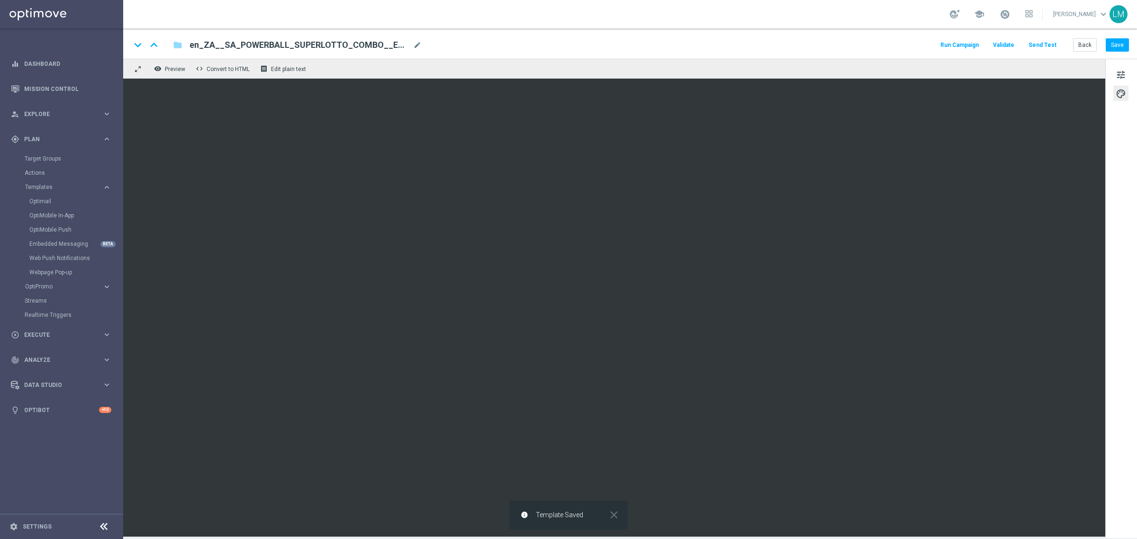
click at [909, 49] on button "Send Test" at bounding box center [1042, 45] width 31 height 13
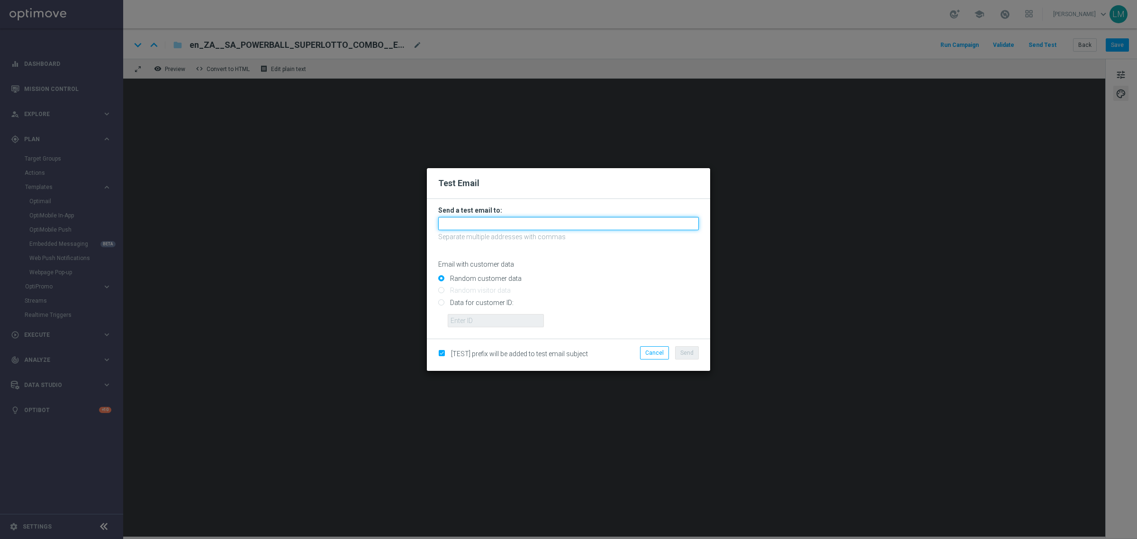
click at [555, 221] on input "text" at bounding box center [568, 223] width 261 height 13
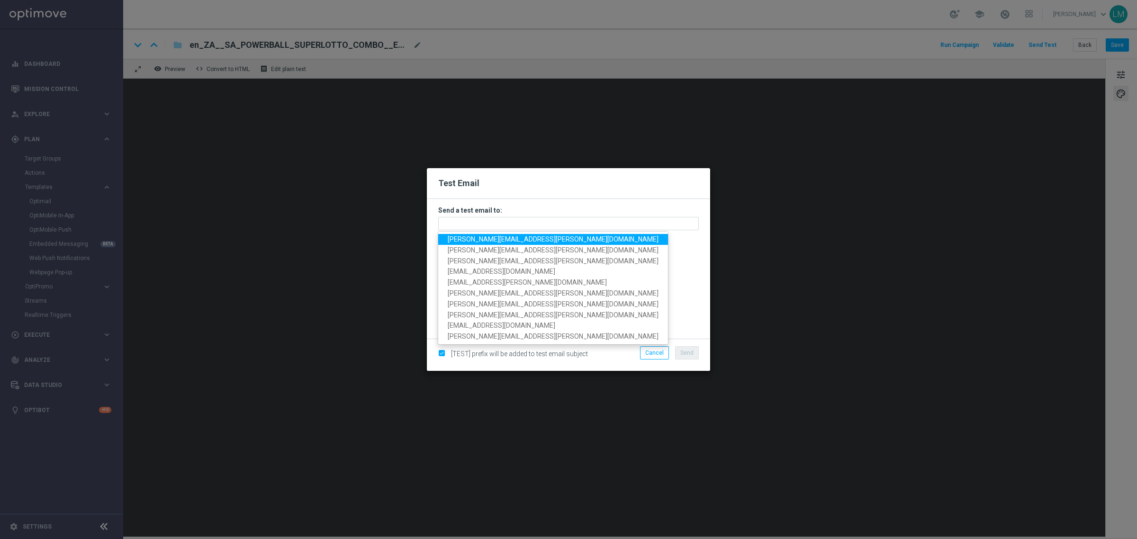
click at [514, 240] on span "leslie.martinez@lottoland.com" at bounding box center [553, 239] width 211 height 8
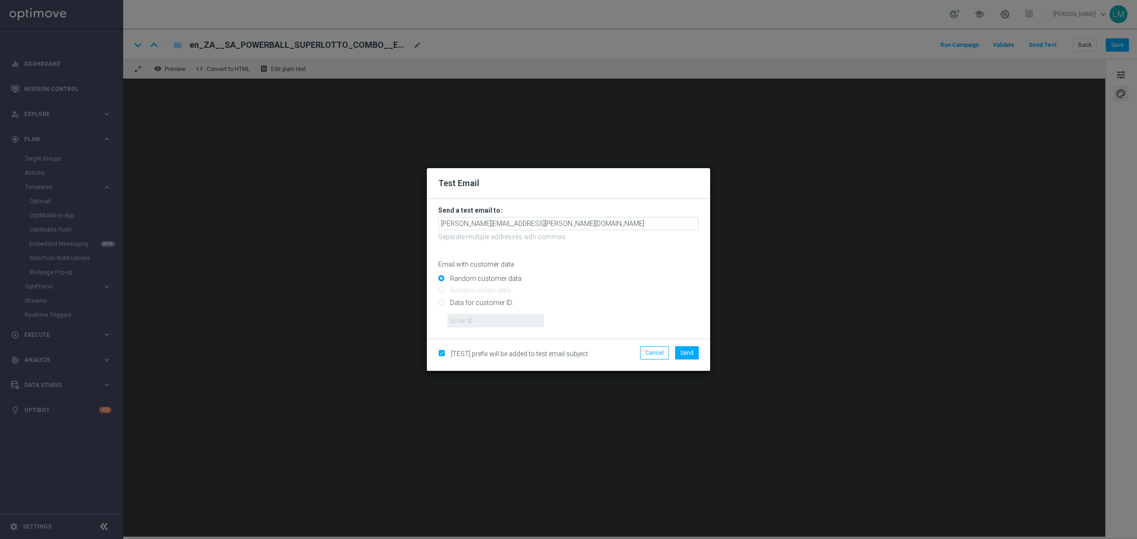
click at [559, 216] on form "Send a test email to: leslie.martinez@lottoland.com Separate multiple addresses…" at bounding box center [568, 266] width 261 height 121
click at [554, 227] on input "leslie.martinez@lottoland.com" at bounding box center [568, 223] width 261 height 13
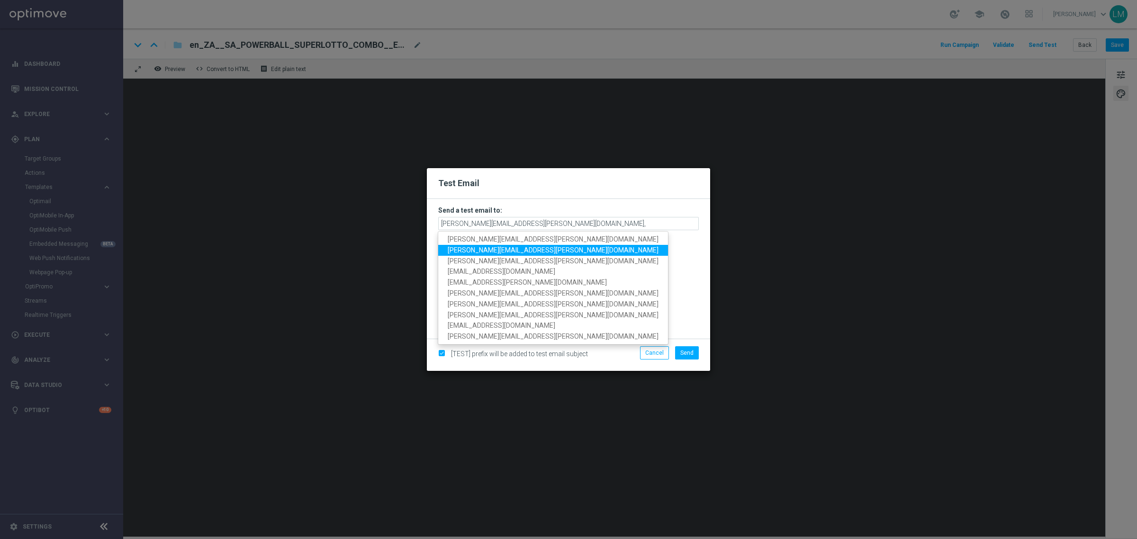
click at [479, 247] on span "ricky.hubbard@lottoland.com" at bounding box center [553, 250] width 211 height 8
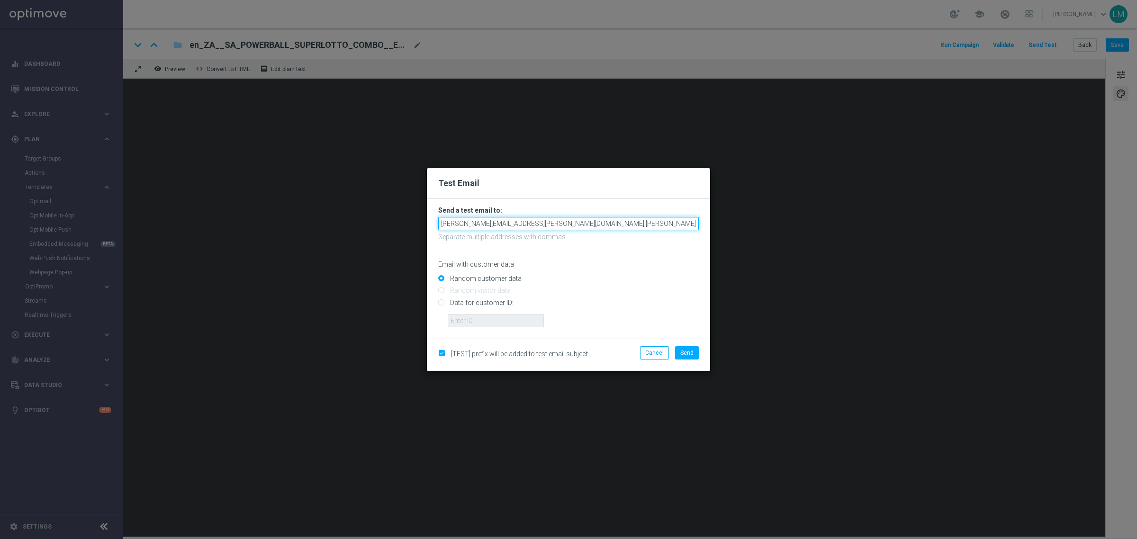
click at [622, 223] on input "leslie.martinez@lottoland.com,ricky.hubbard@lottoland.com" at bounding box center [568, 223] width 261 height 13
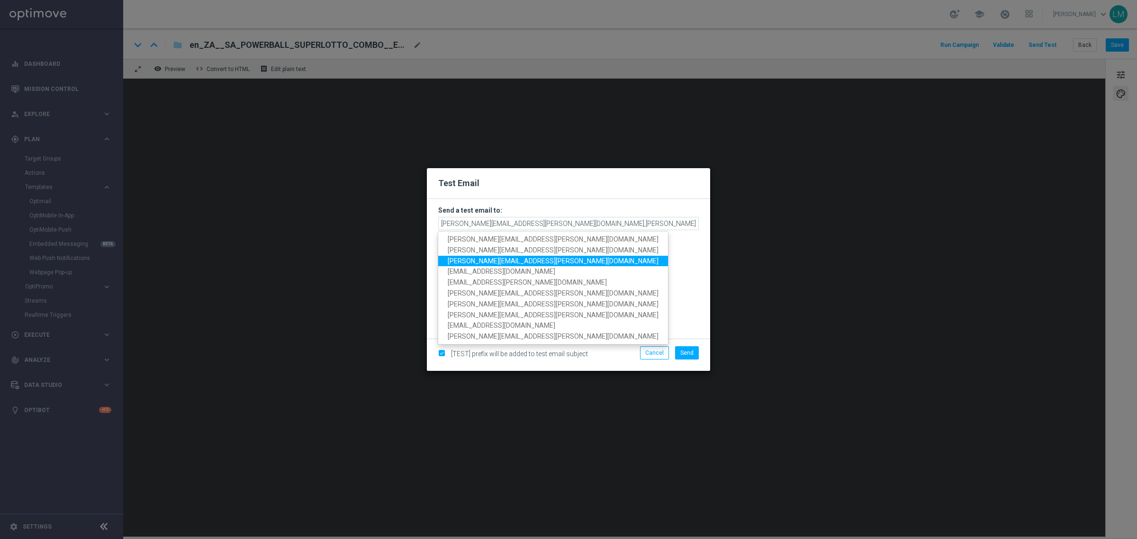
click at [470, 257] on span "millie.purcell@lottoland.com" at bounding box center [553, 261] width 211 height 8
type input "leslie.martinez@lottoland.com,ricky.hubbard@lottoland.com,millie.purcell@lottol…"
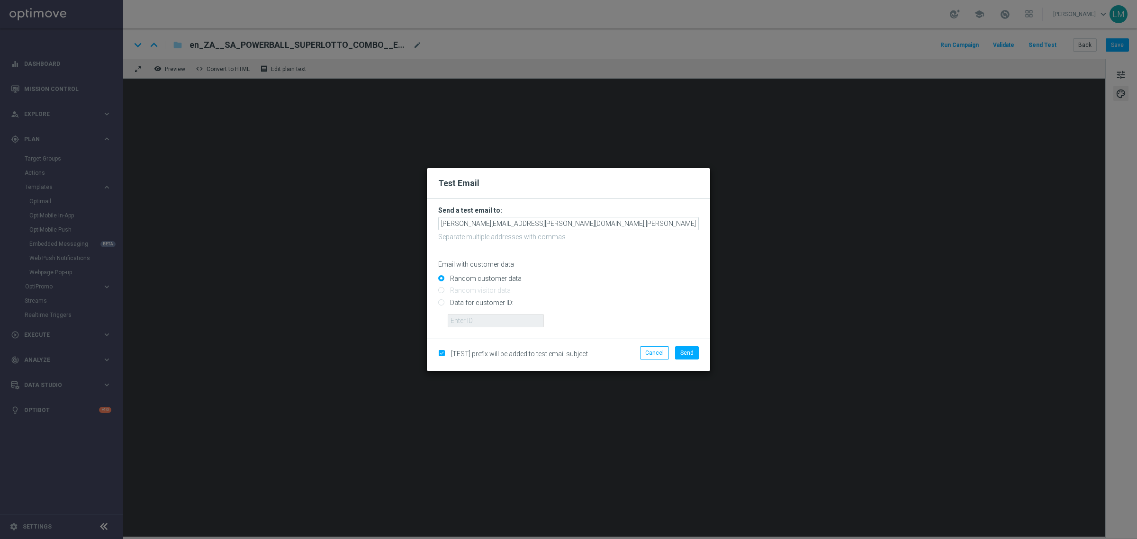
click at [460, 300] on input "Data for customer ID:" at bounding box center [568, 306] width 261 height 13
radio input "true"
click at [464, 321] on input "text" at bounding box center [496, 320] width 96 height 13
type input "10505907"
click at [693, 357] on button "Send" at bounding box center [687, 352] width 24 height 13
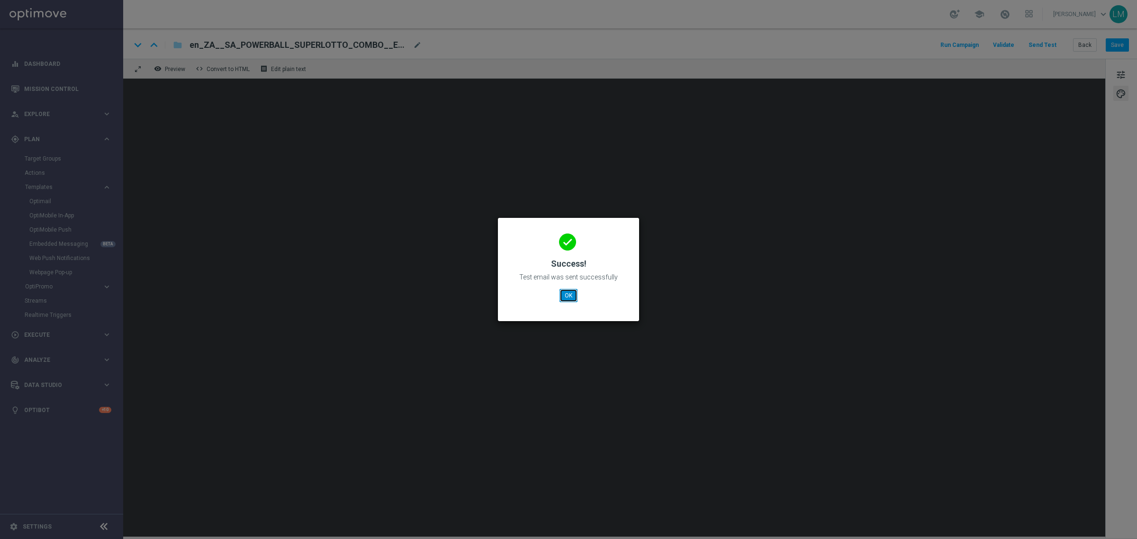
click at [564, 295] on button "OK" at bounding box center [568, 295] width 18 height 13
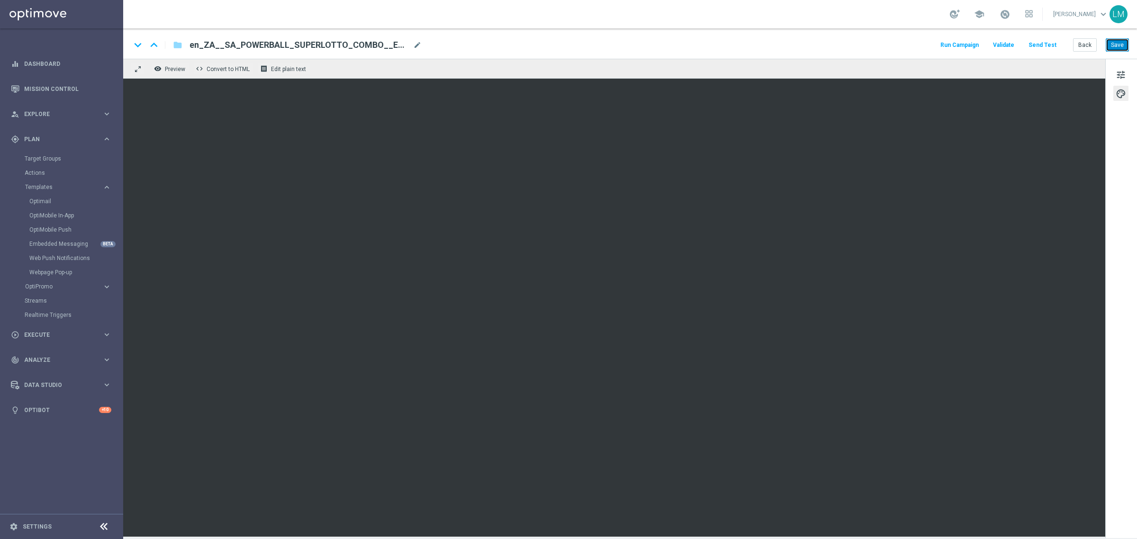
click at [909, 48] on button "Save" at bounding box center [1117, 44] width 23 height 13
click at [909, 41] on button "Save" at bounding box center [1117, 44] width 23 height 13
click at [909, 72] on span "tune" at bounding box center [1121, 75] width 10 height 12
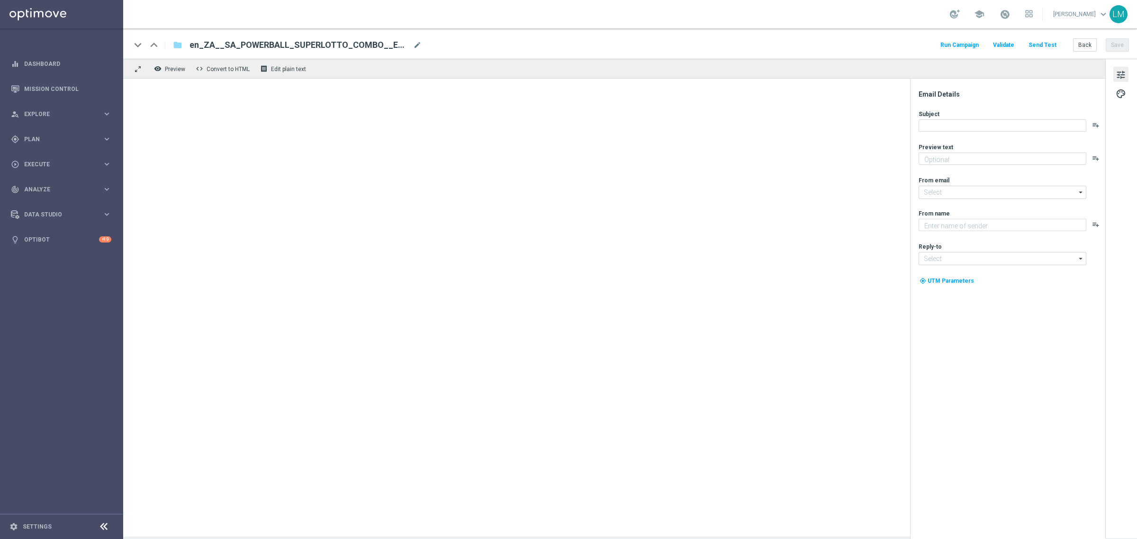
type textarea "A spicy combo indeed!"
type textarea "Lottoland"
type input "[EMAIL_ADDRESS][DOMAIN_NAME]"
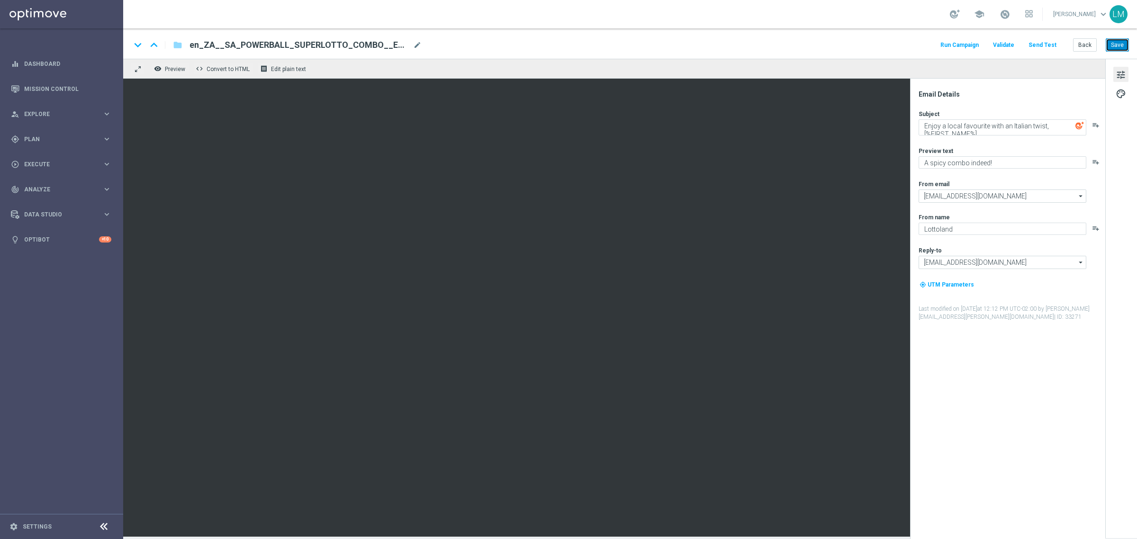
click at [1115, 48] on button "Save" at bounding box center [1117, 44] width 23 height 13
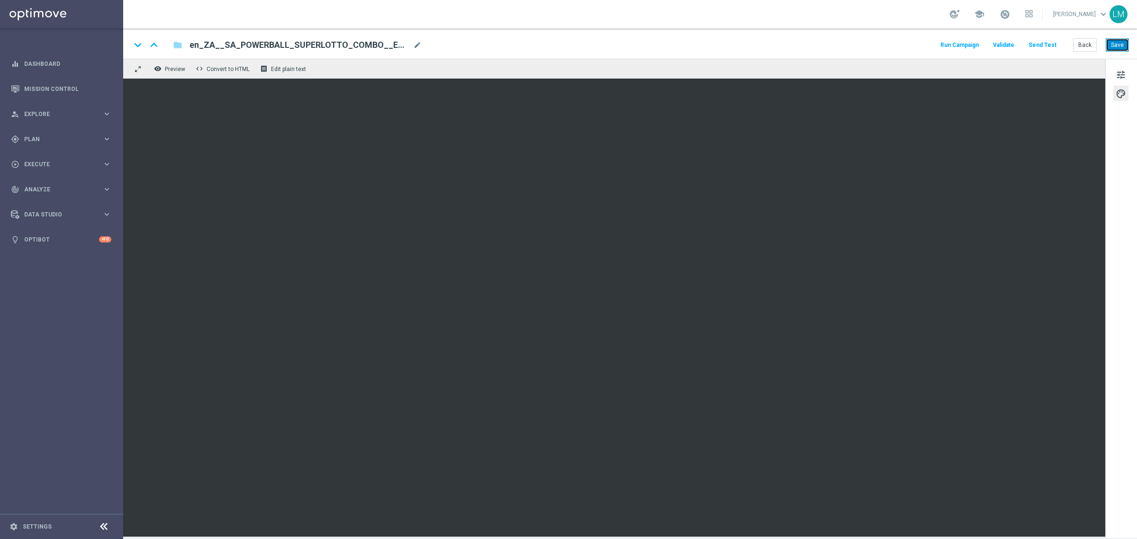
click at [1112, 44] on button "Save" at bounding box center [1117, 44] width 23 height 13
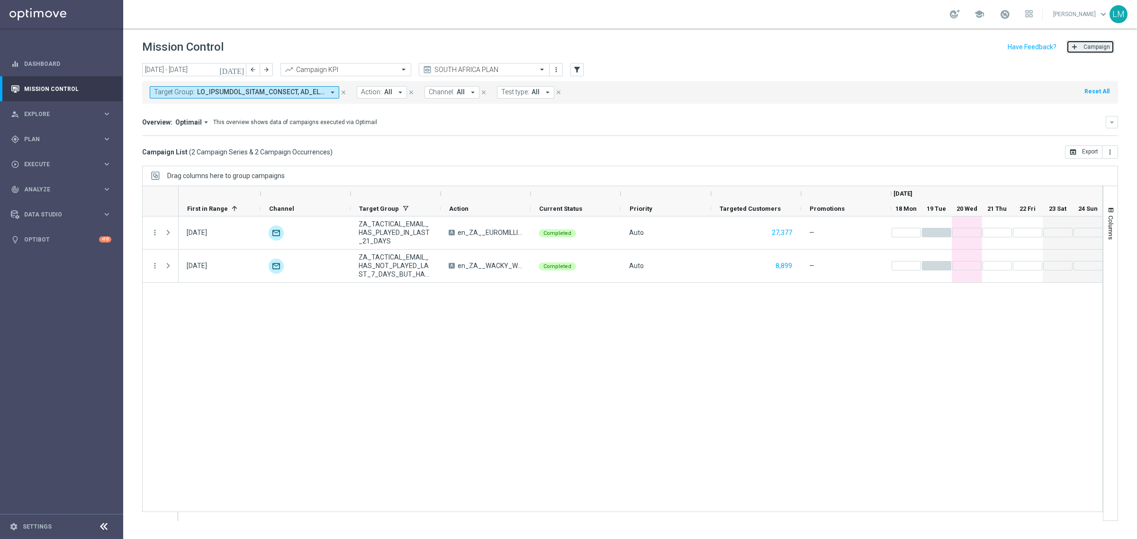
click at [1094, 51] on button "add Campaign" at bounding box center [1090, 46] width 48 height 13
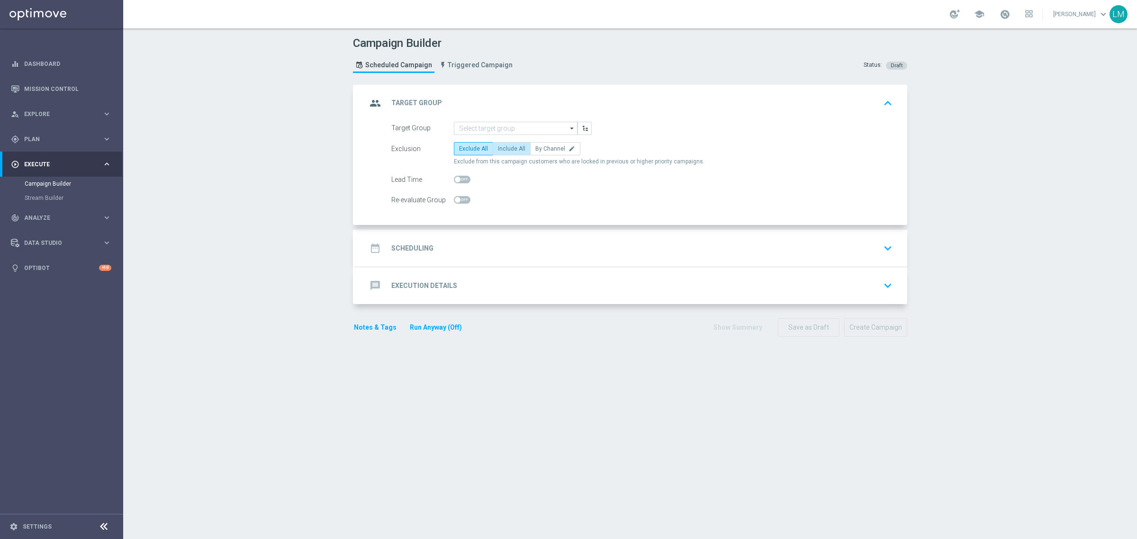
click at [510, 143] on label "Include All" at bounding box center [512, 148] width 38 height 13
click at [504, 147] on input "Include All" at bounding box center [501, 150] width 6 height 6
radio input "true"
click at [505, 130] on input at bounding box center [516, 128] width 124 height 13
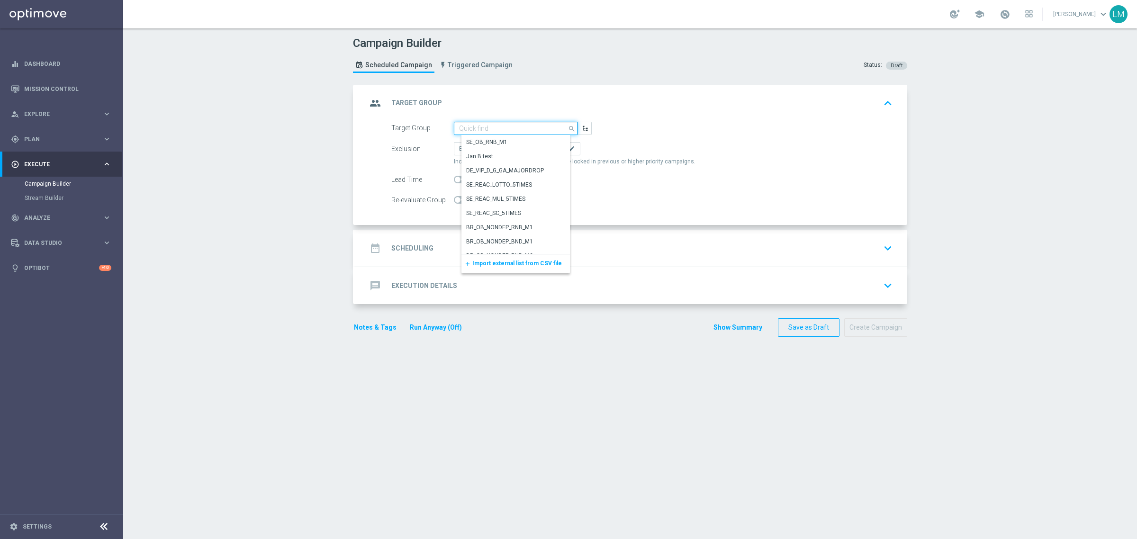
paste input "Retrieving data. Wait a few seconds and try to cut or copy again."
type input "Retrieving data. Wait a few seconds and try to cut or copy again."
paste input "ZA_TACTICAL_EMAIL_HAS_PLAYED_IN_LAST_21_DAYS"
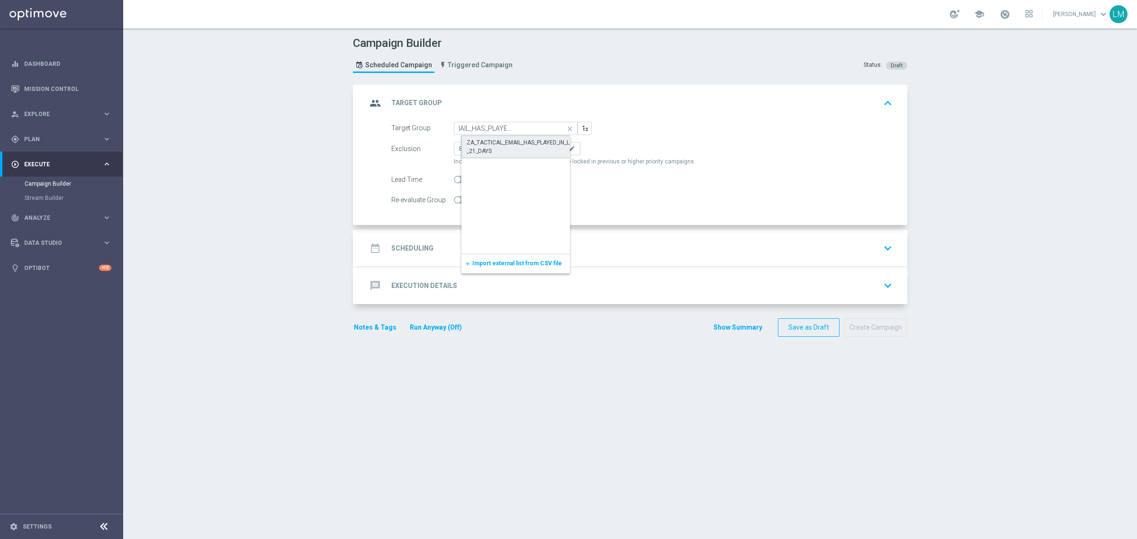
click at [517, 145] on div "ZA_TACTICAL_EMAIL_HAS_PLAYED_IN_LAST_21_DAYS" at bounding box center [523, 146] width 113 height 17
type input "ZA_TACTICAL_EMAIL_HAS_PLAYED_IN_LAST_21_DAYS"
click at [522, 252] on div "date_range Scheduling keyboard_arrow_down" at bounding box center [631, 248] width 529 height 18
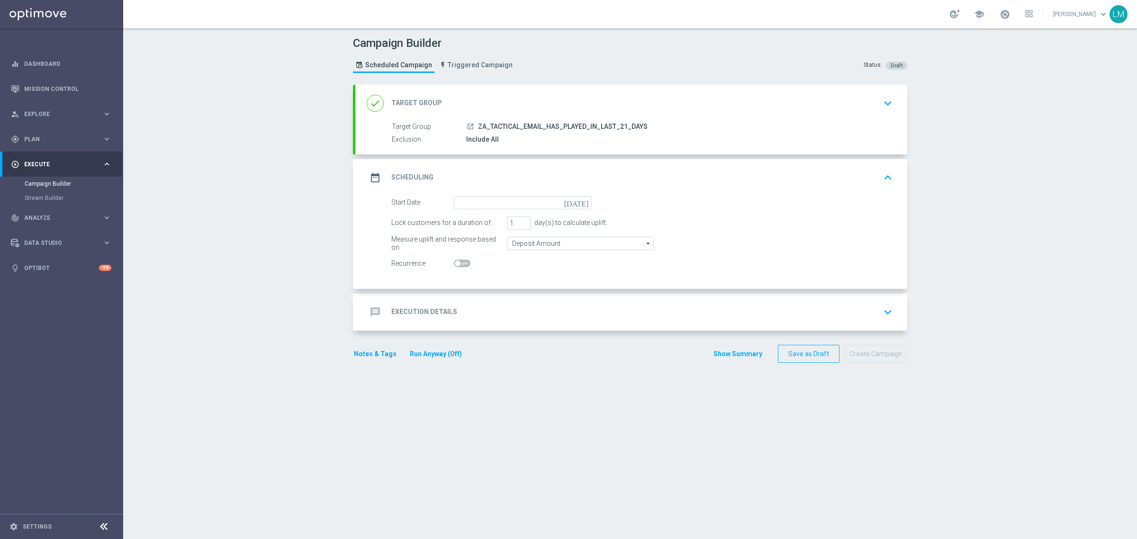
click at [578, 202] on icon "today" at bounding box center [578, 201] width 28 height 10
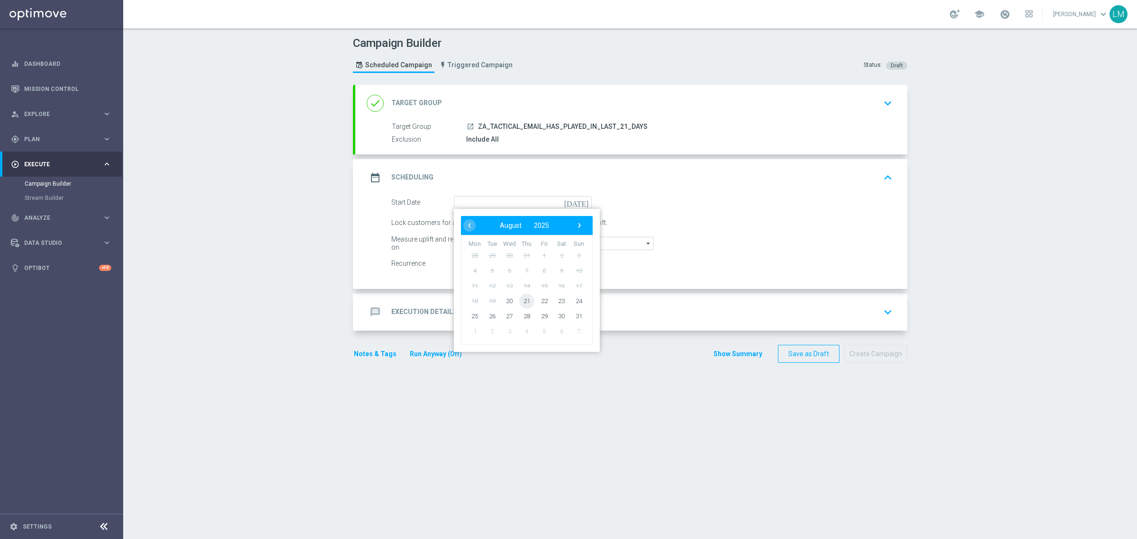
click at [526, 299] on span "21" at bounding box center [526, 300] width 15 height 15
type input "21 Aug 2025"
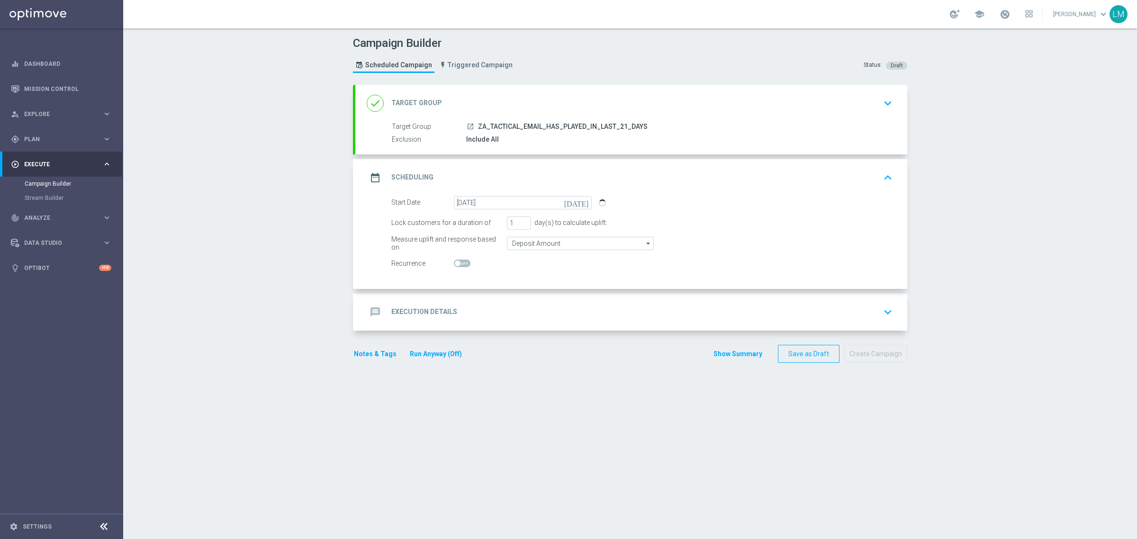
click at [526, 313] on div "message Execution Details keyboard_arrow_down" at bounding box center [631, 312] width 529 height 18
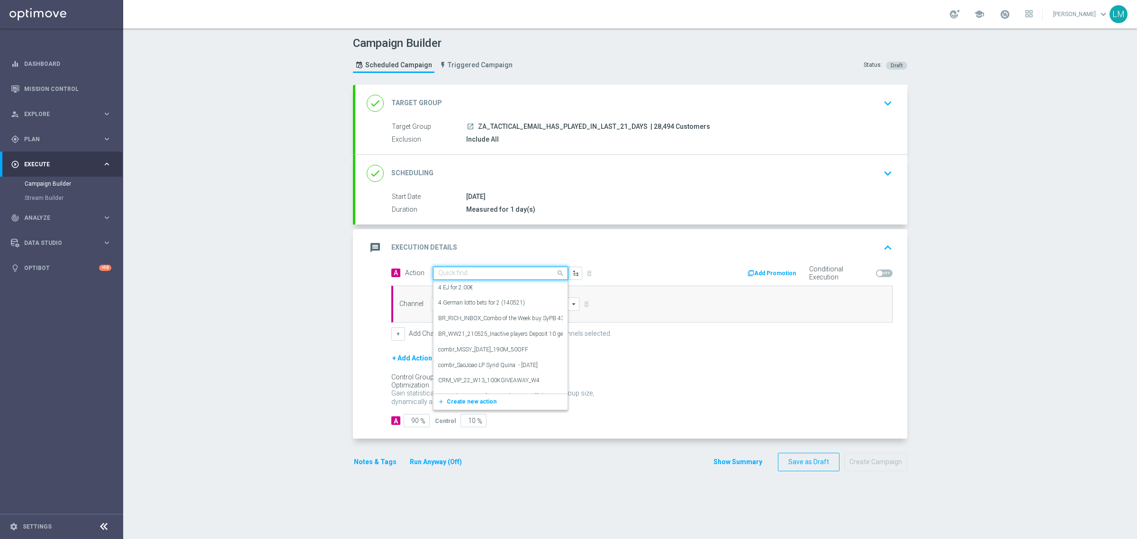
click at [490, 275] on input "text" at bounding box center [491, 274] width 106 height 8
paste input "en_ZA__SA_POWERBALL_SUPERLOTTO_COMBO__EMT_ALL_EM_TAC_LT"
type input "en_ZA__SA_POWERBALL_SUPERLOTTO_COMBO__EMT_ALL_EM_TAC_LT"
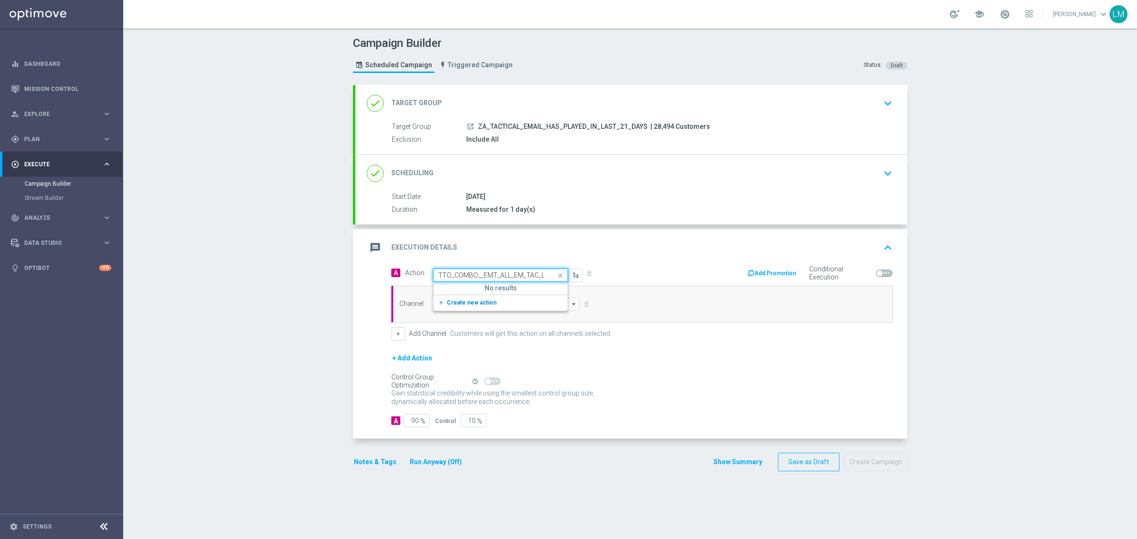
click at [472, 303] on span "Create new action" at bounding box center [472, 302] width 50 height 7
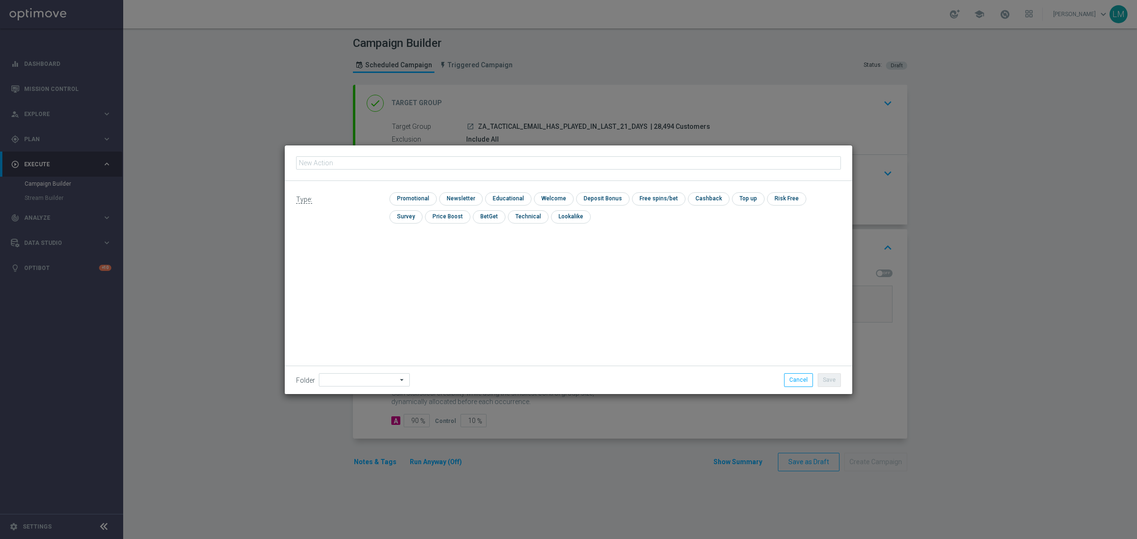
type input "en_ZA__SA_POWERBALL_SUPERLOTTO_COMBO__EMT_ALL_EM_TAC_LT"
click at [417, 204] on input "checkbox" at bounding box center [411, 198] width 45 height 13
checkbox input "true"
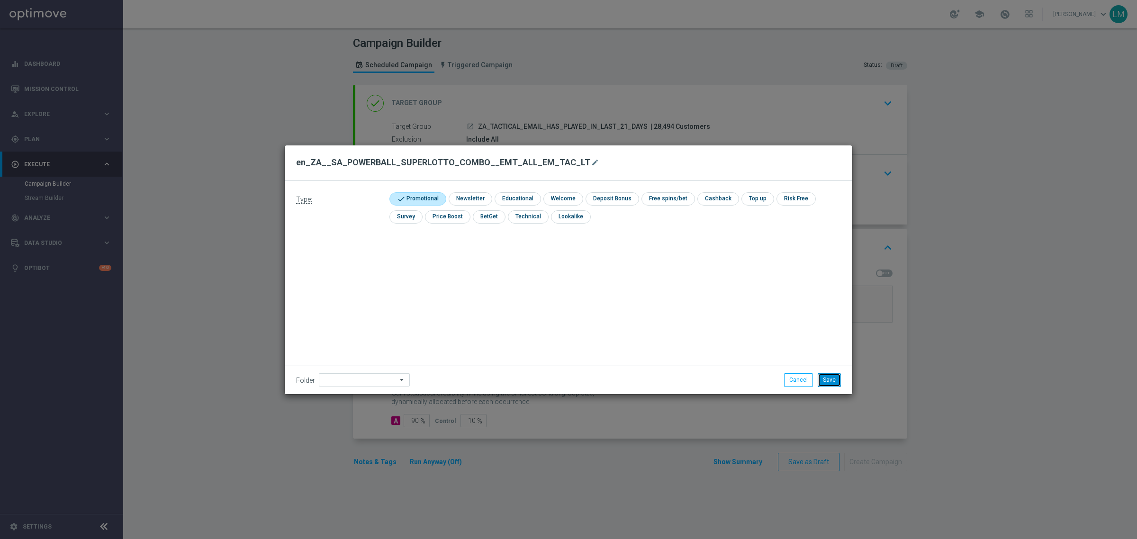
click at [831, 380] on button "Save" at bounding box center [829, 379] width 23 height 13
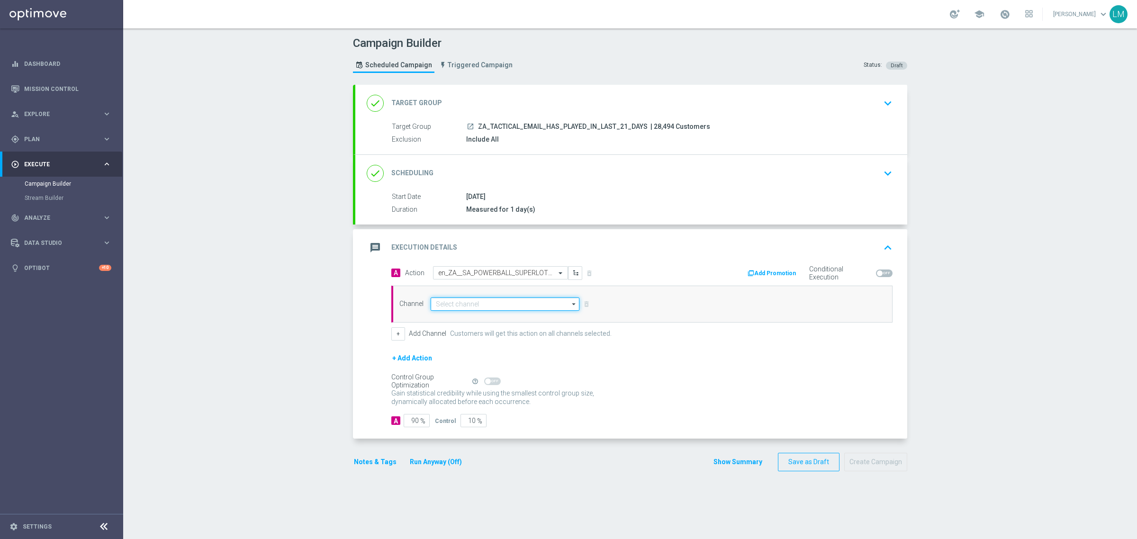
click at [465, 306] on input at bounding box center [505, 304] width 149 height 13
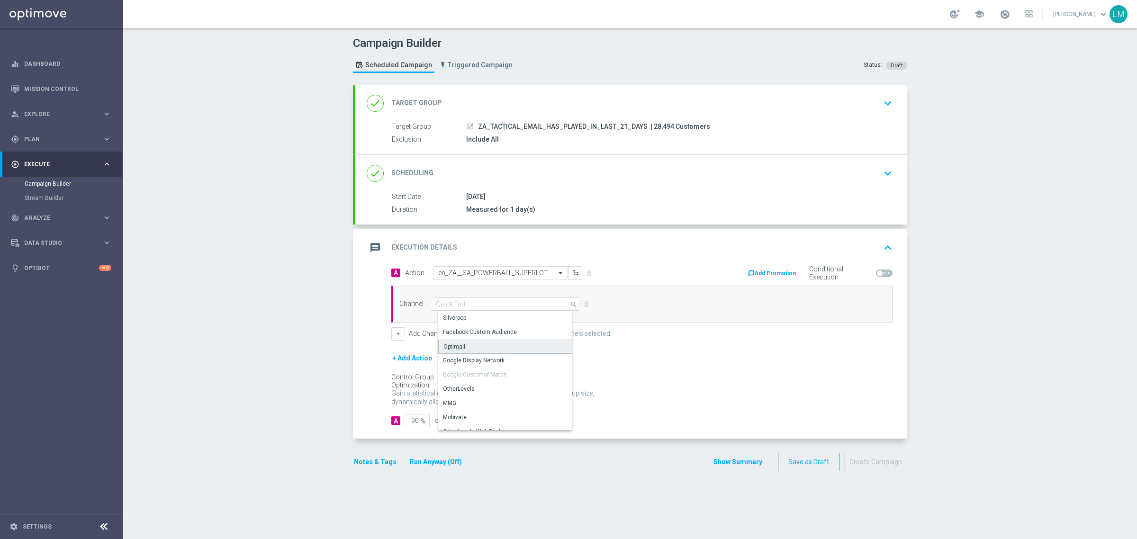
click at [463, 347] on div "Optimail" at bounding box center [508, 347] width 141 height 14
type input "Optimail"
click at [463, 419] on input "10" at bounding box center [473, 420] width 26 height 13
type input "5"
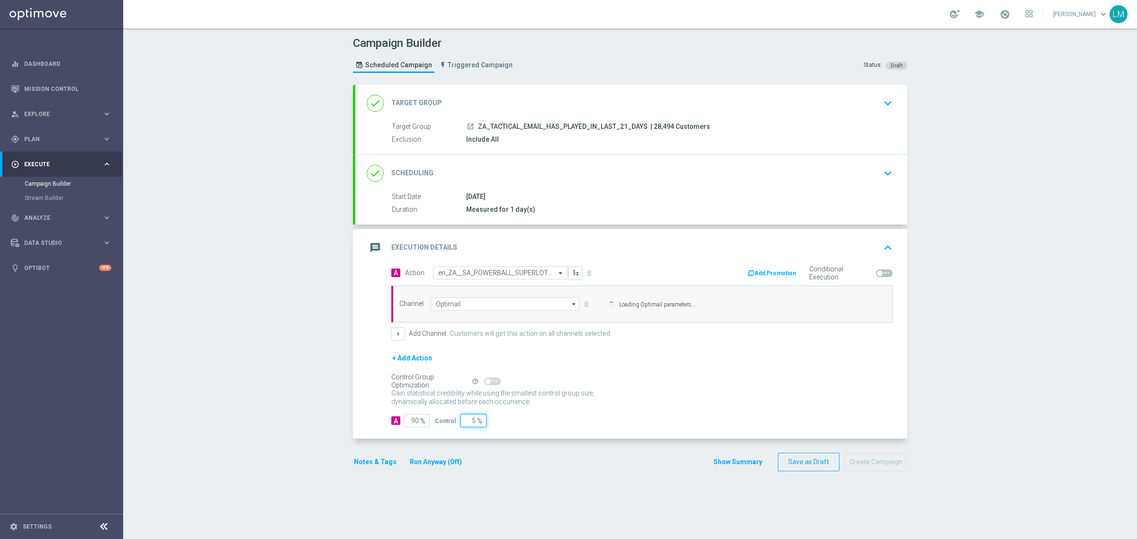
type input "95"
type input "5"
click at [680, 388] on div "Gain statistical credibility while using the smallest control group size, dynam…" at bounding box center [641, 398] width 501 height 23
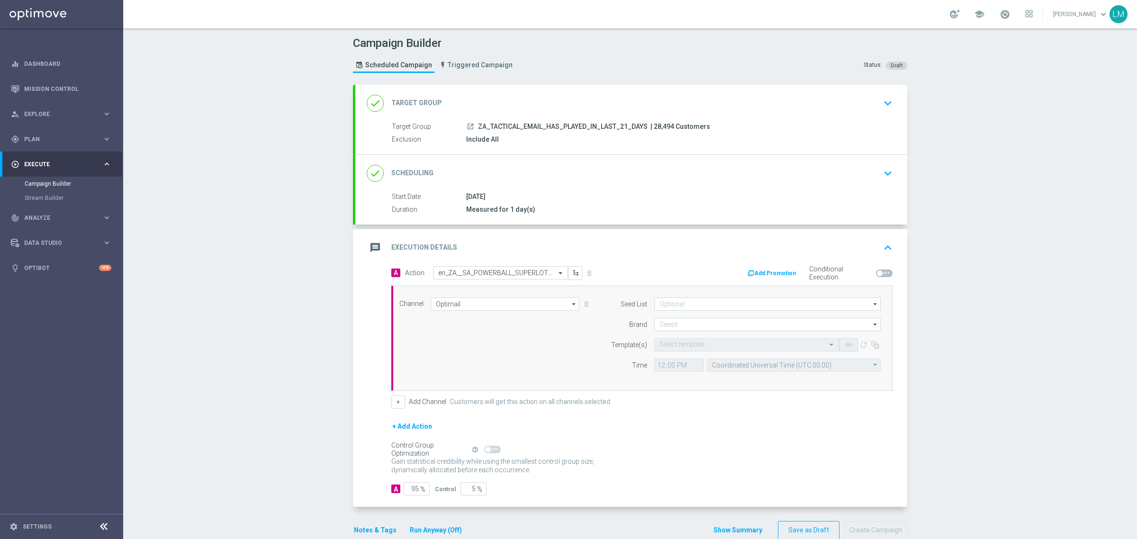
click at [395, 335] on div "Channel Optimail Optimail arrow_drop_down Drag here to set row groups Drag here…" at bounding box center [640, 338] width 496 height 81
click at [391, 404] on button "+" at bounding box center [398, 402] width 14 height 13
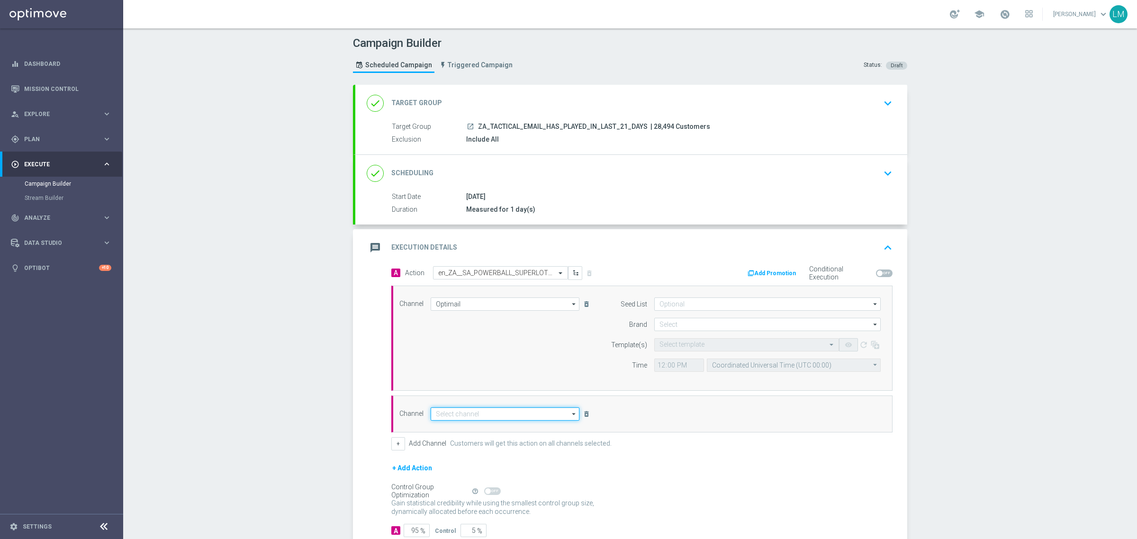
drag, startPoint x: 462, startPoint y: 417, endPoint x: 465, endPoint y: 424, distance: 7.7
click at [462, 418] on input at bounding box center [505, 413] width 149 height 13
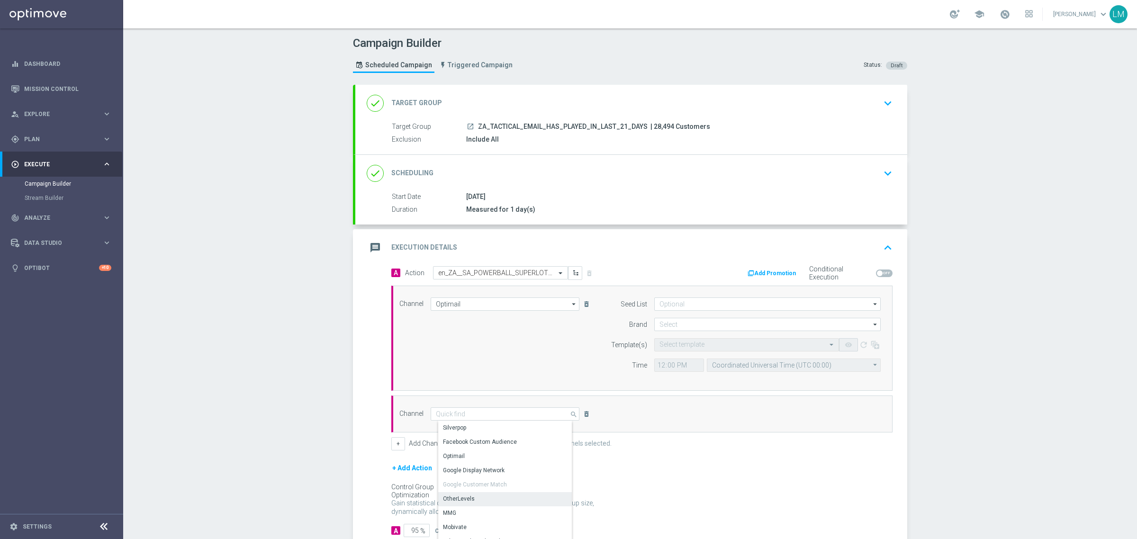
click at [471, 504] on div "OtherLevels" at bounding box center [508, 498] width 141 height 13
type input "OtherLevels"
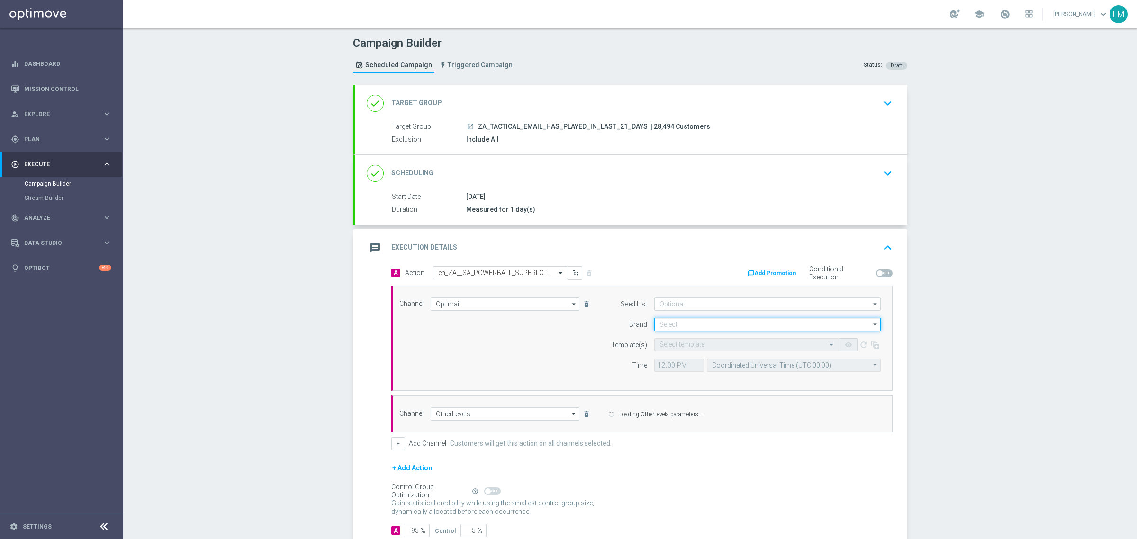
click at [669, 318] on input at bounding box center [767, 324] width 226 height 13
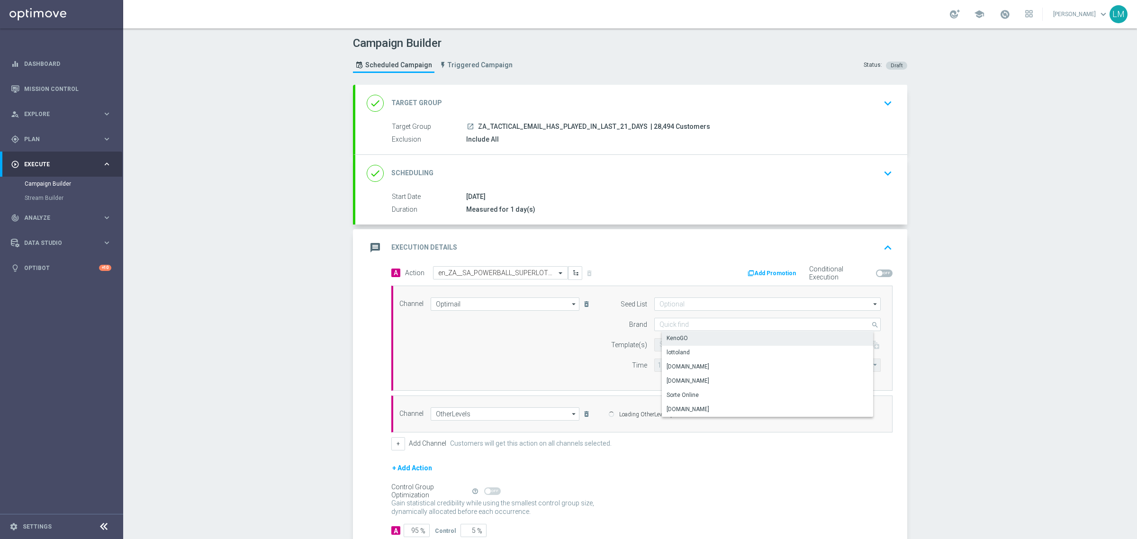
click at [688, 349] on div "lottoland" at bounding box center [775, 352] width 226 height 13
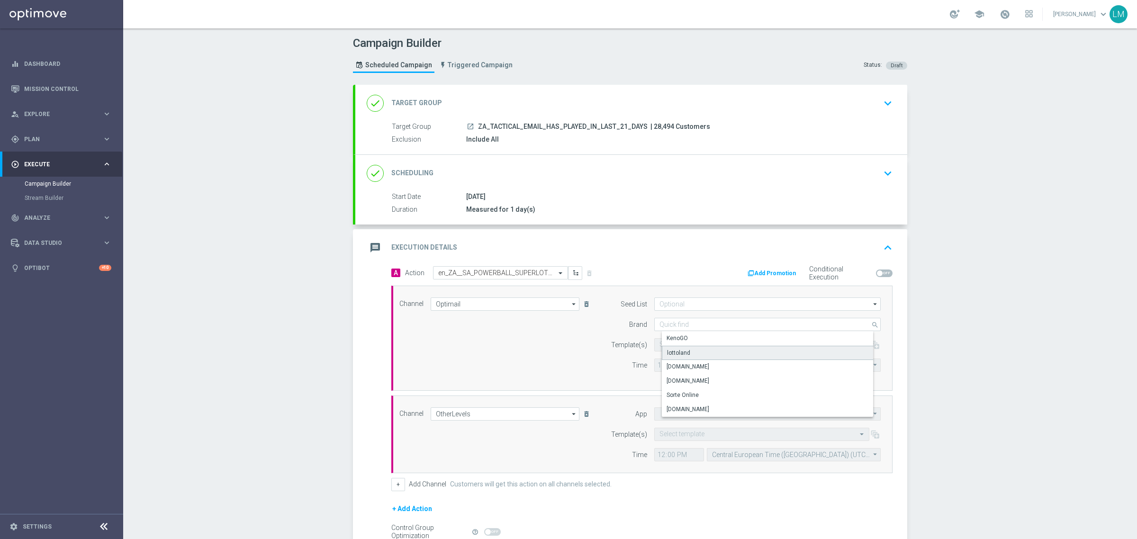
type input "lottoland"
type input "Default App"
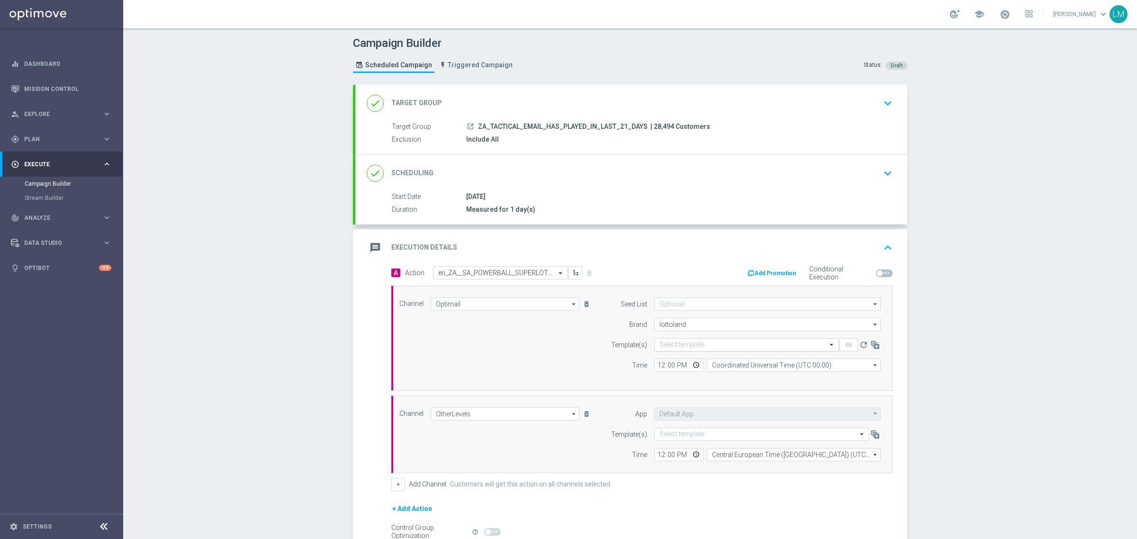
click at [687, 344] on input "text" at bounding box center [736, 345] width 155 height 8
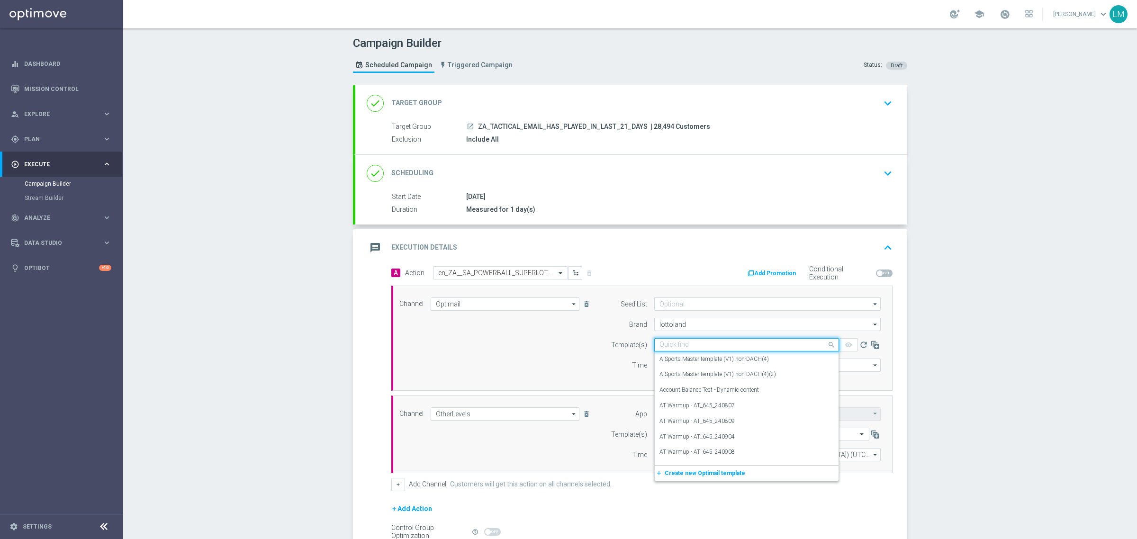
paste input "en_ZA__SA_POWERBALL_SUPERLOTTO_COMBO__EMT_ALL_EM_TAC_LT"
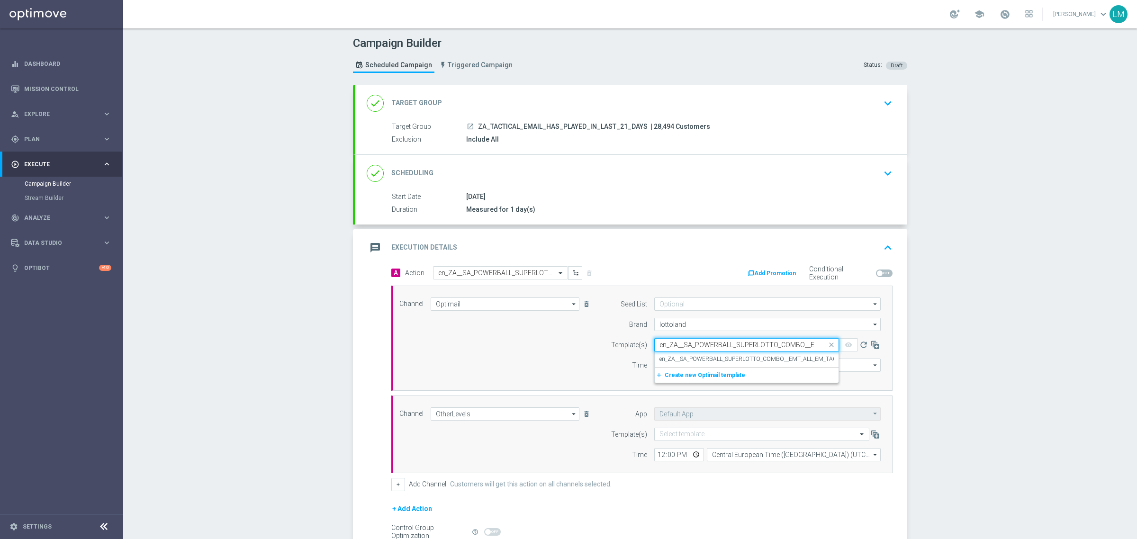
scroll to position [0, 56]
click at [662, 356] on label "en_ZA__SA_POWERBALL_SUPERLOTTO_COMBO__EMT_ALL_EM_TAC_LT" at bounding box center [751, 359] width 185 height 8
type input "en_ZA__SA_POWERBALL_SUPERLOTTO_COMBO__EMT_ALL_EM_TAC_LT"
click at [740, 370] on input "Coordinated Universal Time (UTC 00:00)" at bounding box center [794, 365] width 174 height 13
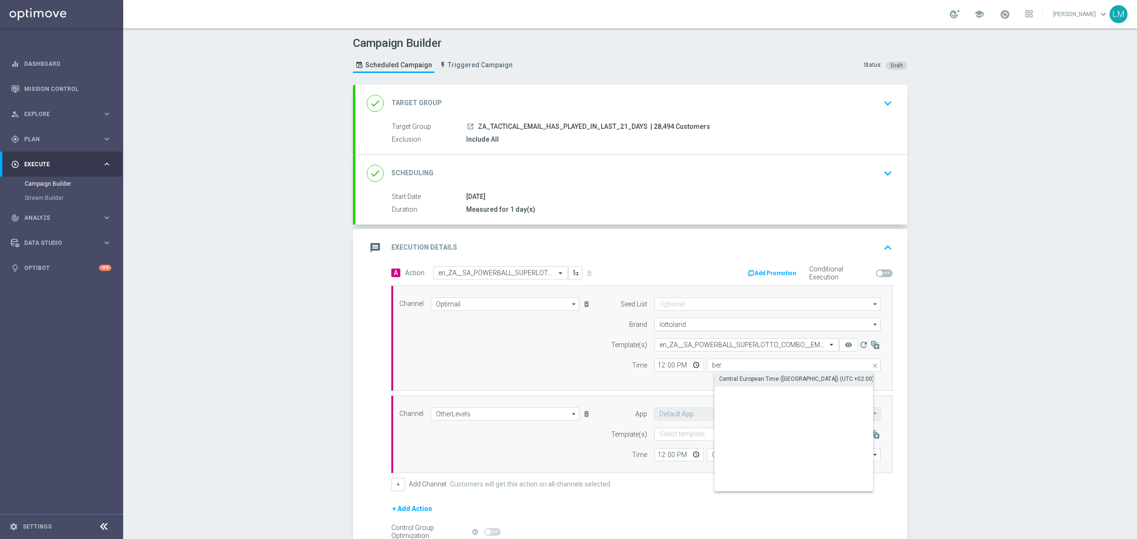
click at [769, 379] on div "Central European Time (Berlin) (UTC +02:00)" at bounding box center [796, 379] width 155 height 9
type input "Central European Time (Berlin) (UTC +02:00)"
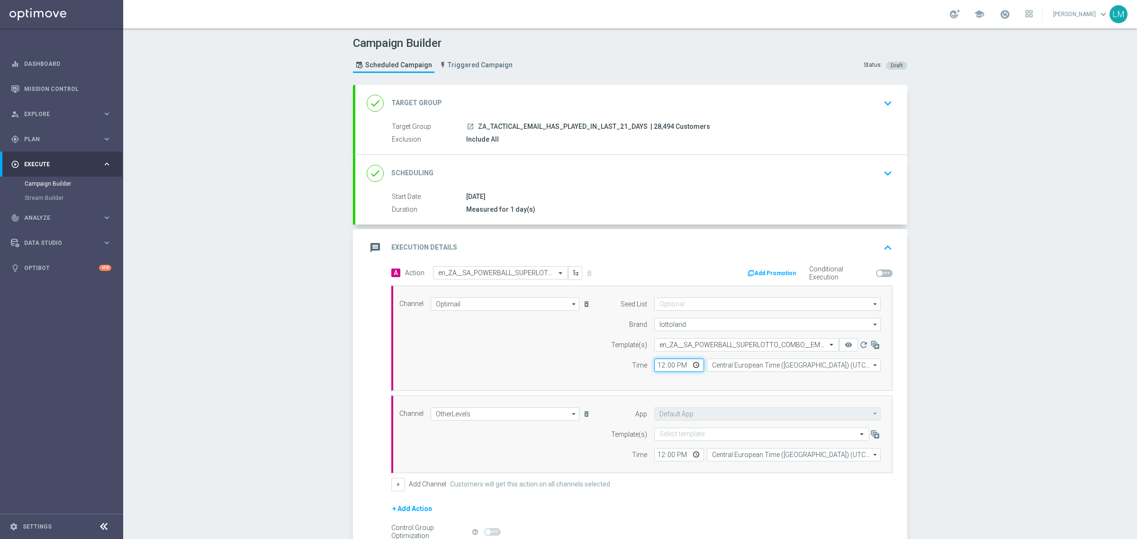
click at [687, 365] on input "12:00" at bounding box center [679, 365] width 50 height 13
click at [585, 346] on div "Channel Optimail Optimail arrow_drop_down Drag here to set row groups Drag here…" at bounding box center [640, 338] width 496 height 81
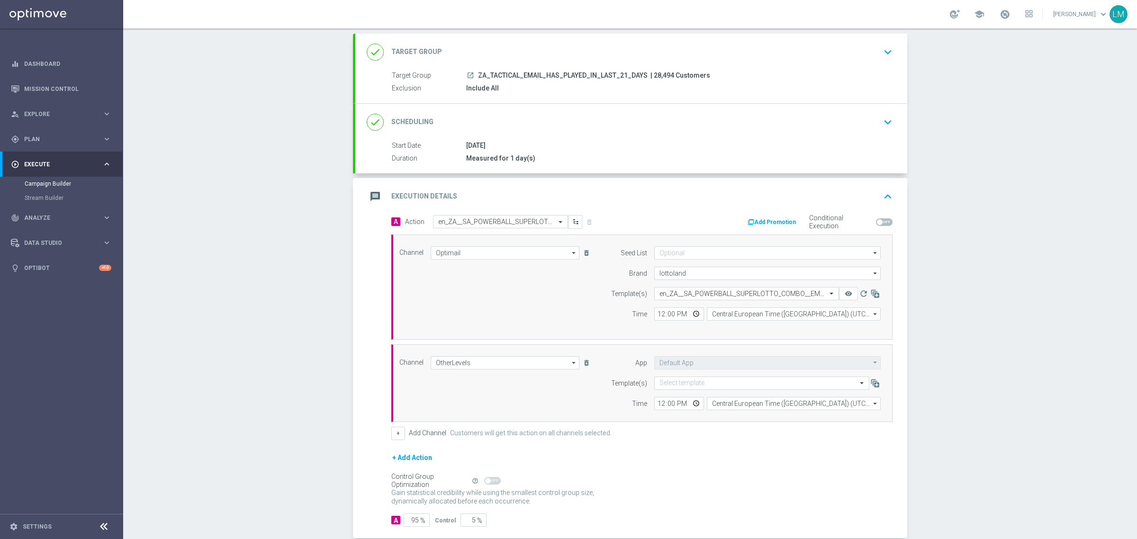
scroll to position [103, 0]
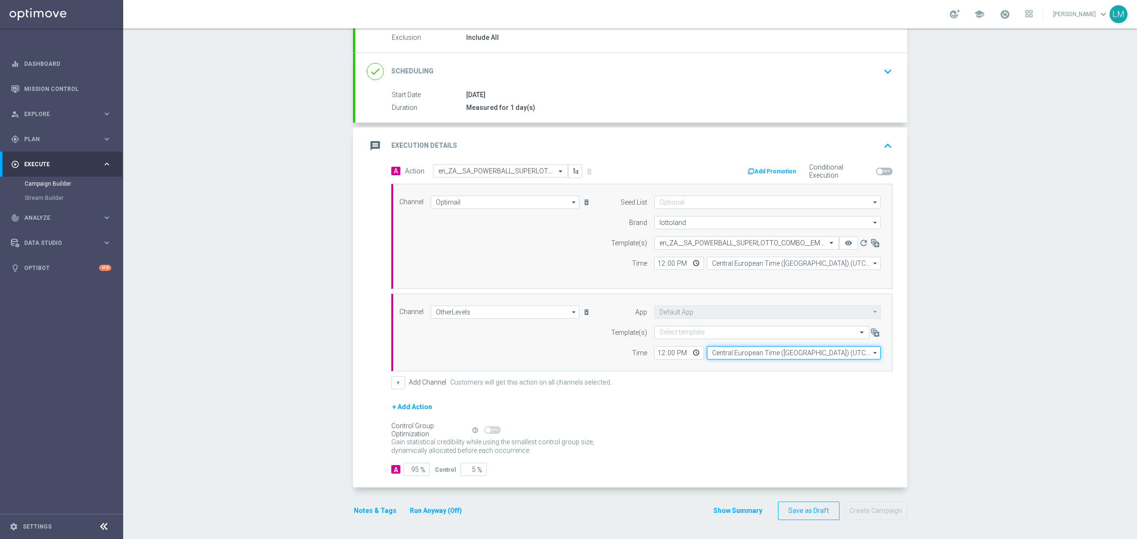
click at [718, 353] on input "Central European Time (Budapest) (UTC +02:00)" at bounding box center [794, 352] width 174 height 13
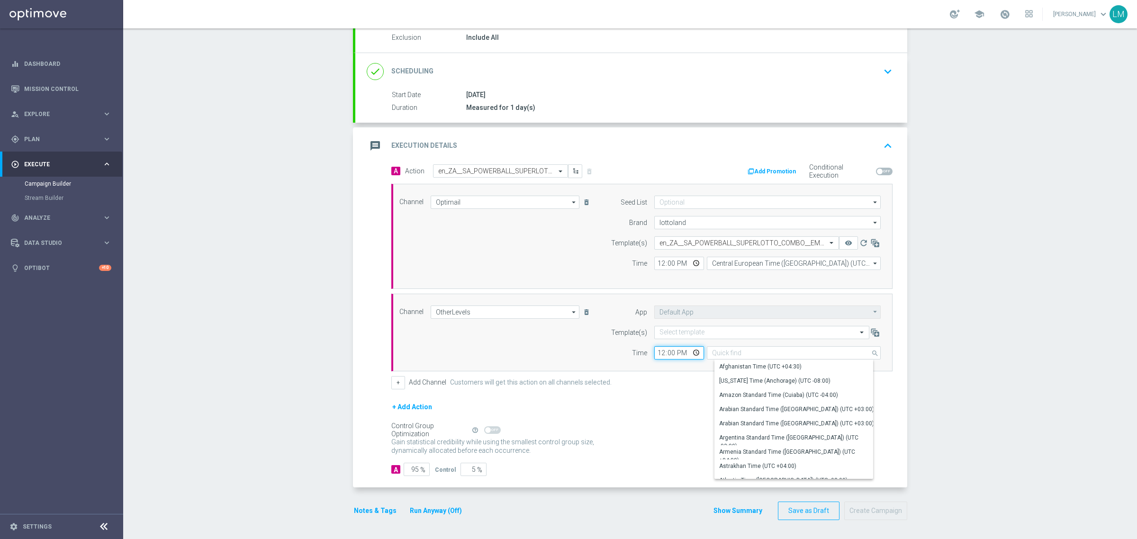
click at [695, 351] on input "12:00" at bounding box center [679, 352] width 50 height 13
type input "Central European Time (Budapest) (UTC +02:00)"
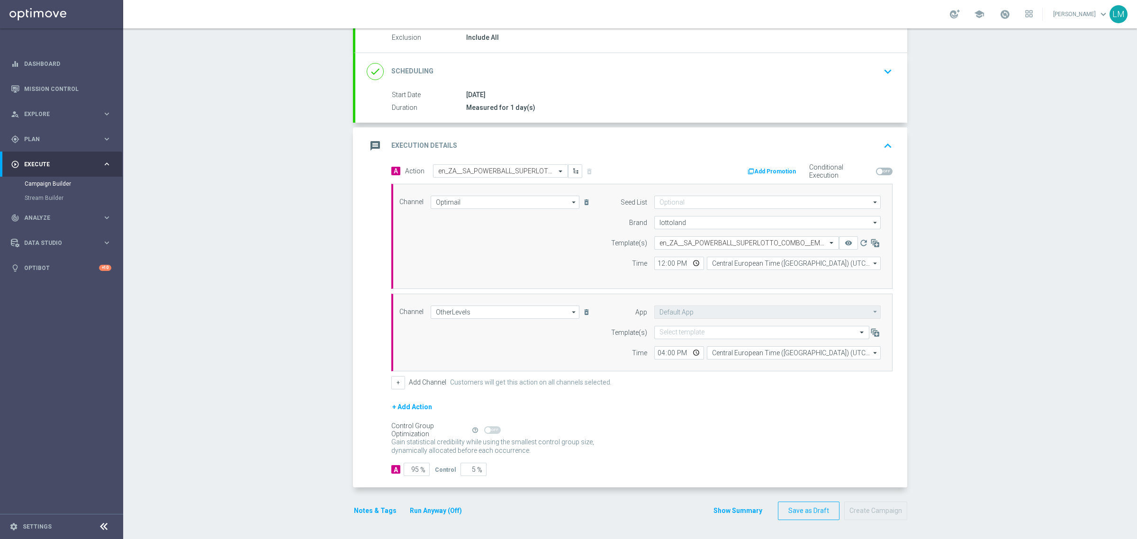
type input "16:00"
click at [591, 413] on div "+ Add Action" at bounding box center [641, 413] width 501 height 24
click at [694, 332] on input "text" at bounding box center [752, 333] width 186 height 8
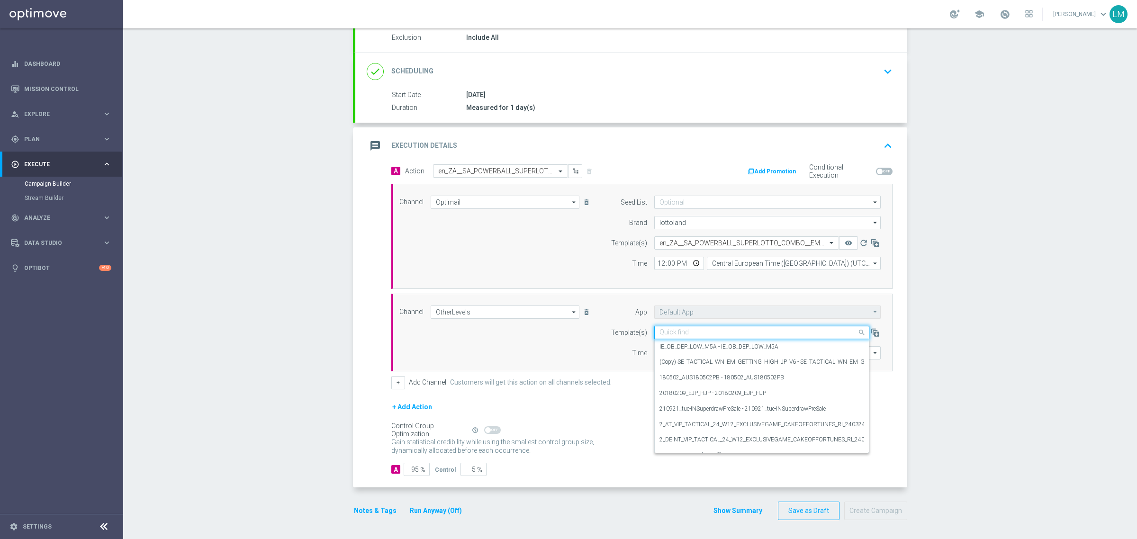
paste input "en_ZA__SA_POWERBALL_SUPERLOTTO_COMBO__EMT_ALL_RI_TAC_LT"
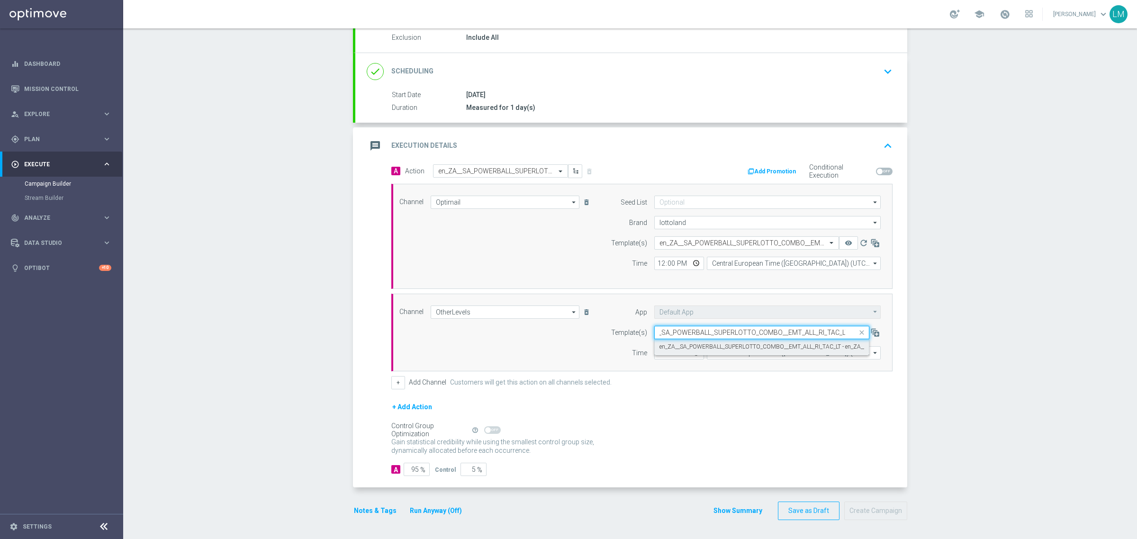
click at [699, 344] on label "en_ZA__SA_POWERBALL_SUPERLOTTO_COMBO__EMT_ALL_RI_TAC_LT - en_ZA__SA_POWERBALL_S…" at bounding box center [842, 347] width 367 height 8
type input "en_ZA__SA_POWERBALL_SUPERLOTTO_COMBO__EMT_ALL_RI_TAC_LT"
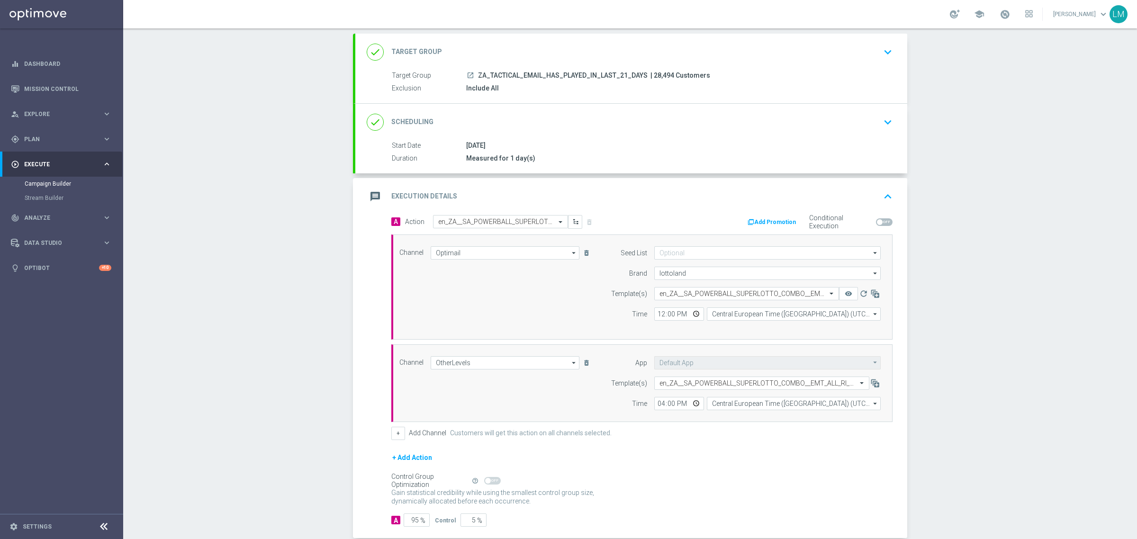
scroll to position [103, 0]
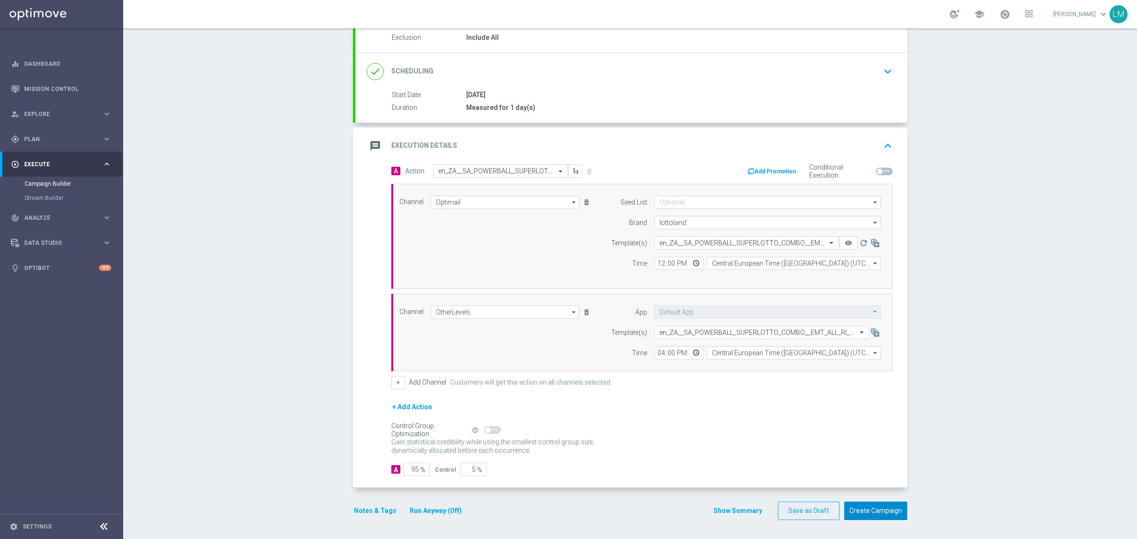
click at [872, 514] on button "Create Campaign" at bounding box center [875, 511] width 63 height 18
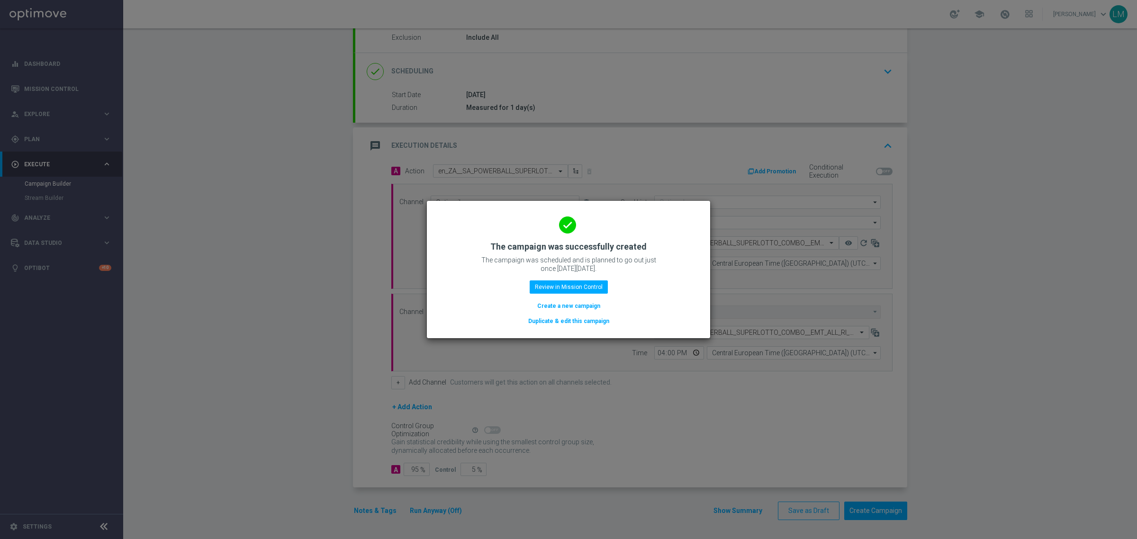
click at [578, 304] on button "Create a new campaign" at bounding box center [568, 306] width 65 height 10
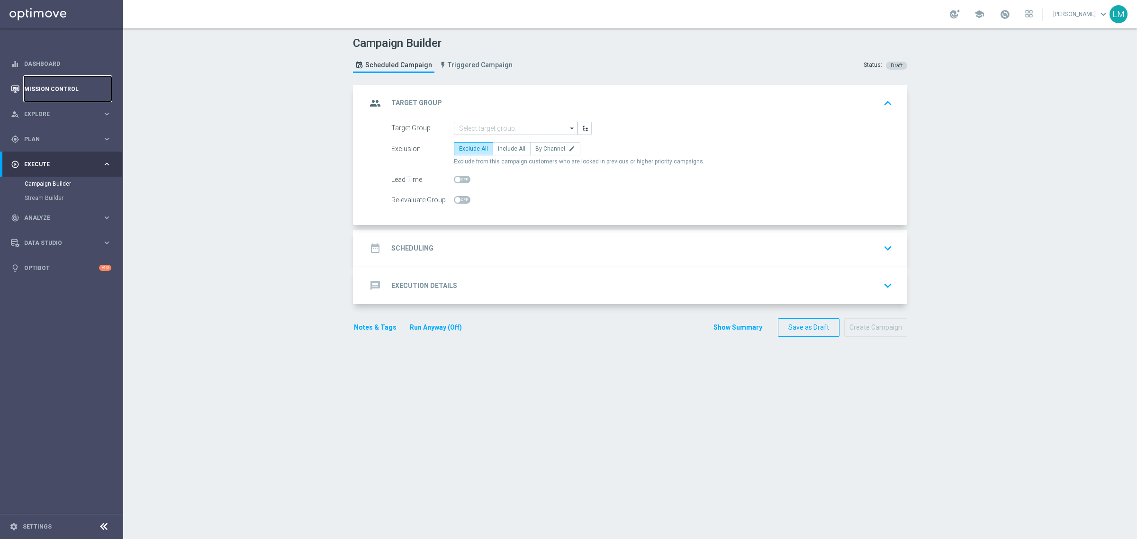
click at [105, 95] on link "Mission Control" at bounding box center [67, 88] width 87 height 25
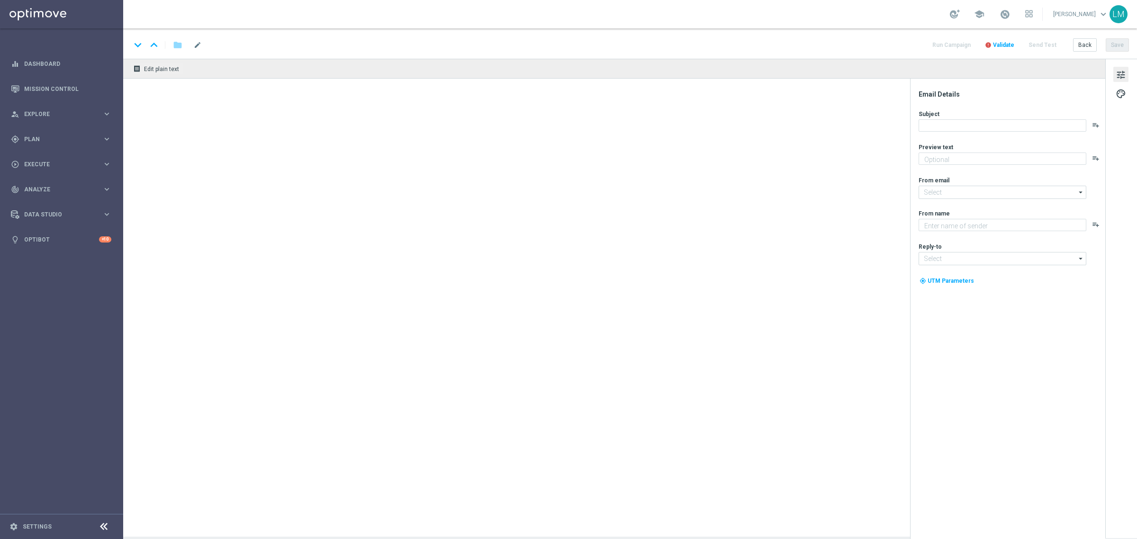
type textarea "Big games here at [GEOGRAPHIC_DATA], and Bok games on the pitch 👀"
type textarea "Lottoland"
type input "[EMAIL_ADDRESS][DOMAIN_NAME]"
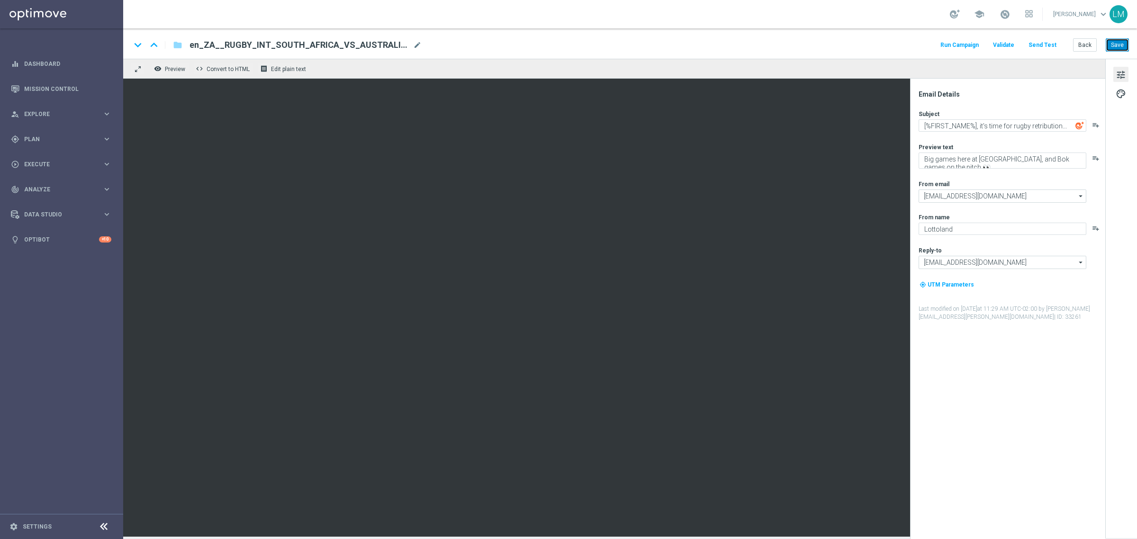
click at [1114, 48] on button "Save" at bounding box center [1117, 44] width 23 height 13
